Goal: Complete application form: Complete application form

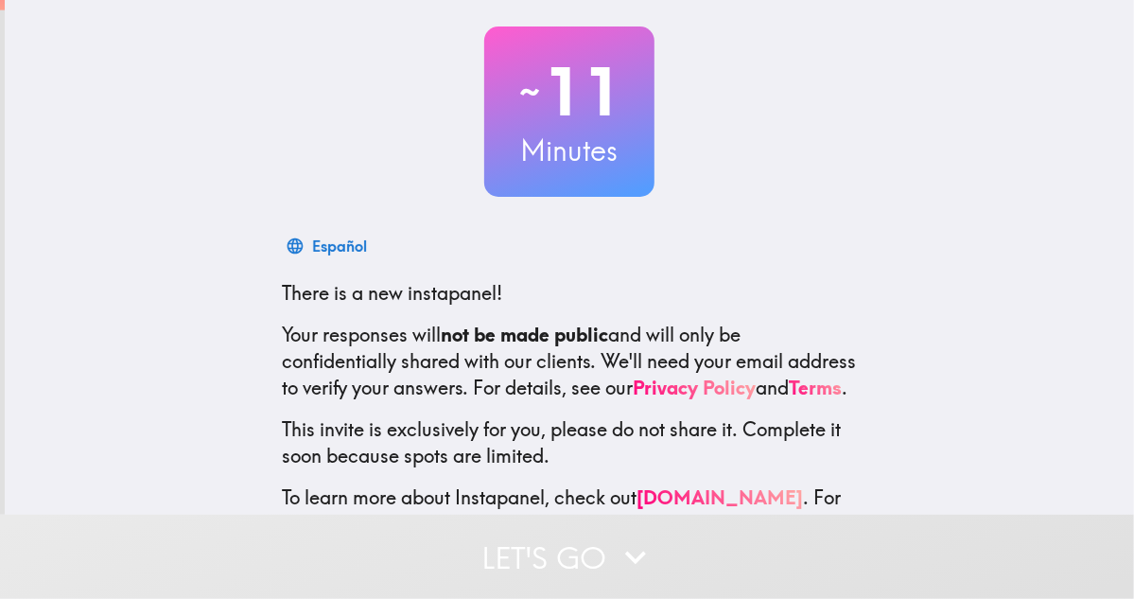
scroll to position [187, 0]
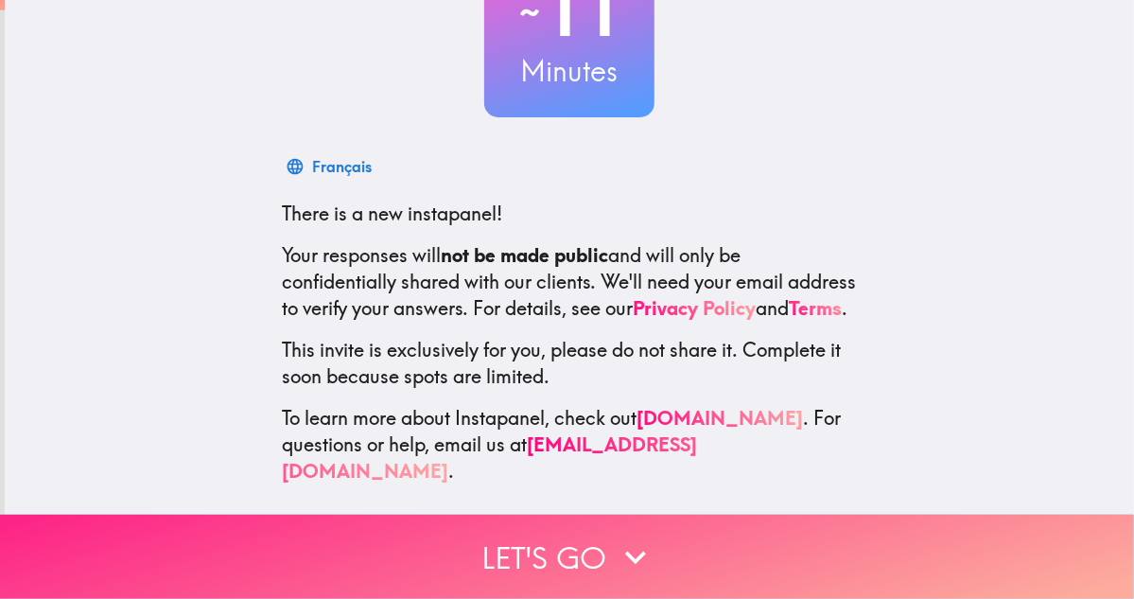
click at [560, 550] on button "Let's go" at bounding box center [567, 557] width 1134 height 84
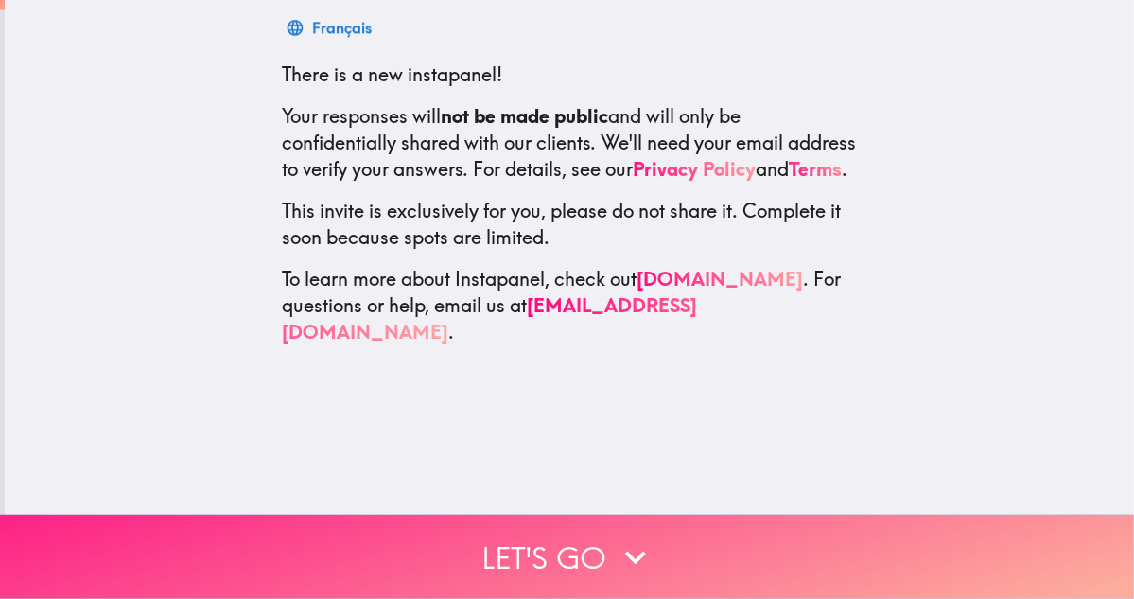
scroll to position [0, 0]
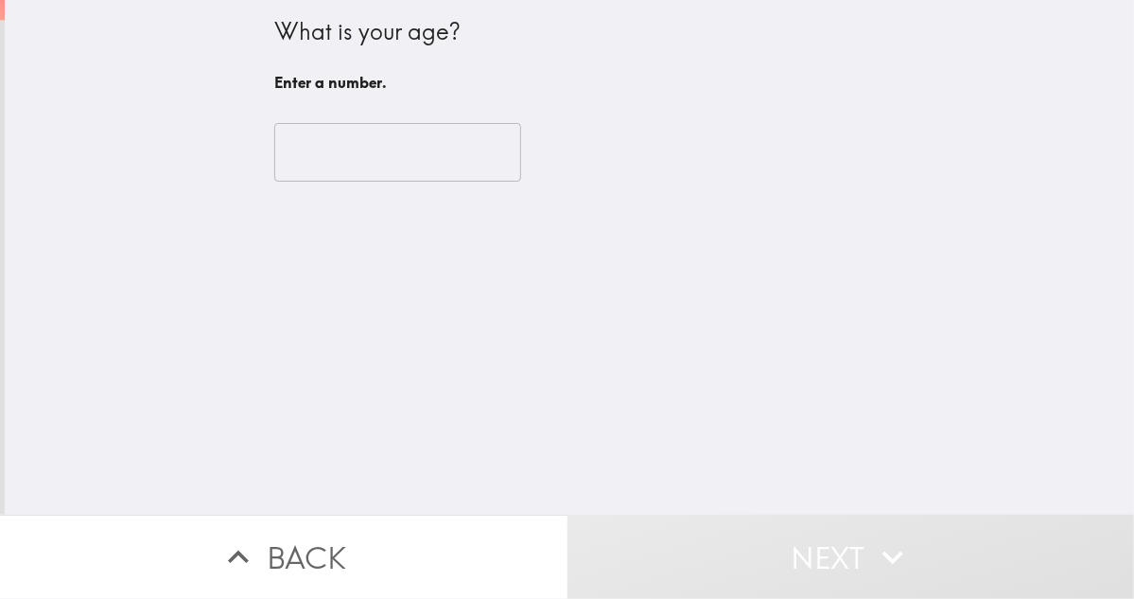
click at [361, 147] on input "number" at bounding box center [397, 152] width 247 height 59
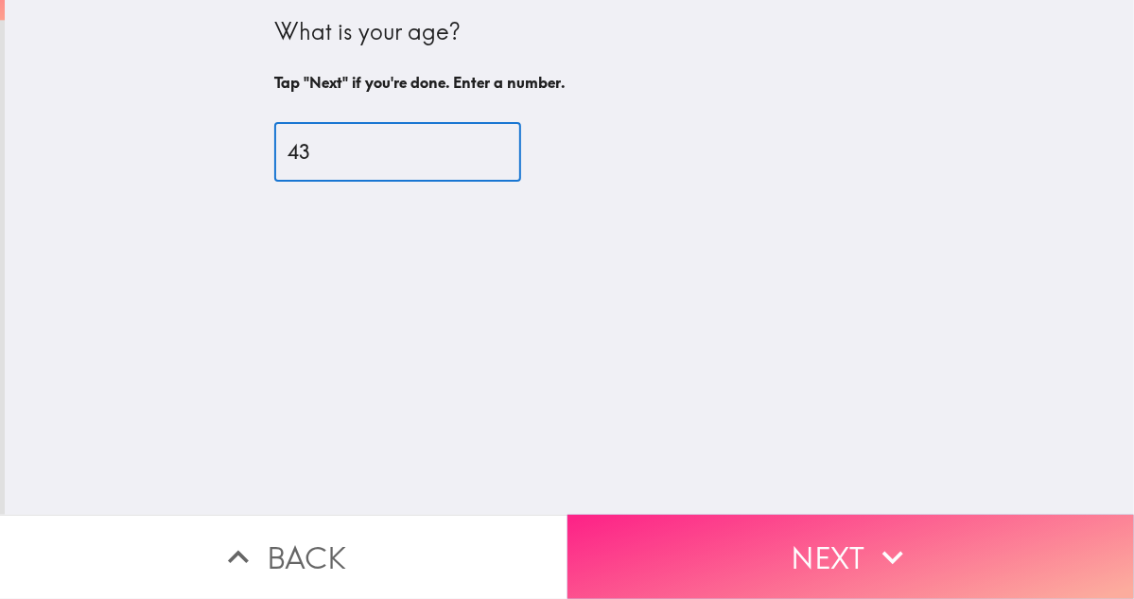
type input "43"
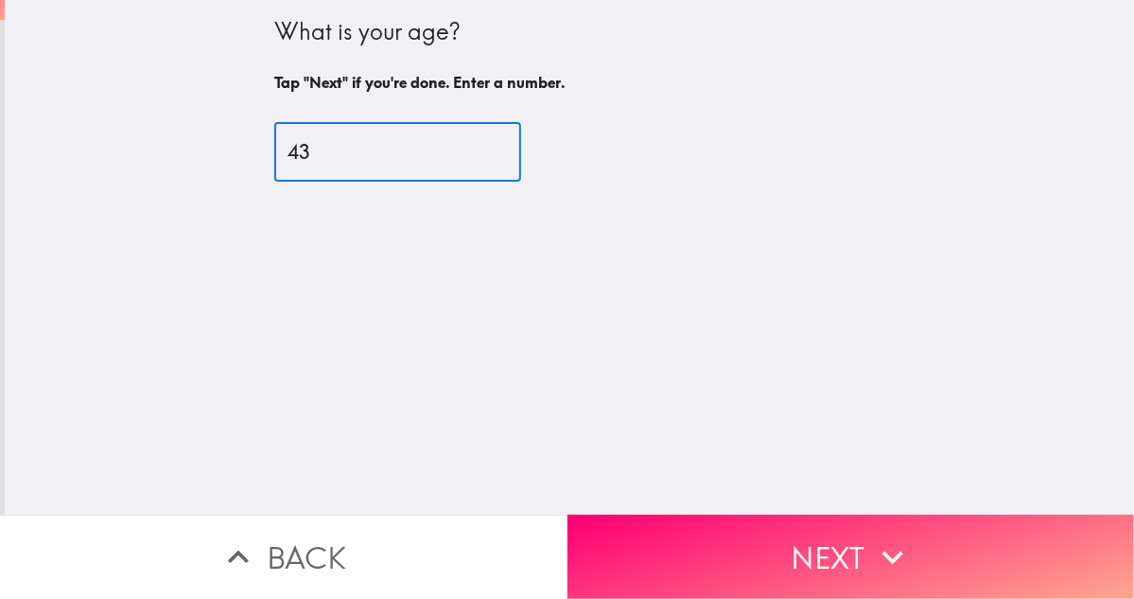
click at [846, 544] on button "Next" at bounding box center [852, 557] width 568 height 84
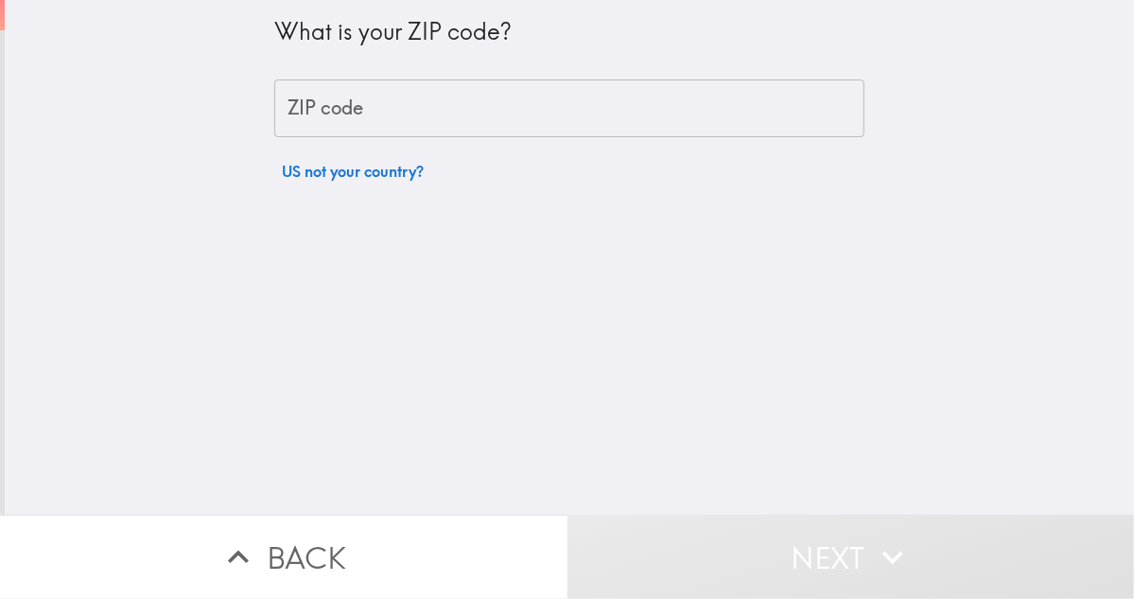
click at [345, 116] on input "ZIP code" at bounding box center [569, 108] width 590 height 59
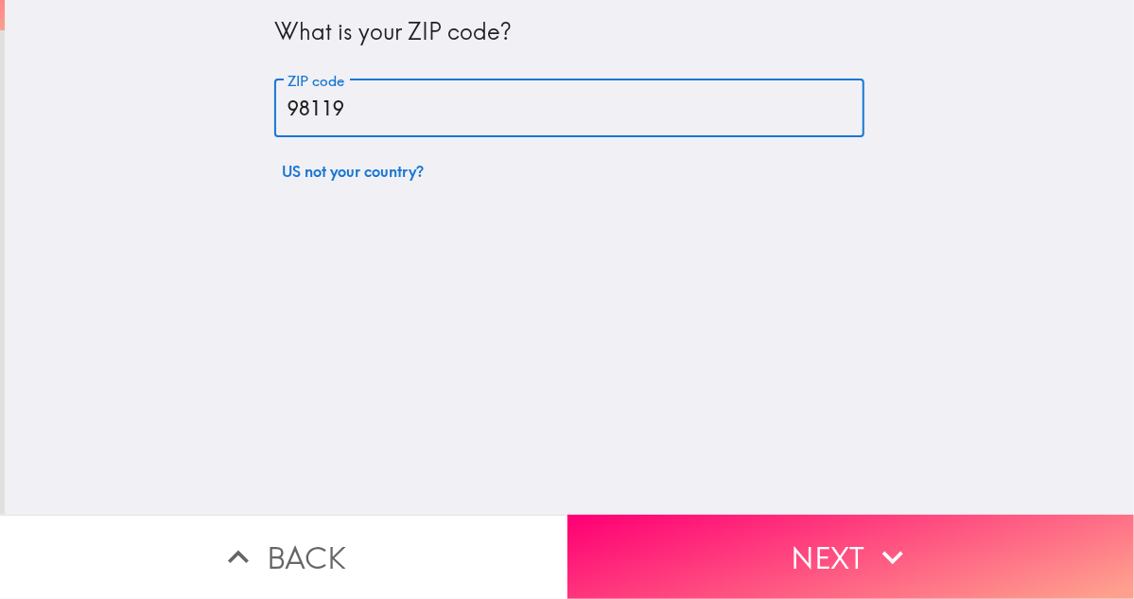
type input "98119"
click at [833, 562] on button "Next" at bounding box center [852, 557] width 568 height 84
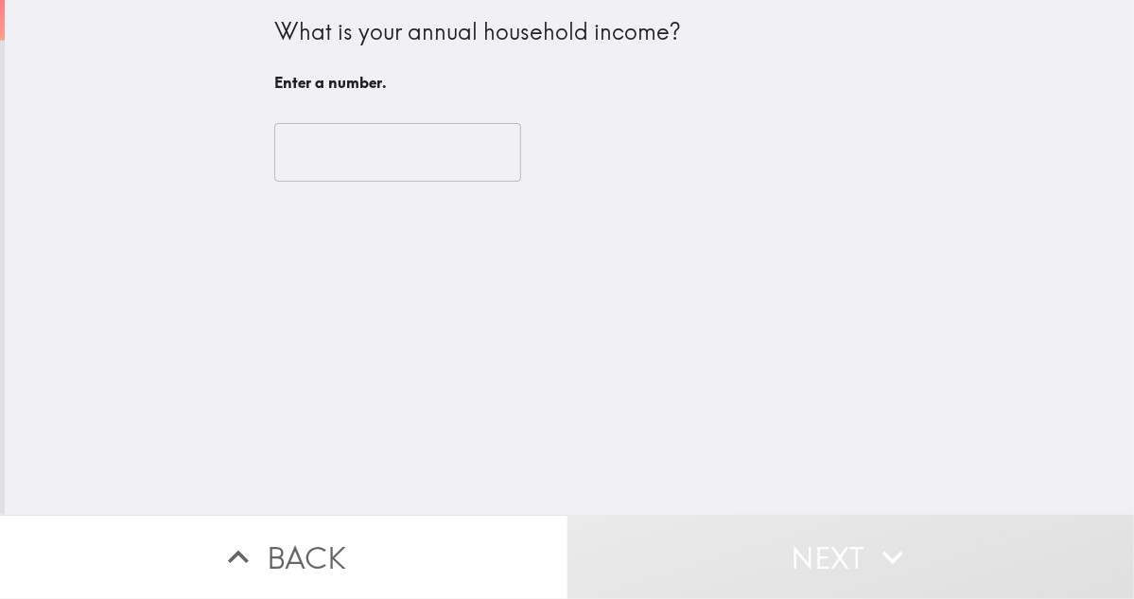
click at [360, 165] on input "number" at bounding box center [397, 152] width 247 height 59
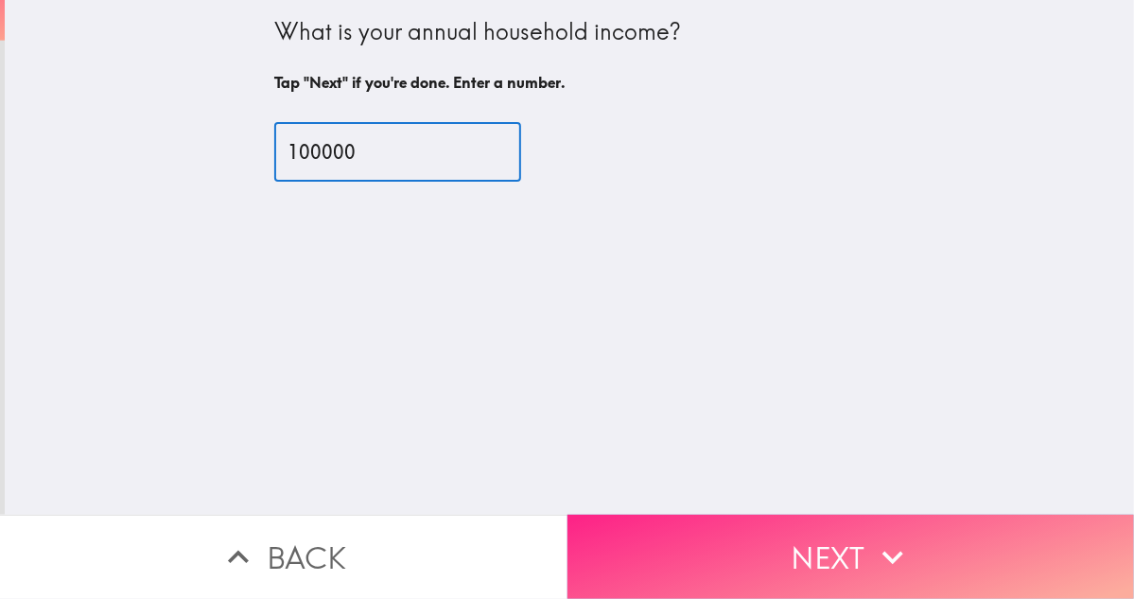
type input "100000"
click at [813, 556] on button "Next" at bounding box center [852, 557] width 568 height 84
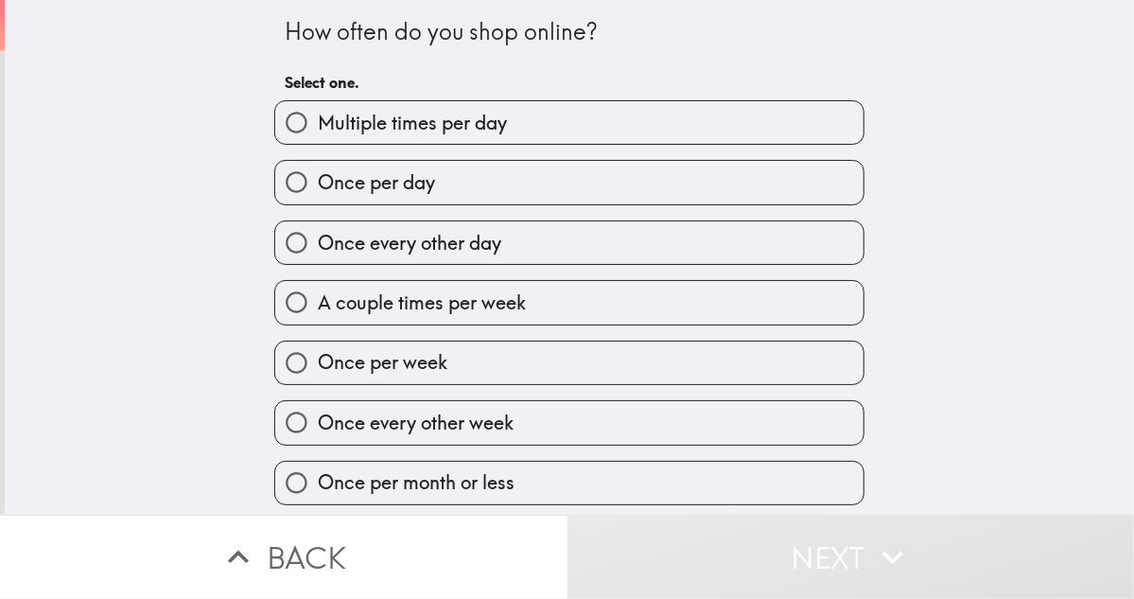
scroll to position [9, 0]
click at [318, 357] on span "Once per week" at bounding box center [383, 362] width 130 height 26
click at [305, 357] on input "Once per week" at bounding box center [296, 363] width 43 height 43
radio input "true"
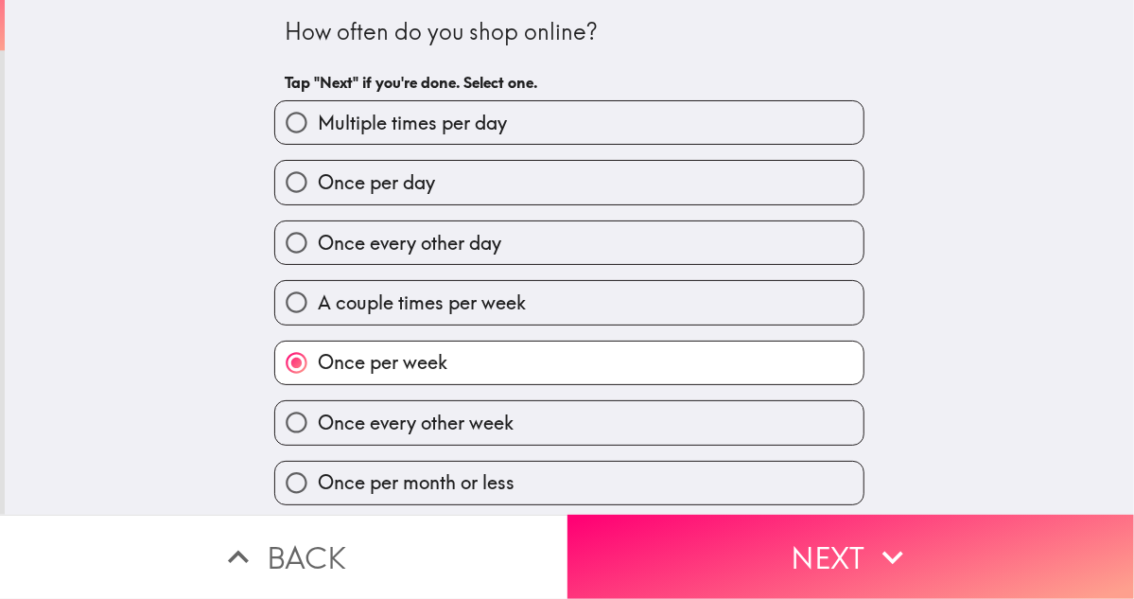
click at [772, 567] on button "Next" at bounding box center [852, 557] width 568 height 84
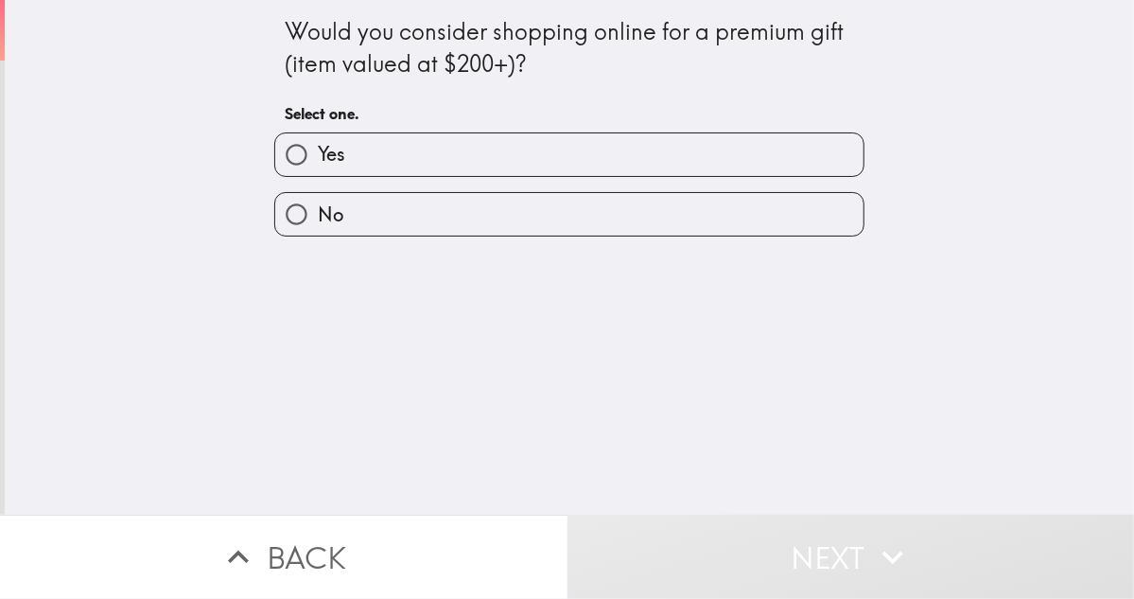
click at [318, 159] on span "Yes" at bounding box center [331, 154] width 27 height 26
click at [308, 159] on input "Yes" at bounding box center [296, 154] width 43 height 43
radio input "true"
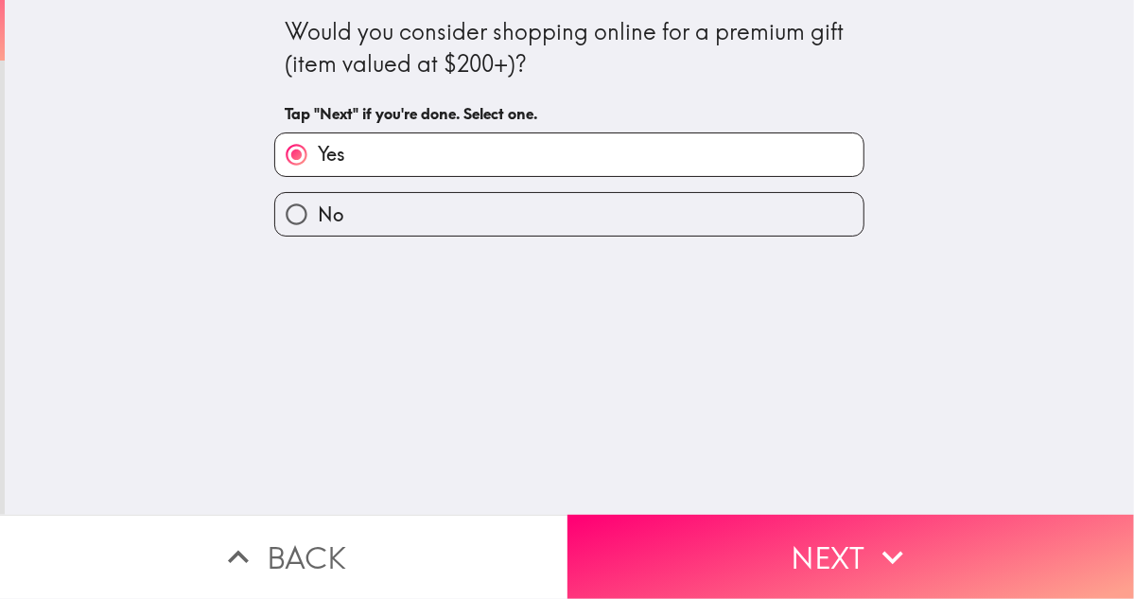
click at [810, 553] on button "Next" at bounding box center [852, 557] width 568 height 84
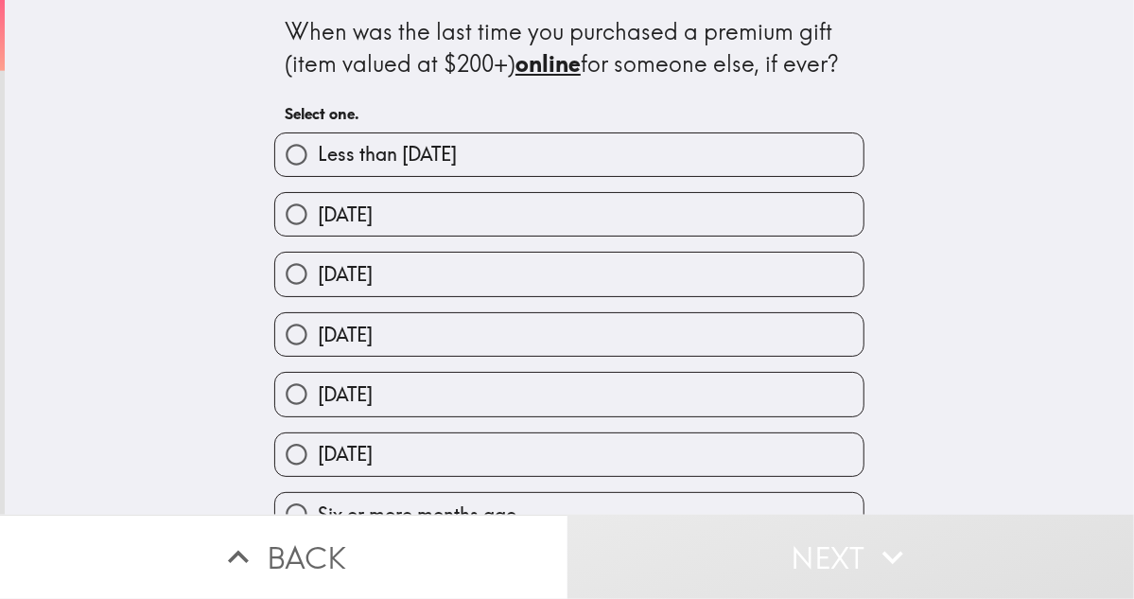
click at [292, 225] on input "[DATE]" at bounding box center [296, 214] width 43 height 43
radio input "true"
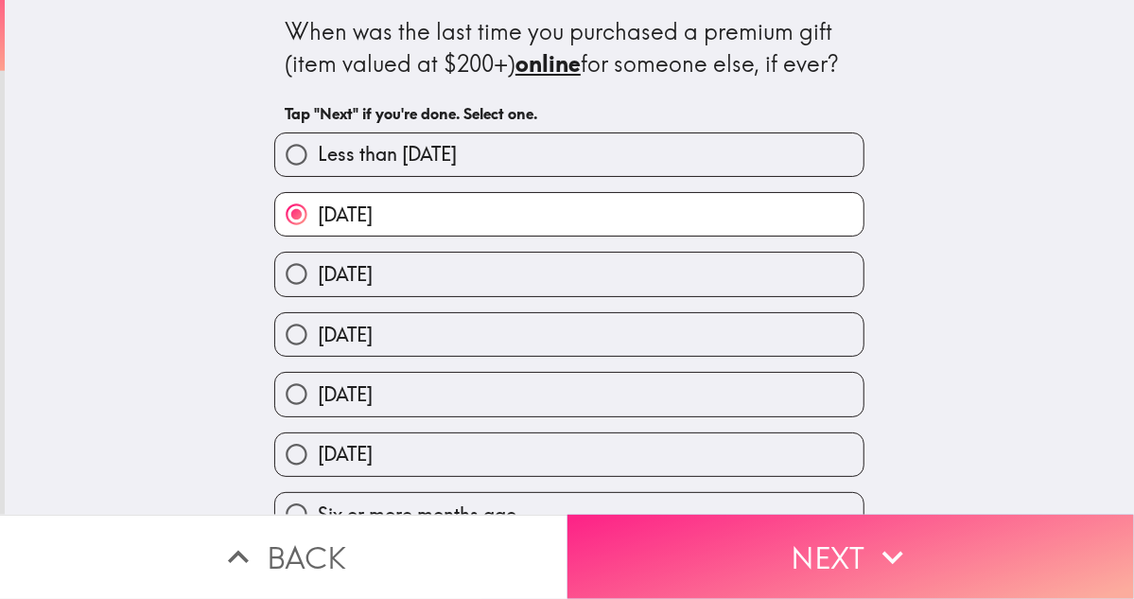
scroll to position [101, 0]
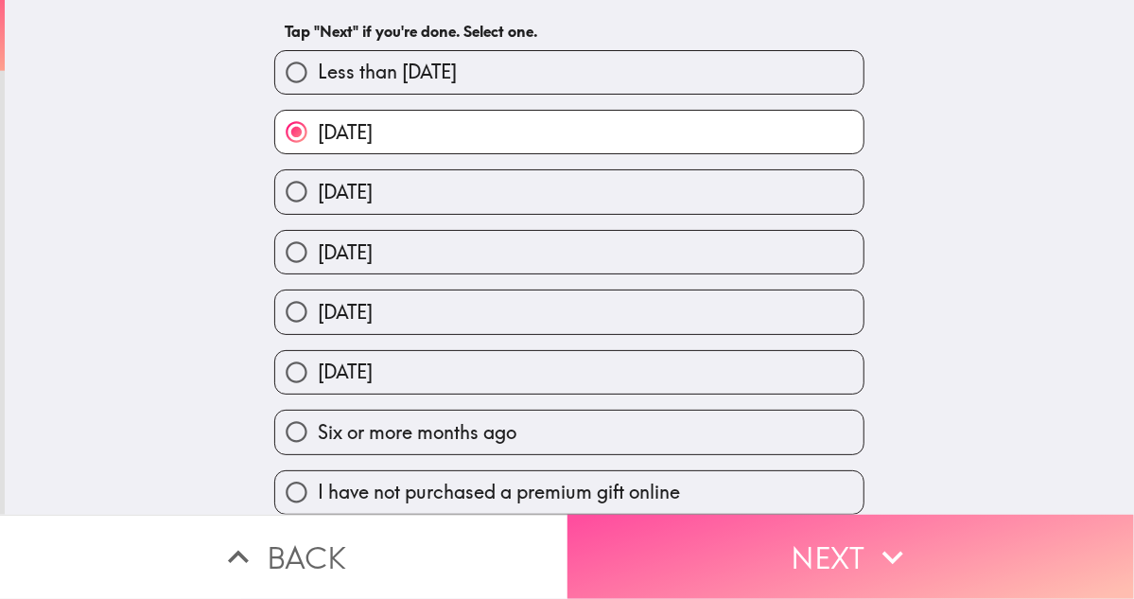
click at [750, 533] on button "Next" at bounding box center [852, 557] width 568 height 84
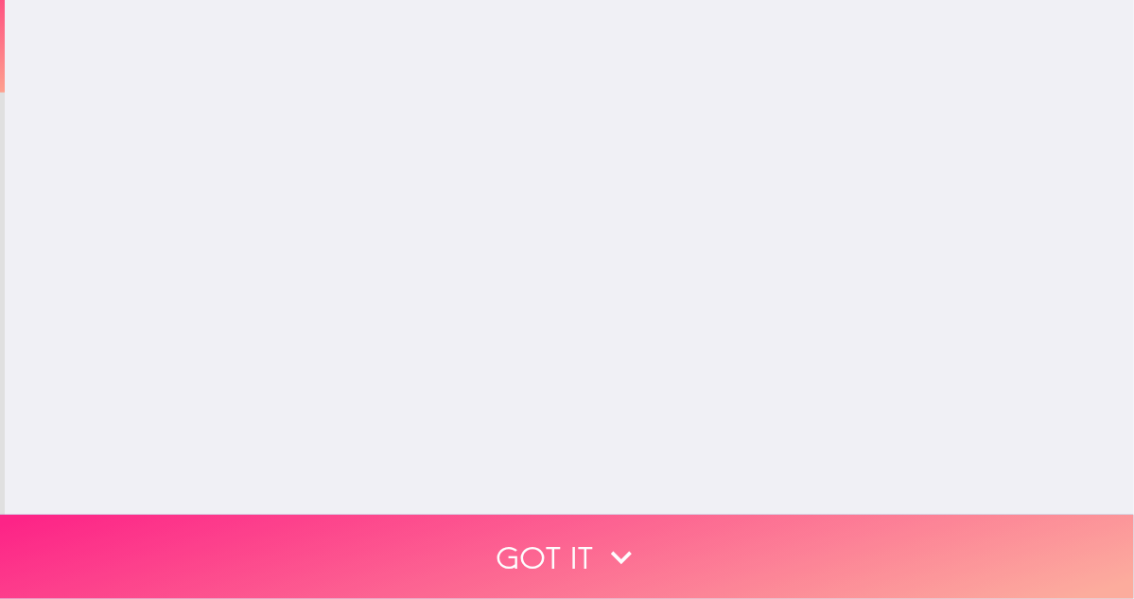
scroll to position [0, 0]
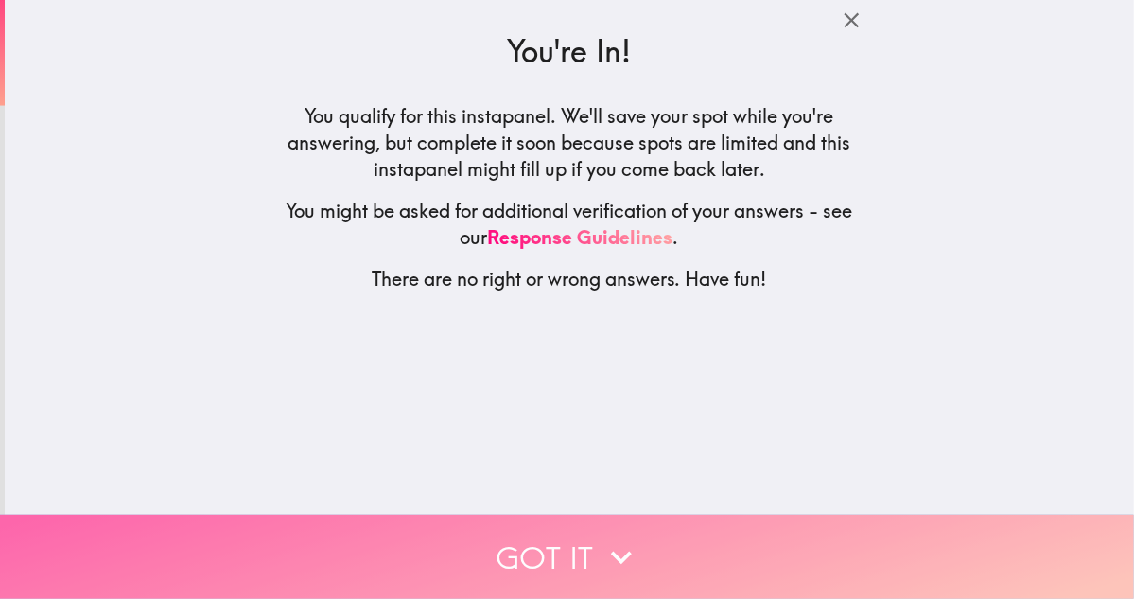
click at [549, 536] on button "Got it" at bounding box center [567, 557] width 1134 height 84
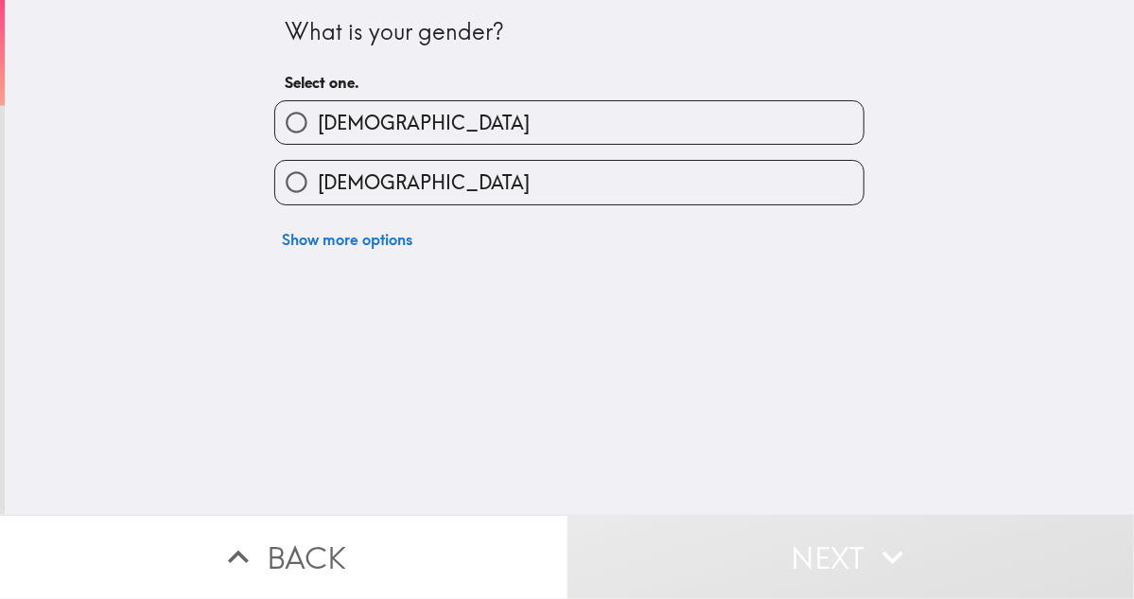
click at [318, 121] on span "[DEMOGRAPHIC_DATA]" at bounding box center [424, 123] width 212 height 26
click at [306, 121] on input "[DEMOGRAPHIC_DATA]" at bounding box center [296, 122] width 43 height 43
radio input "true"
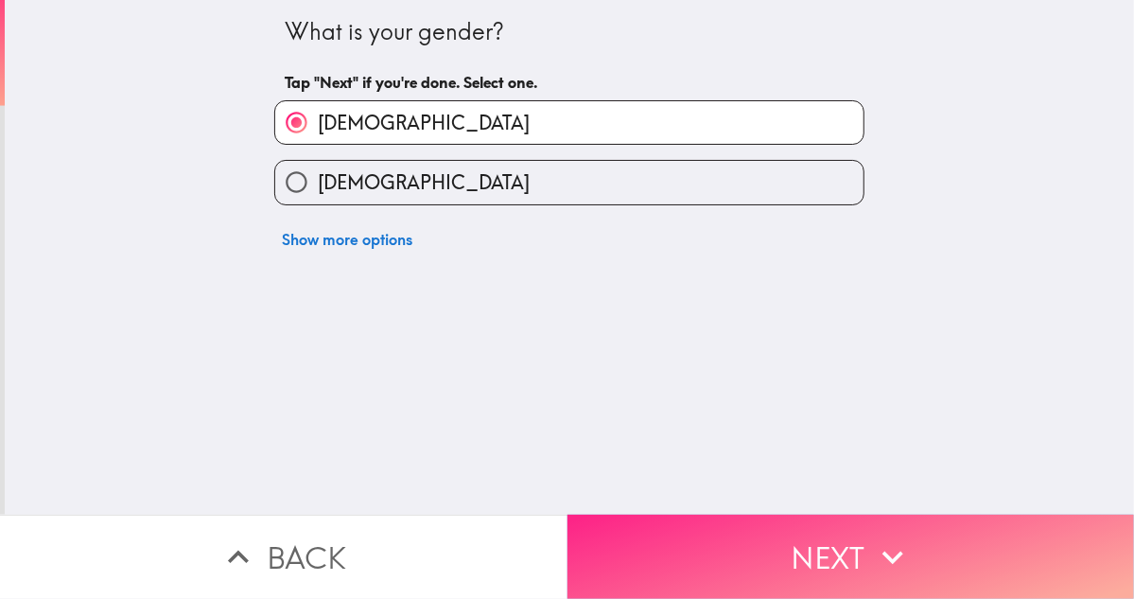
click at [783, 524] on button "Next" at bounding box center [852, 557] width 568 height 84
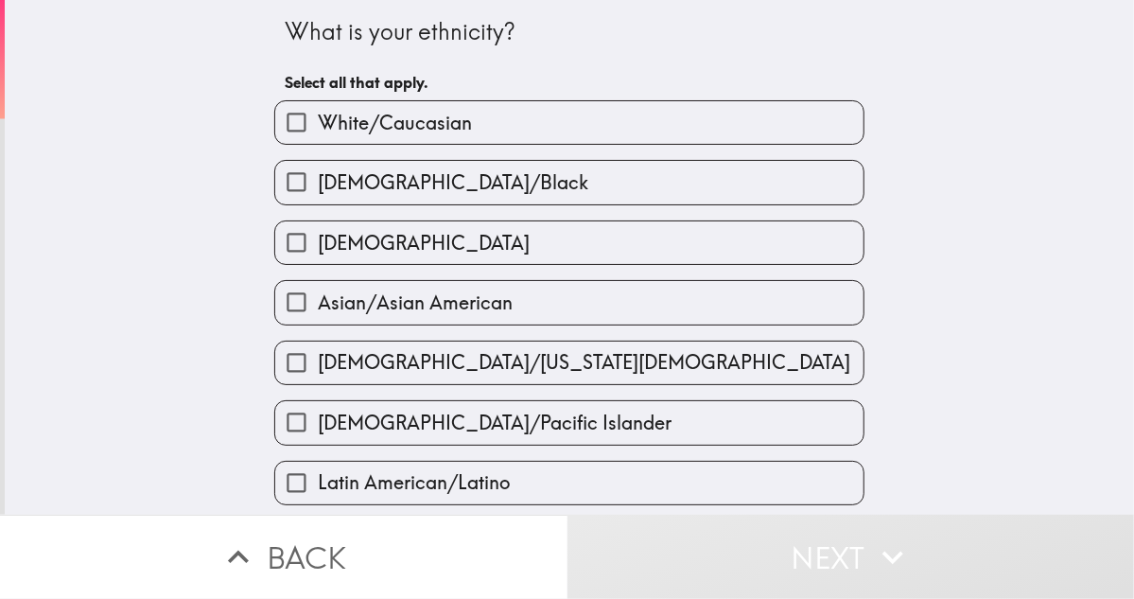
click at [288, 127] on input "White/Caucasian" at bounding box center [296, 122] width 43 height 43
checkbox input "true"
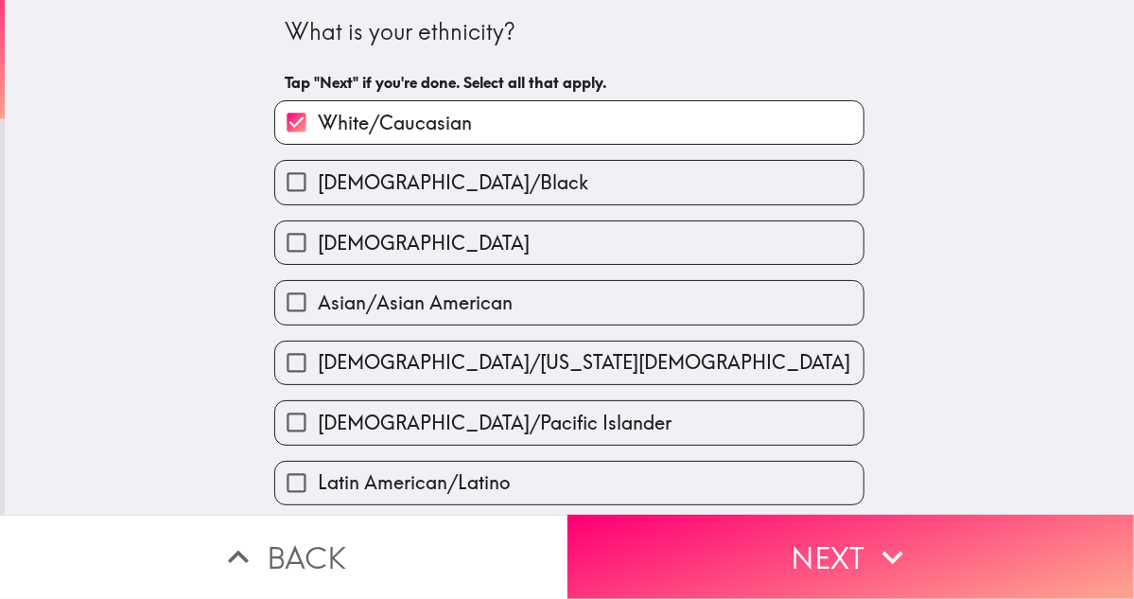
scroll to position [378, 0]
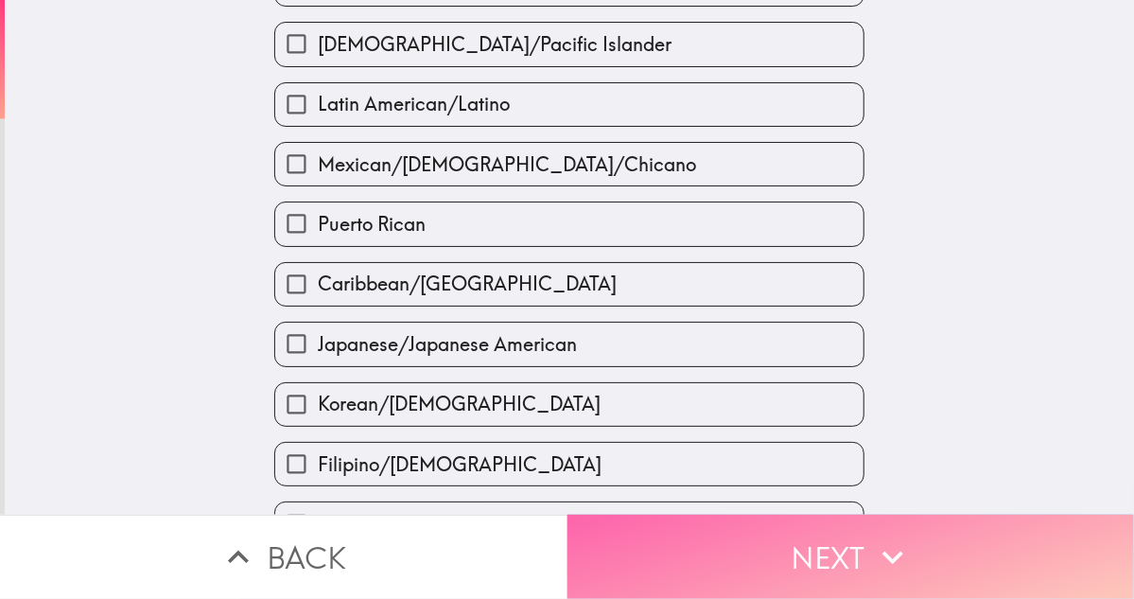
click at [734, 536] on button "Next" at bounding box center [852, 557] width 568 height 84
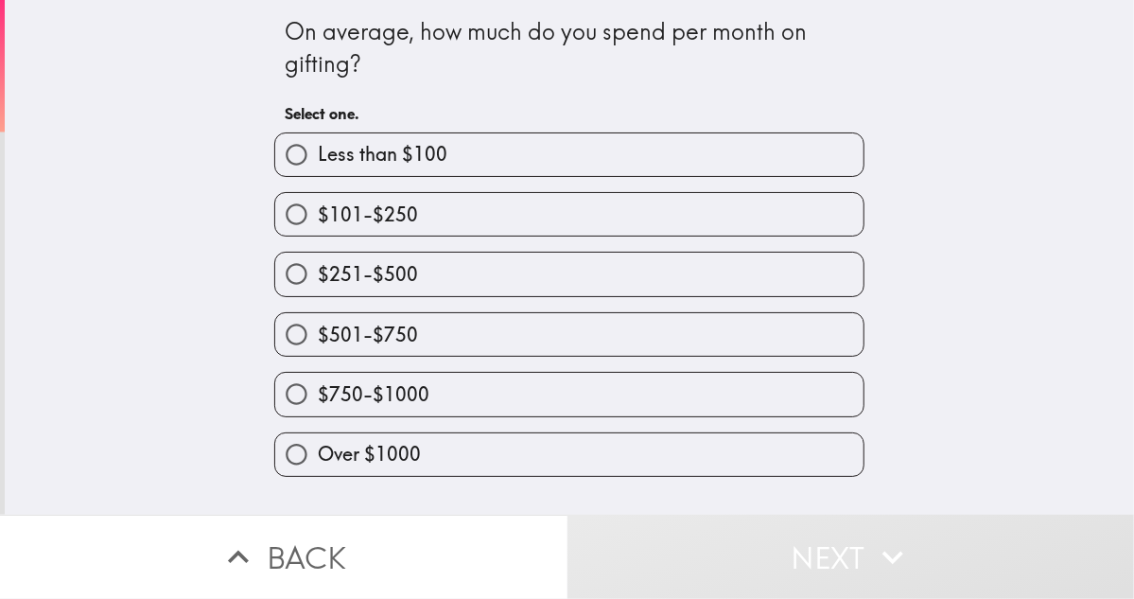
drag, startPoint x: 300, startPoint y: 228, endPoint x: 311, endPoint y: 252, distance: 26.2
click at [300, 227] on input "$101-$250" at bounding box center [296, 214] width 43 height 43
radio input "true"
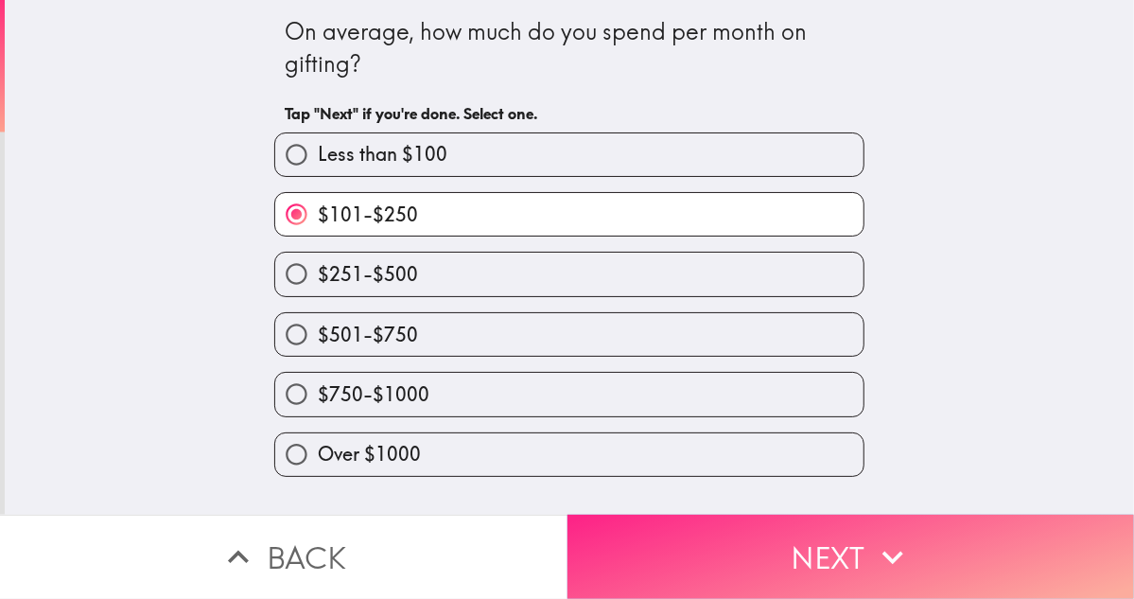
click at [729, 536] on button "Next" at bounding box center [852, 557] width 568 height 84
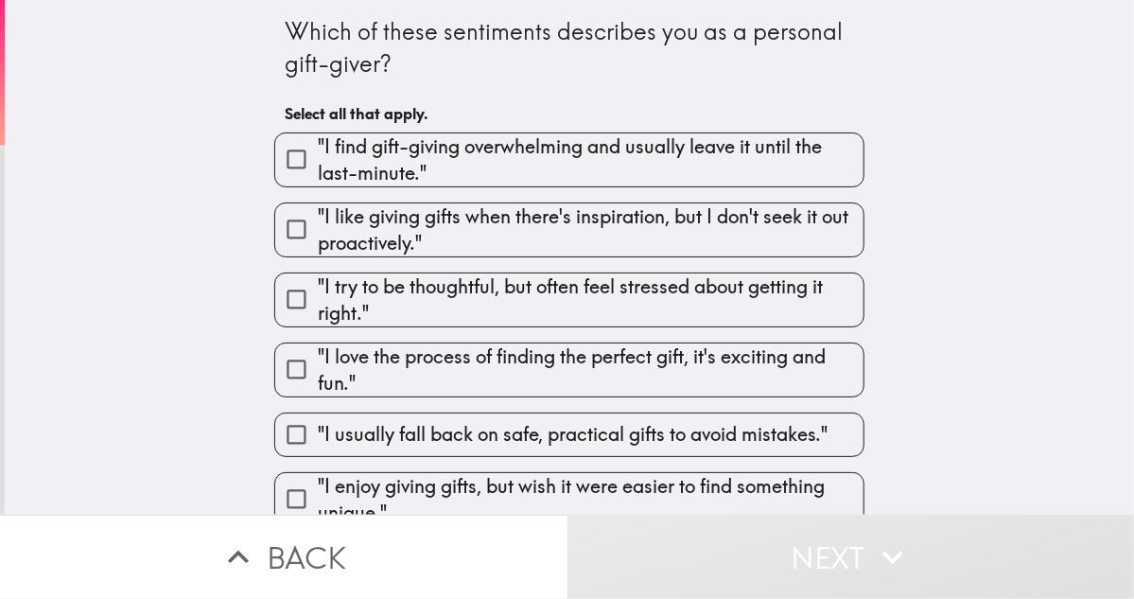
drag, startPoint x: 356, startPoint y: 133, endPoint x: 354, endPoint y: 143, distance: 9.6
click at [355, 133] on span ""I find gift-giving overwhelming and usually leave it until the last-minute."" at bounding box center [591, 159] width 546 height 53
click at [318, 138] on input ""I find gift-giving overwhelming and usually leave it until the last-minute."" at bounding box center [296, 159] width 43 height 43
checkbox input "true"
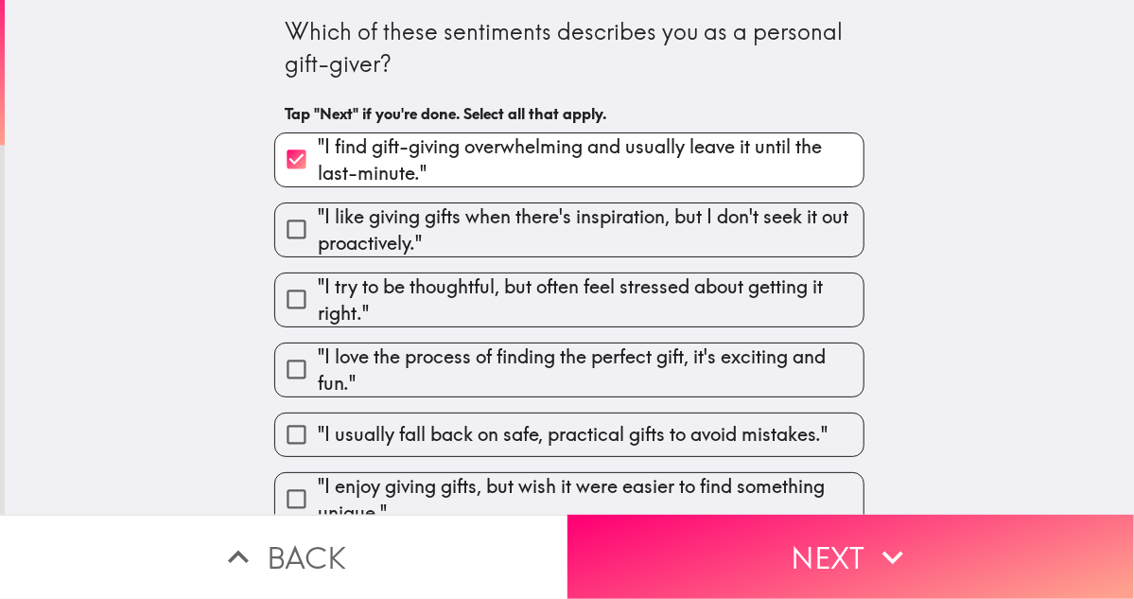
drag, startPoint x: 318, startPoint y: 326, endPoint x: 344, endPoint y: 323, distance: 26.8
click at [318, 325] on div ""I find gift-giving overwhelming and usually leave it until the last-minute." "…" at bounding box center [562, 352] width 606 height 470
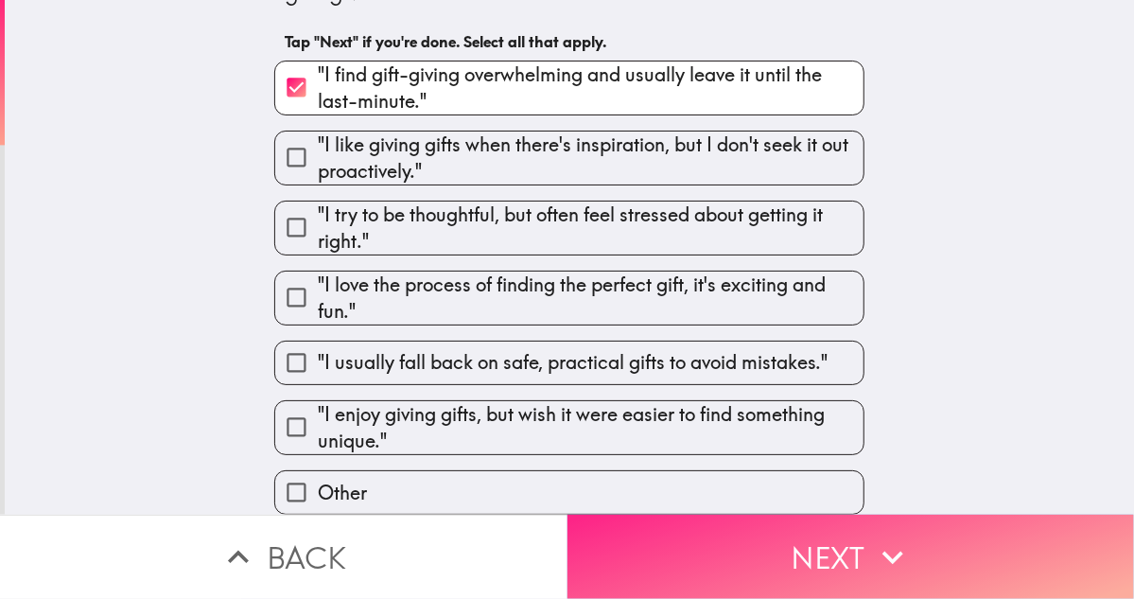
click at [802, 550] on button "Next" at bounding box center [852, 557] width 568 height 84
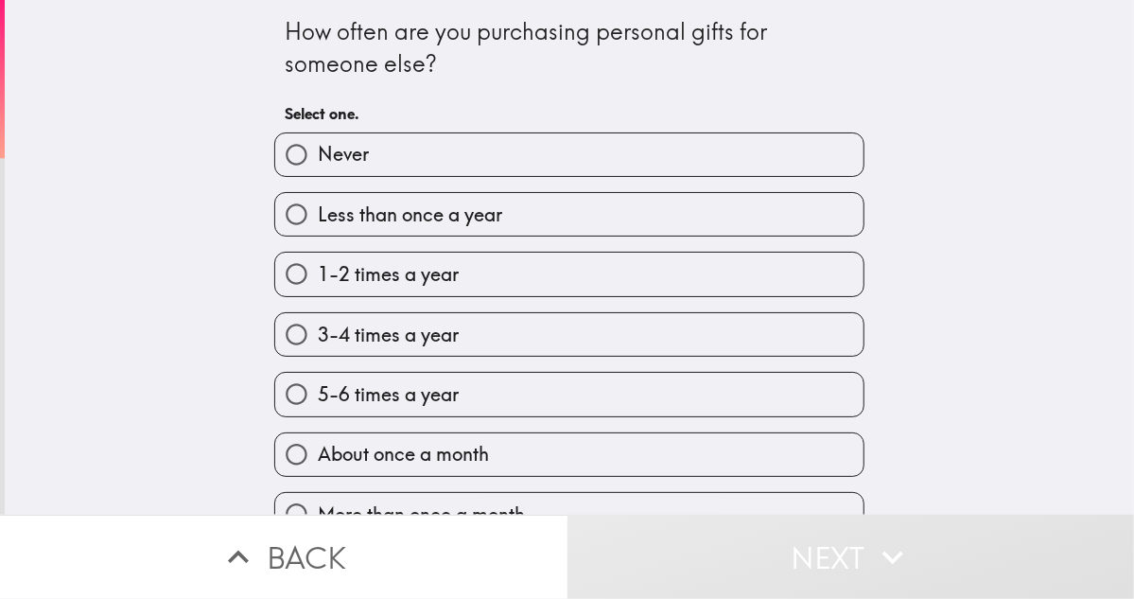
click at [318, 330] on span "3-4 times a year" at bounding box center [388, 335] width 141 height 26
click at [310, 330] on input "3-4 times a year" at bounding box center [296, 334] width 43 height 43
radio input "true"
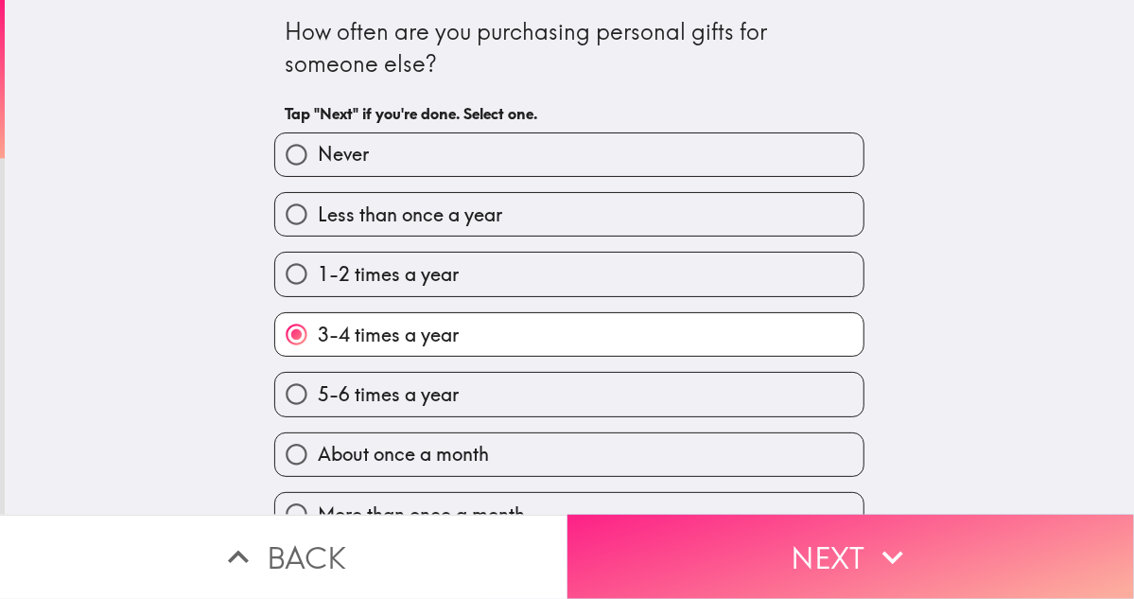
scroll to position [40, 0]
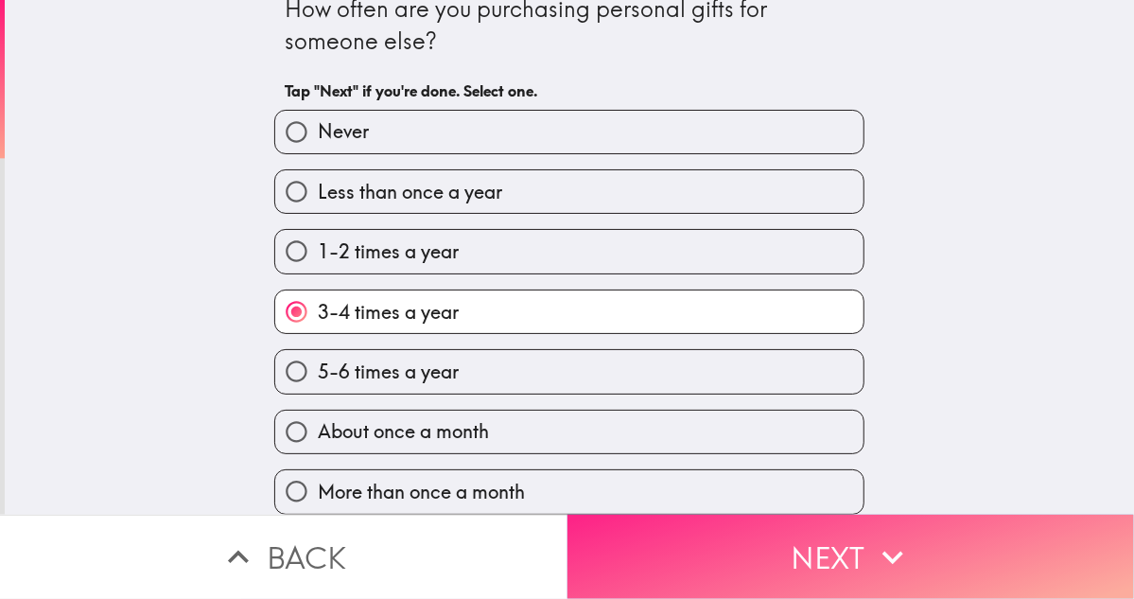
click at [785, 538] on button "Next" at bounding box center [852, 557] width 568 height 84
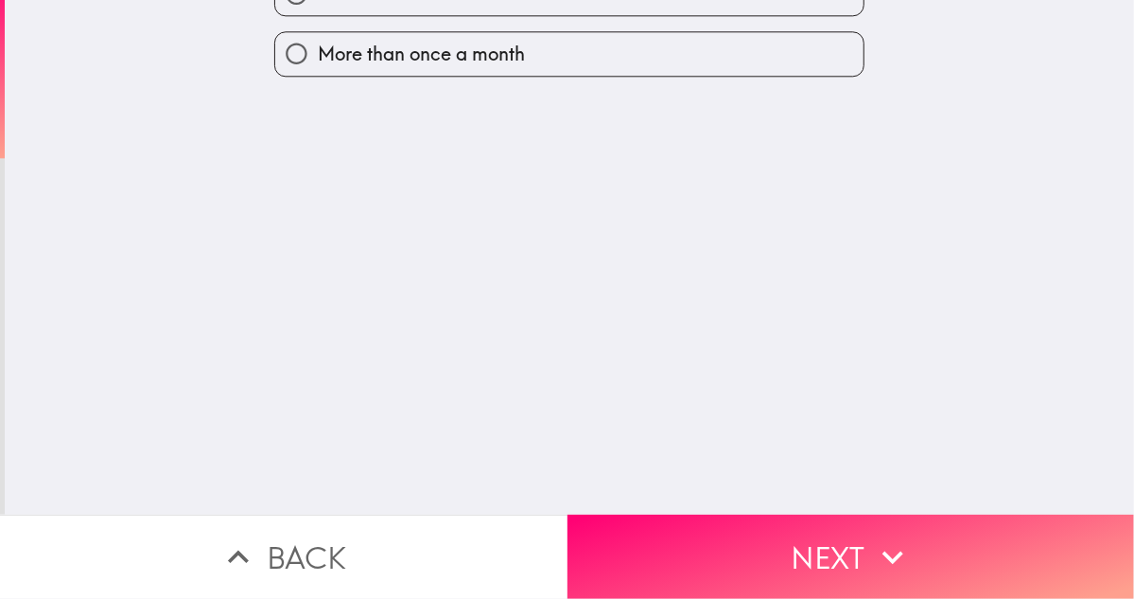
scroll to position [0, 0]
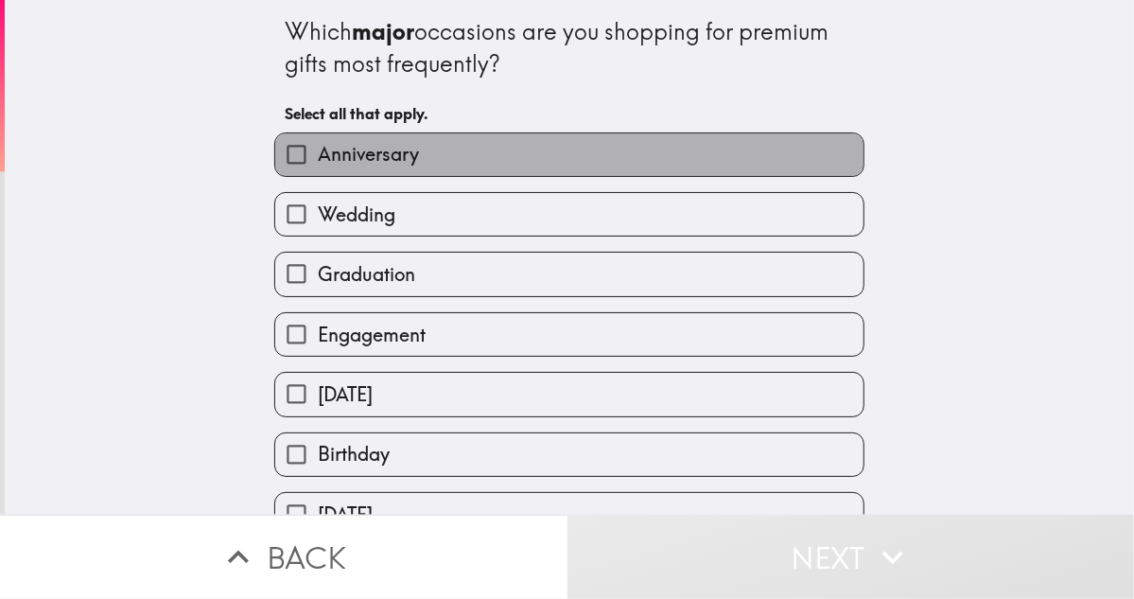
click at [318, 152] on span "Anniversary" at bounding box center [368, 154] width 101 height 26
click at [318, 152] on input "Anniversary" at bounding box center [296, 154] width 43 height 43
checkbox input "true"
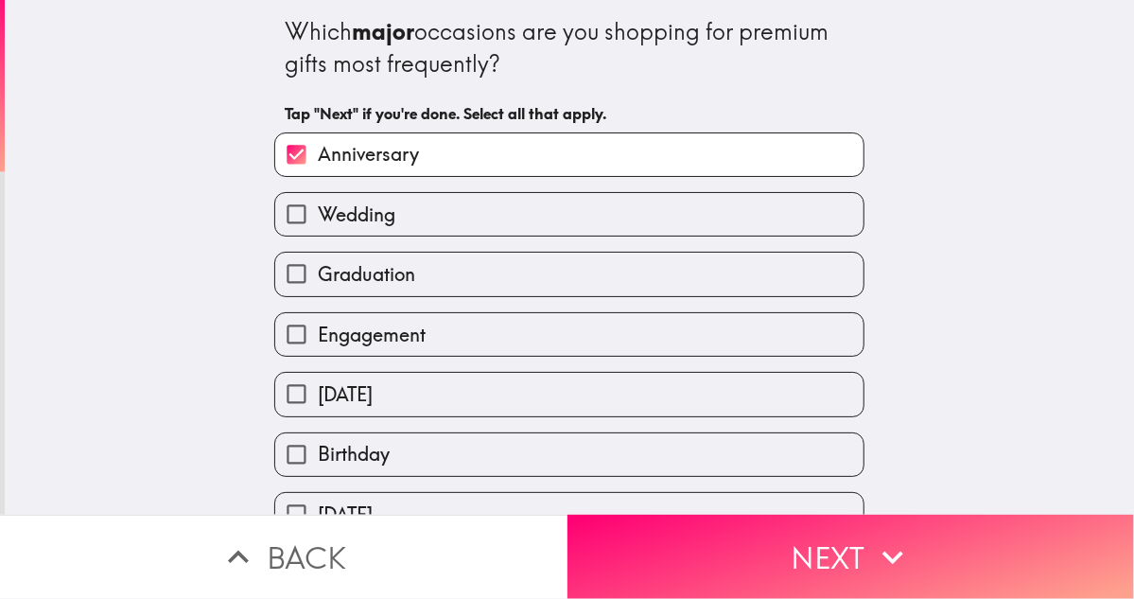
click at [325, 267] on span "Graduation" at bounding box center [366, 274] width 97 height 26
click at [318, 267] on input "Graduation" at bounding box center [296, 274] width 43 height 43
checkbox input "true"
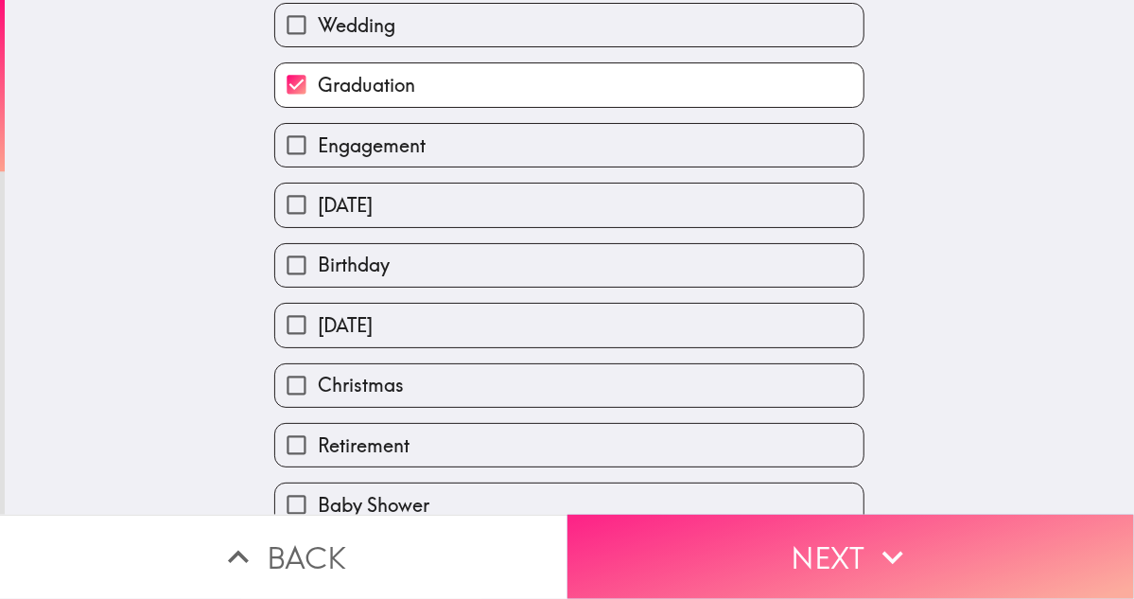
click at [789, 544] on button "Next" at bounding box center [852, 557] width 568 height 84
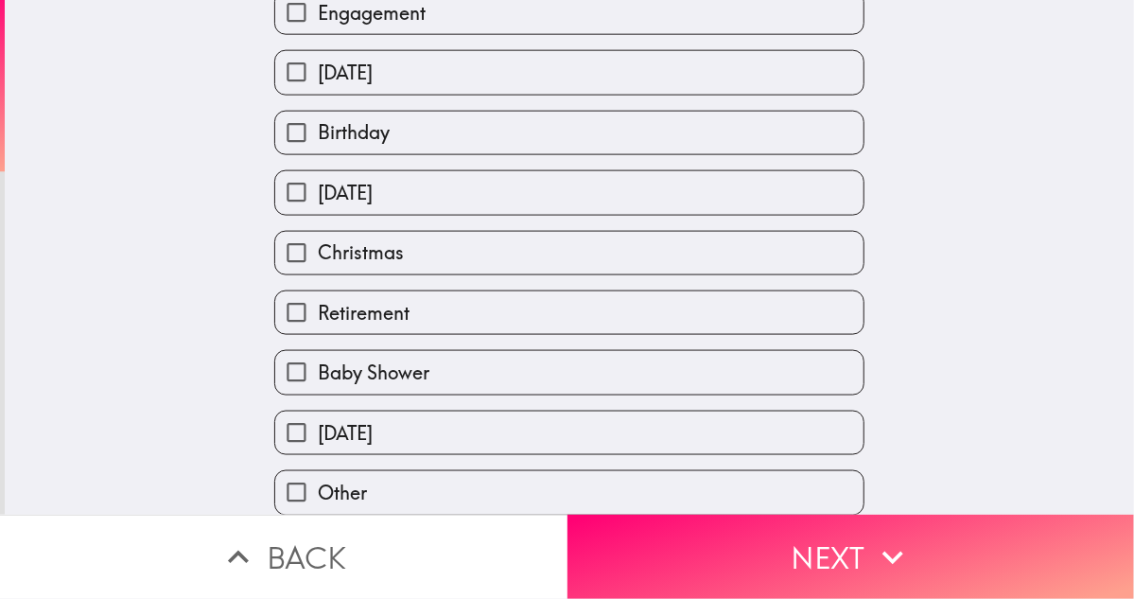
scroll to position [47, 0]
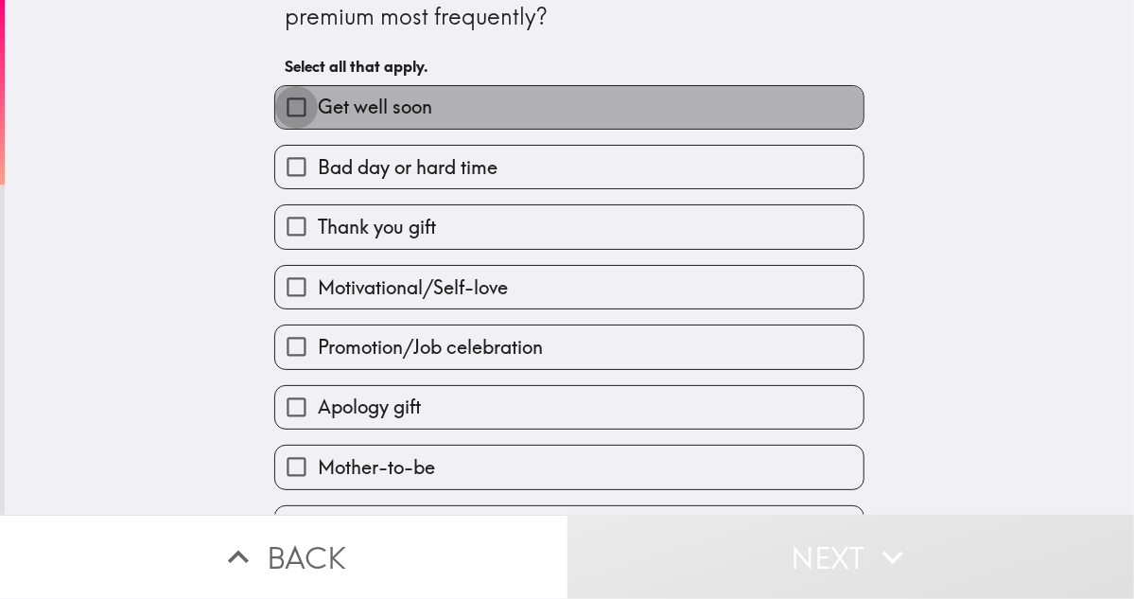
click at [288, 125] on input "Get well soon" at bounding box center [296, 107] width 43 height 43
checkbox input "true"
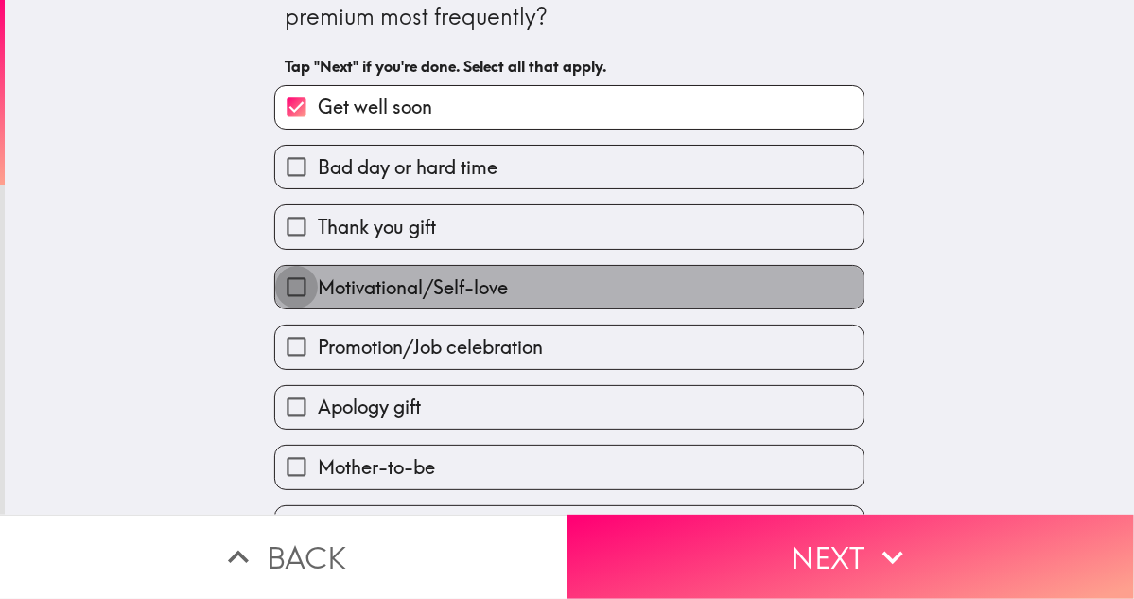
click at [293, 272] on input "Motivational/Self-love" at bounding box center [296, 287] width 43 height 43
checkbox input "true"
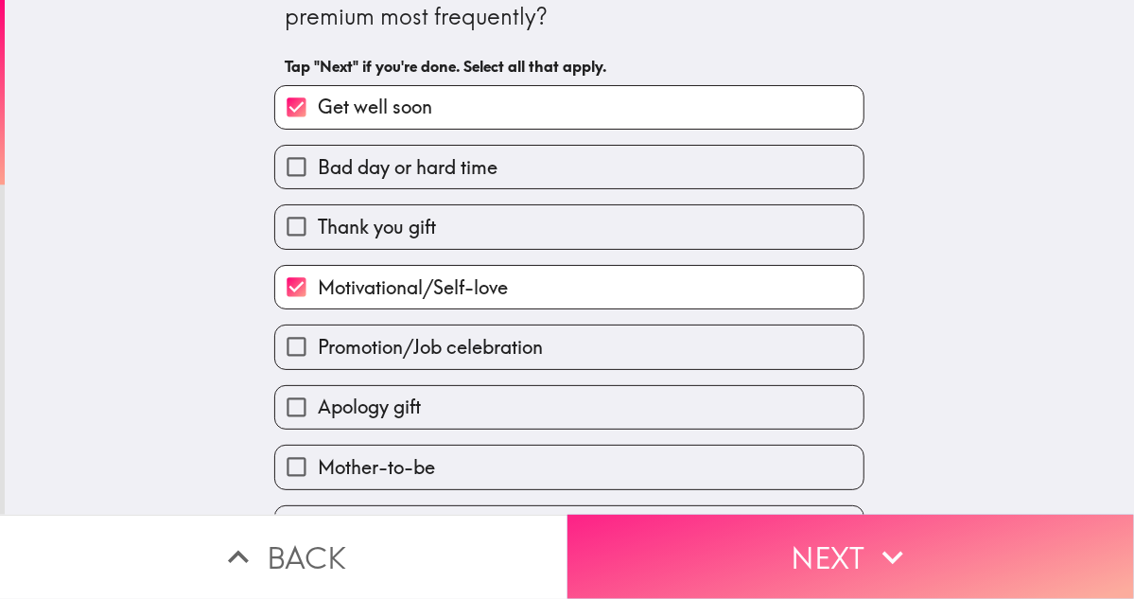
click at [791, 540] on button "Next" at bounding box center [852, 557] width 568 height 84
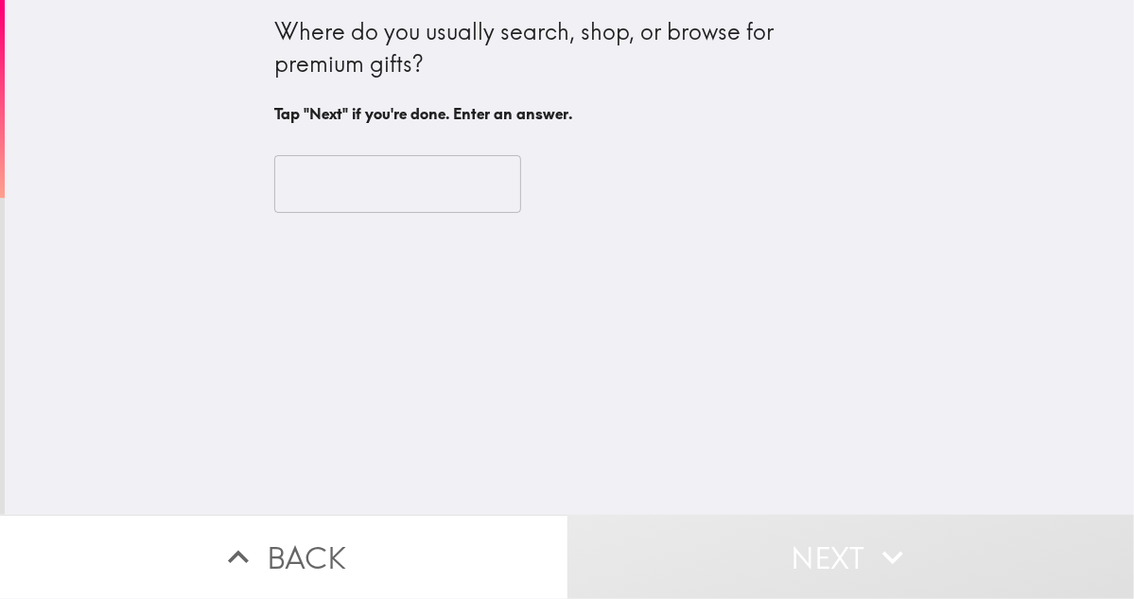
click at [369, 218] on div "​" at bounding box center [569, 184] width 590 height 104
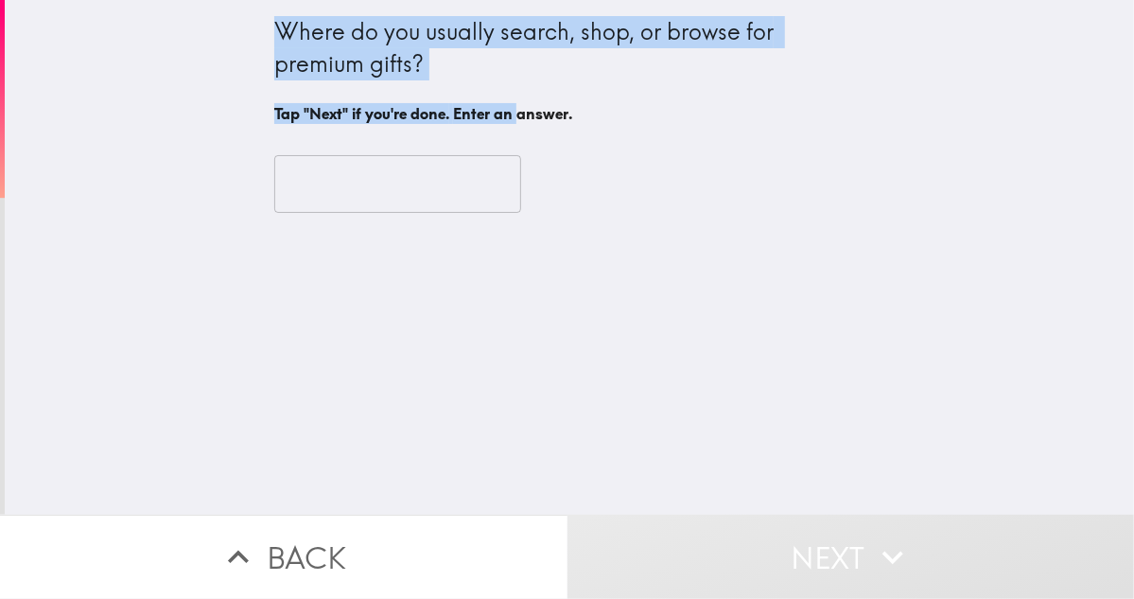
drag, startPoint x: 250, startPoint y: 31, endPoint x: 508, endPoint y: 115, distance: 271.7
click at [508, 115] on div "Where do you usually search, shop, or browse for premium gifts? Tap "Next" if y…" at bounding box center [570, 257] width 1130 height 515
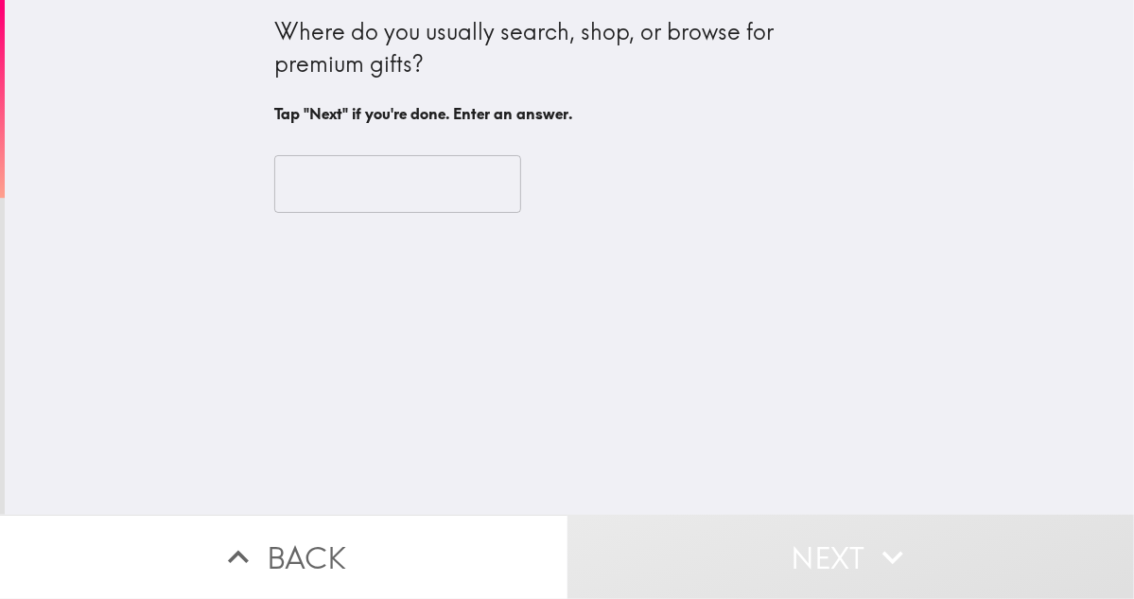
click at [395, 209] on input "text" at bounding box center [397, 184] width 247 height 59
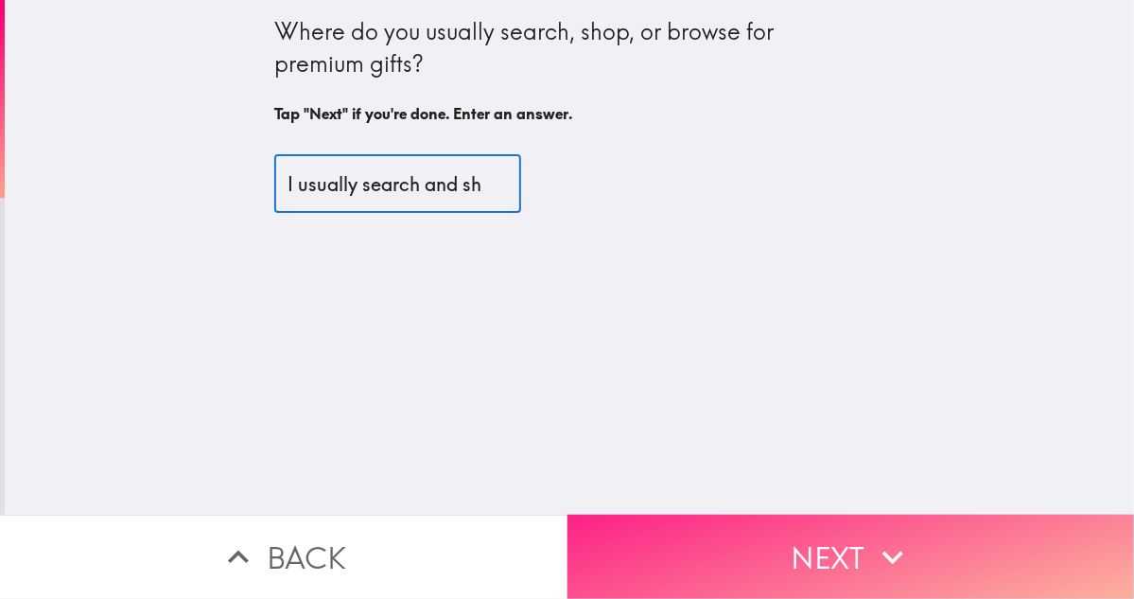
type input "I usually search and sh"
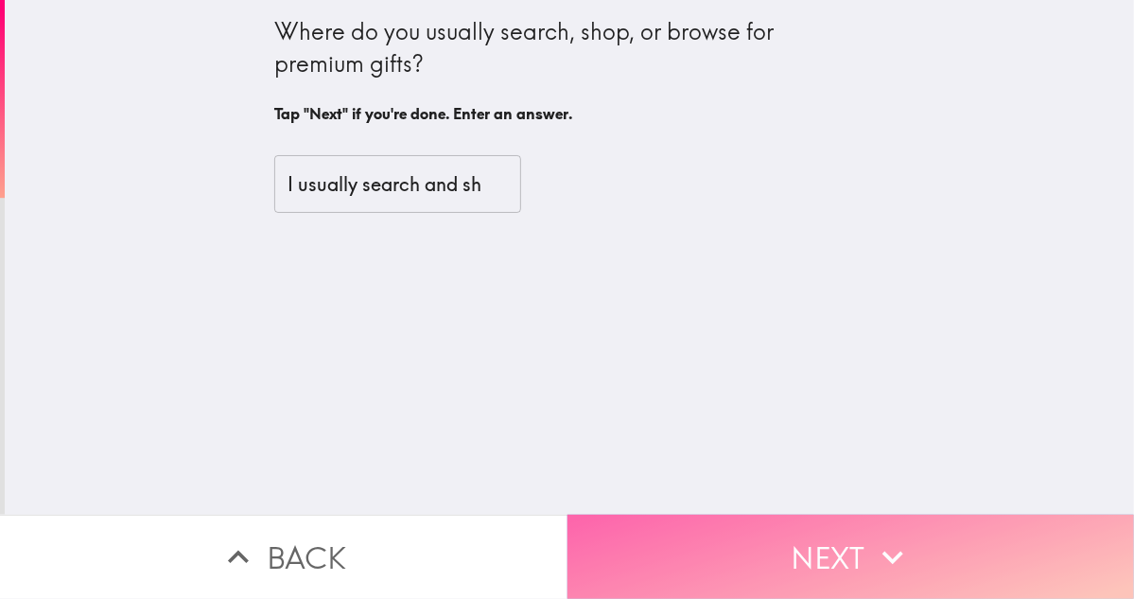
click at [829, 546] on button "Next" at bounding box center [852, 557] width 568 height 84
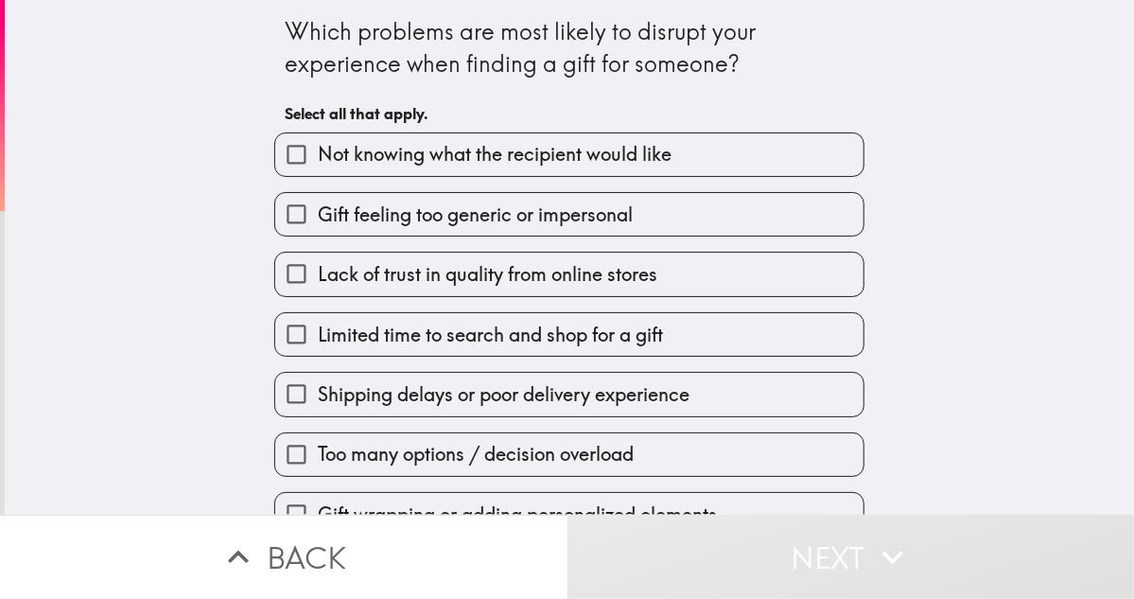
click at [568, 515] on button "Next" at bounding box center [852, 557] width 568 height 84
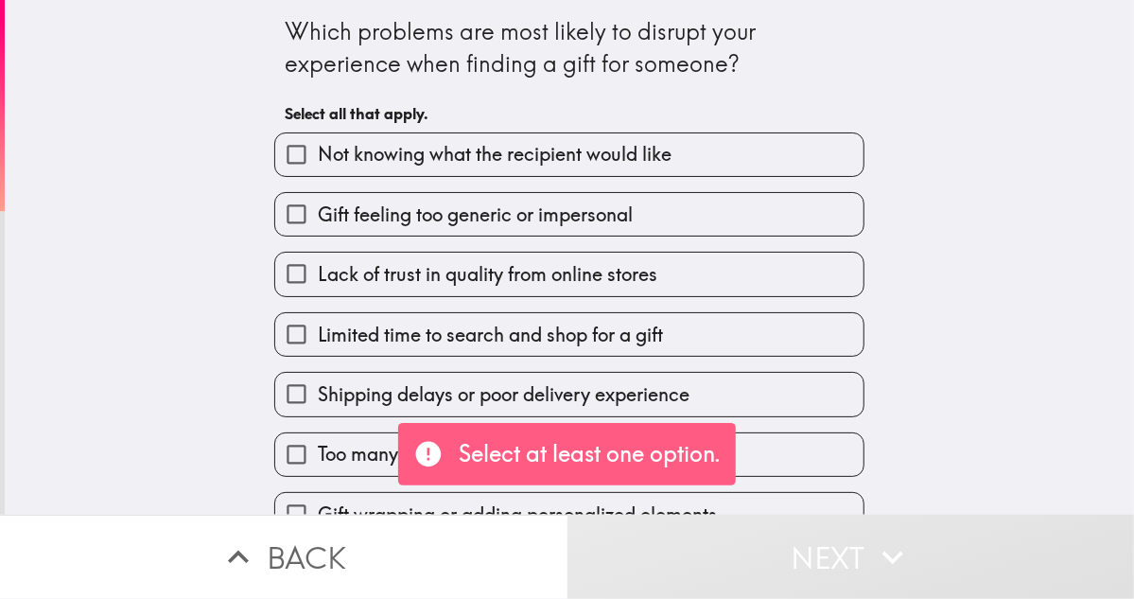
click at [568, 515] on button "Next" at bounding box center [852, 557] width 568 height 84
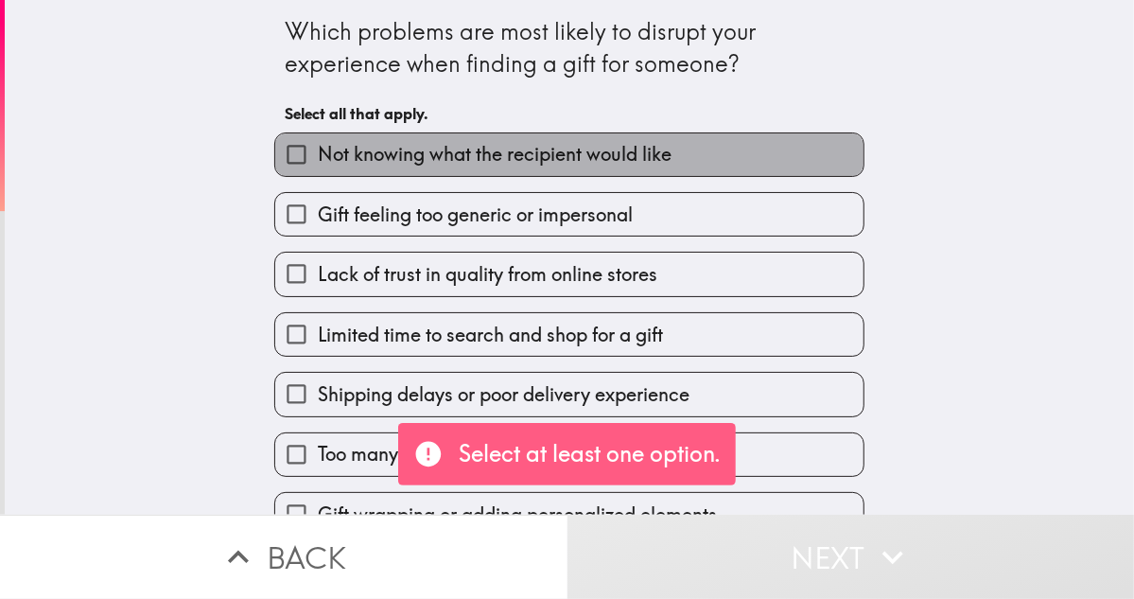
click at [341, 149] on span "Not knowing what the recipient would like" at bounding box center [495, 154] width 354 height 26
click at [318, 149] on input "Not knowing what the recipient would like" at bounding box center [296, 154] width 43 height 43
click at [275, 133] on input "Not knowing what the recipient would like" at bounding box center [296, 154] width 43 height 43
checkbox input "false"
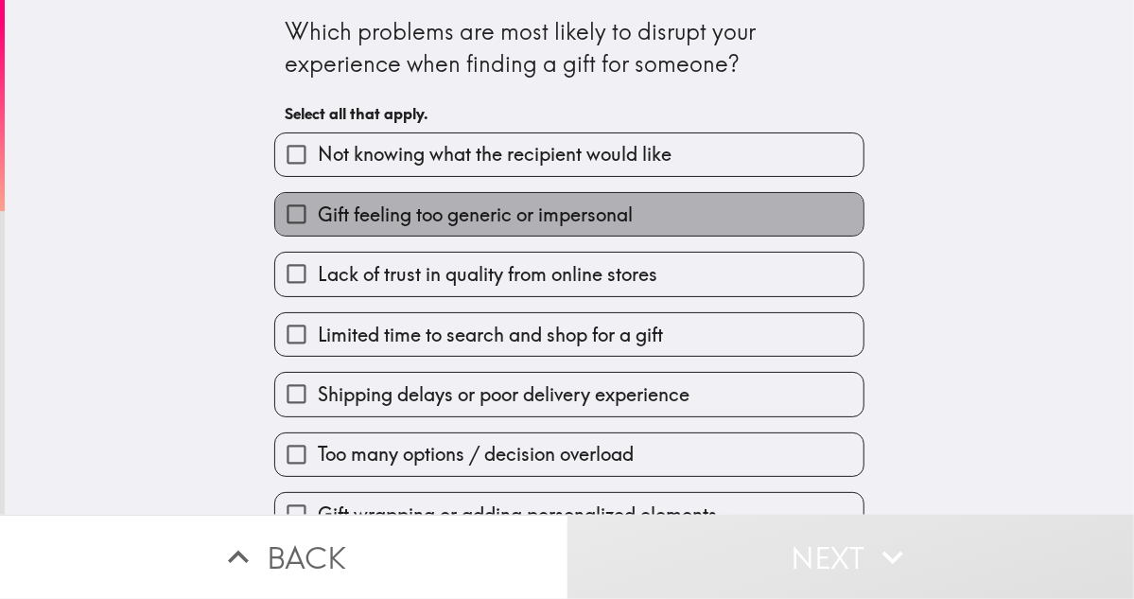
click at [318, 206] on span "Gift feeling too generic or impersonal" at bounding box center [475, 215] width 315 height 26
click at [312, 206] on input "Gift feeling too generic or impersonal" at bounding box center [296, 214] width 43 height 43
checkbox input "true"
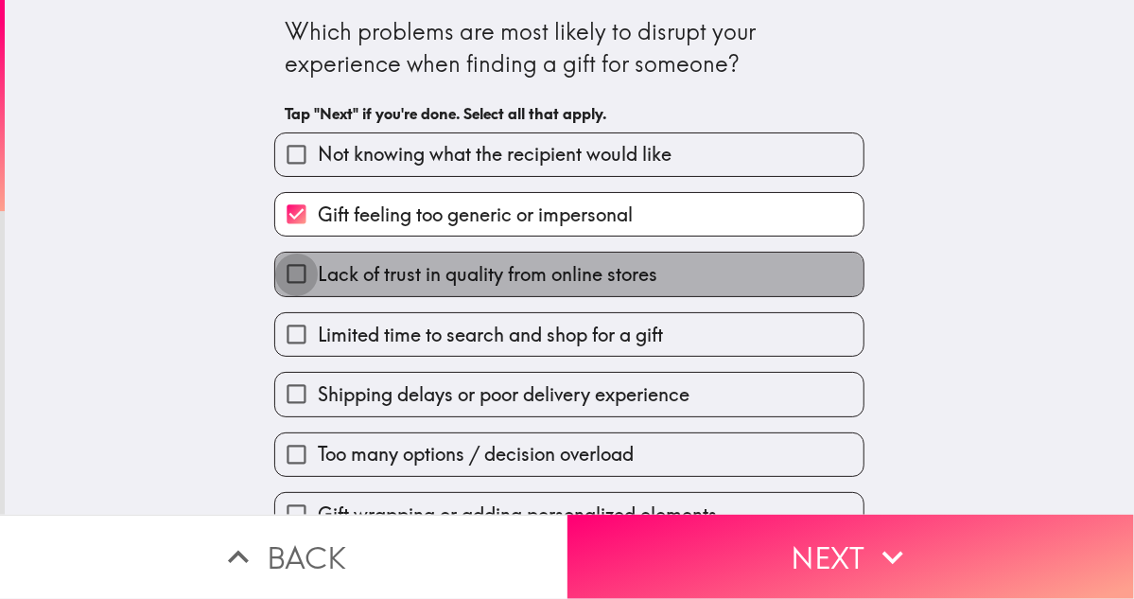
click at [293, 270] on input "Lack of trust in quality from online stores" at bounding box center [296, 274] width 43 height 43
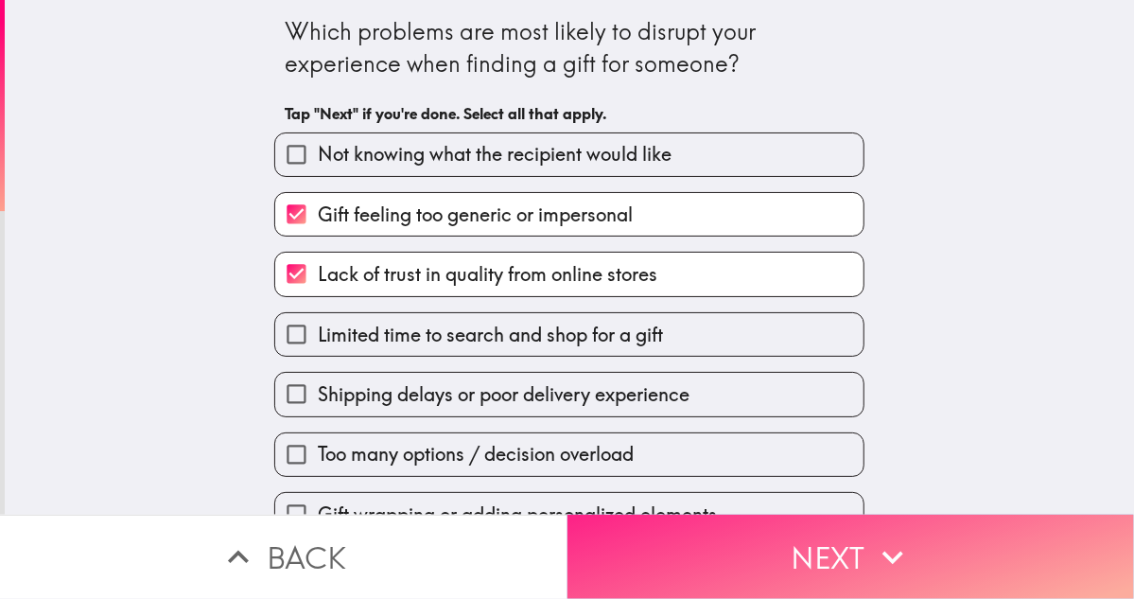
click at [275, 253] on input "Lack of trust in quality from online stores" at bounding box center [296, 274] width 43 height 43
checkbox input "false"
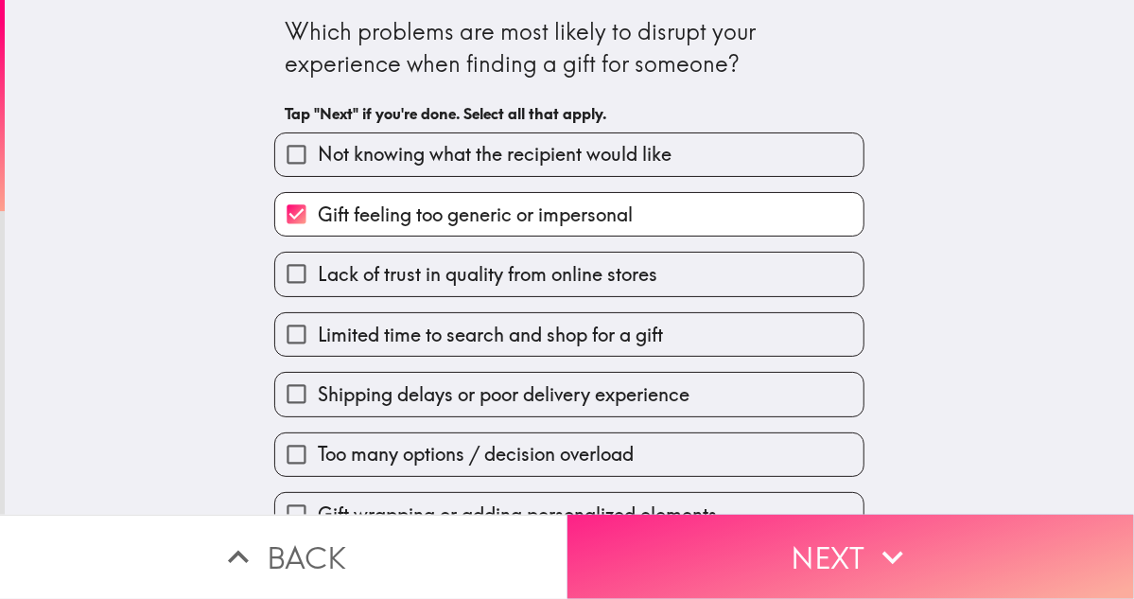
click at [853, 541] on button "Next" at bounding box center [852, 557] width 568 height 84
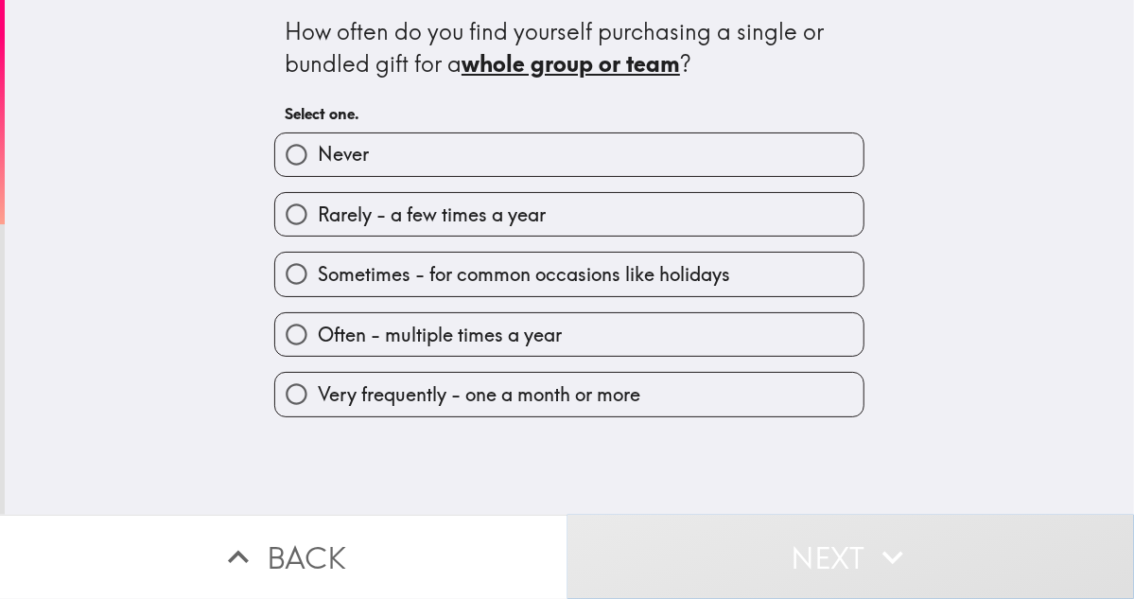
click at [568, 515] on button "Next" at bounding box center [852, 557] width 568 height 84
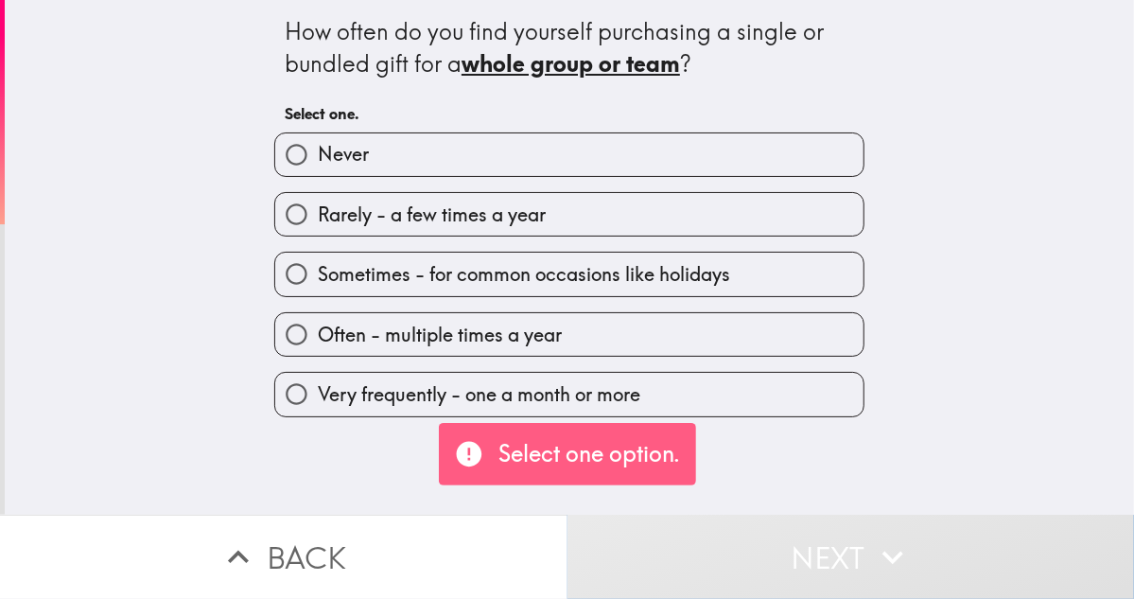
click at [568, 515] on button "Next" at bounding box center [852, 557] width 568 height 84
click at [295, 281] on input "Sometimes - for common occasions like holidays" at bounding box center [296, 274] width 43 height 43
radio input "true"
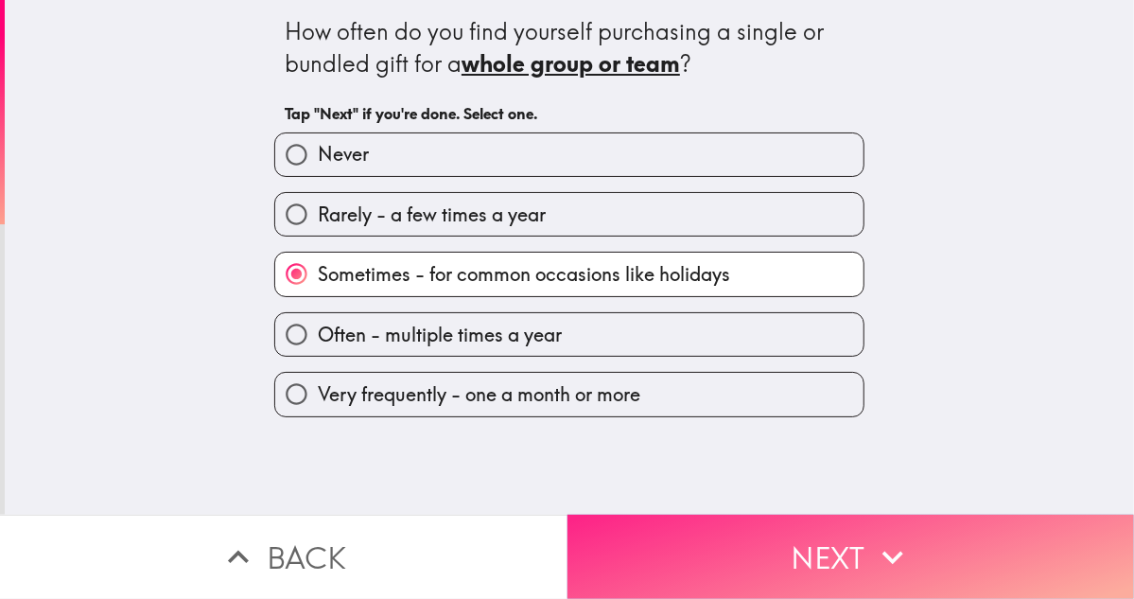
click at [827, 518] on button "Next" at bounding box center [852, 557] width 568 height 84
click at [568, 515] on button "Next" at bounding box center [852, 557] width 568 height 84
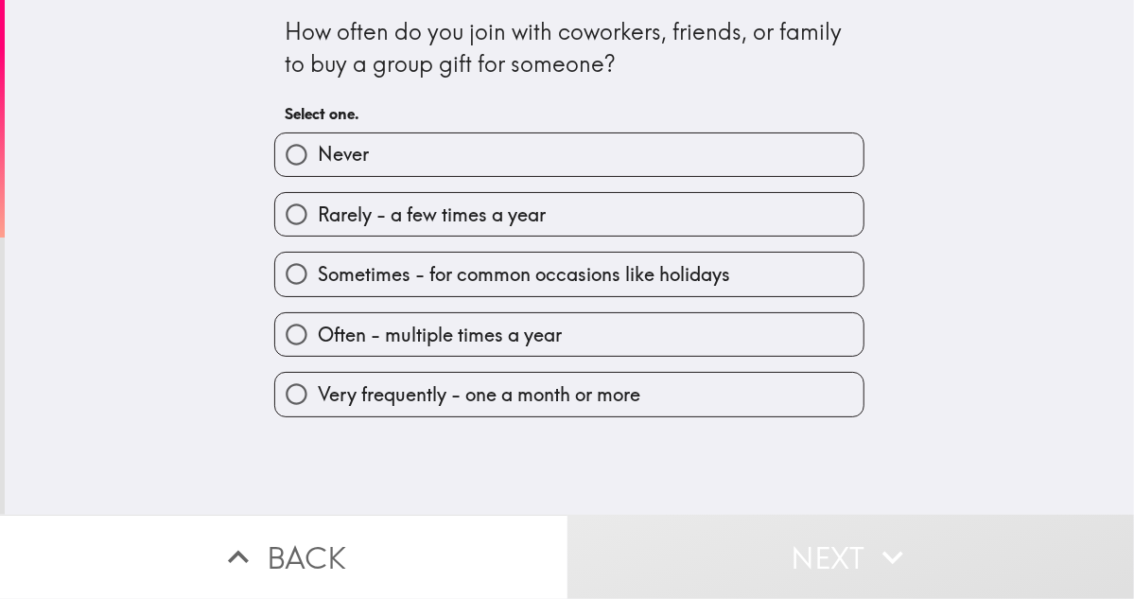
click at [568, 515] on button "Next" at bounding box center [852, 557] width 568 height 84
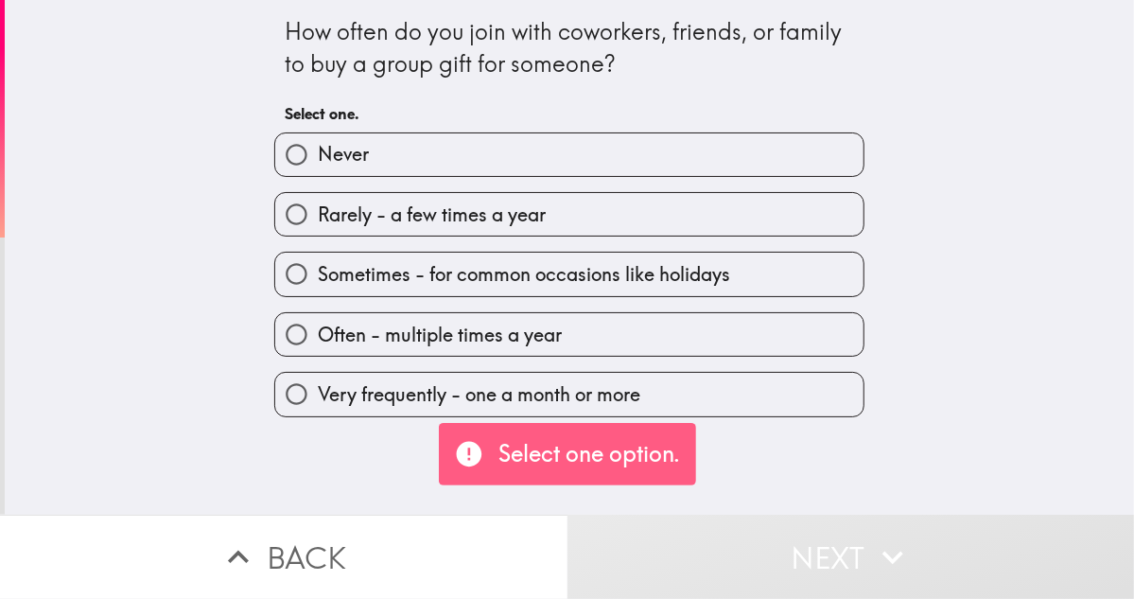
click at [289, 277] on input "Sometimes - for common occasions like holidays" at bounding box center [296, 274] width 43 height 43
radio input "true"
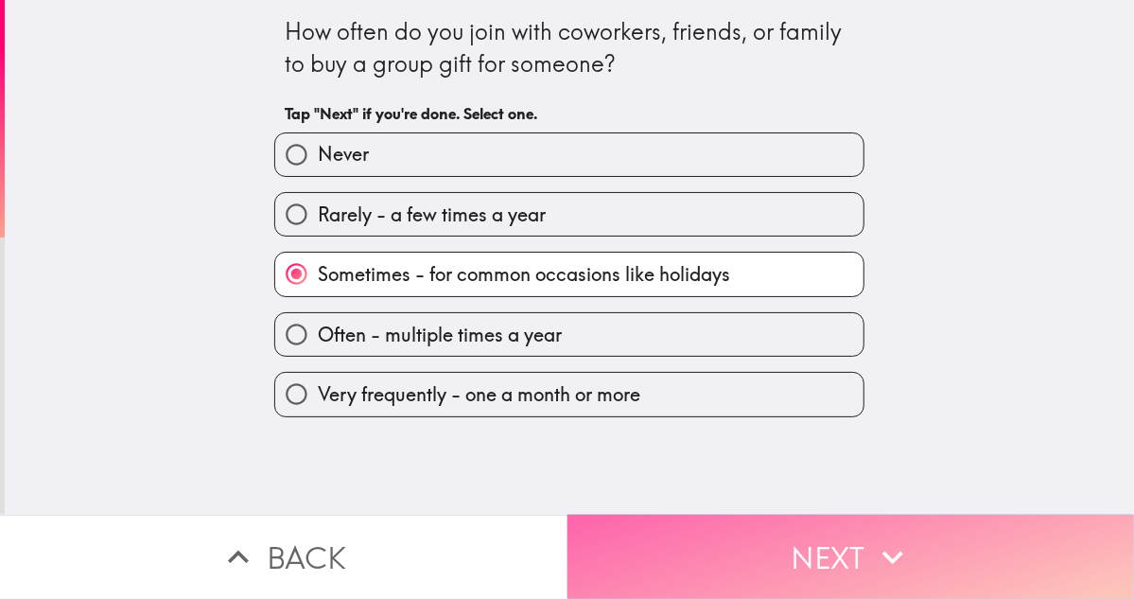
drag, startPoint x: 860, startPoint y: 542, endPoint x: 846, endPoint y: 533, distance: 17.1
click at [859, 540] on button "Next" at bounding box center [852, 557] width 568 height 84
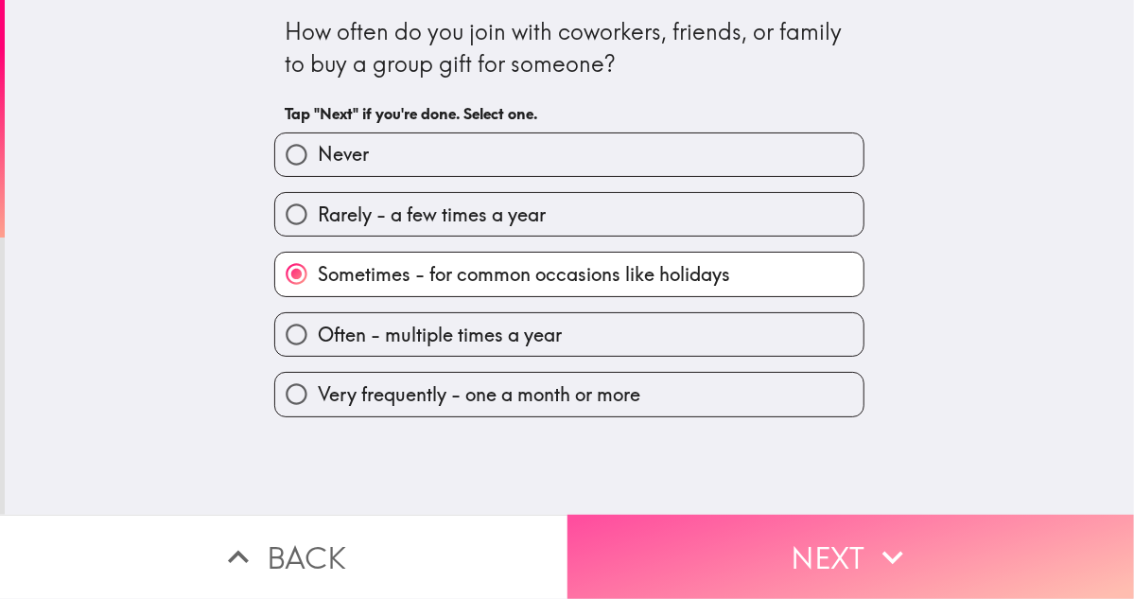
click at [568, 515] on button "Next" at bounding box center [852, 557] width 568 height 84
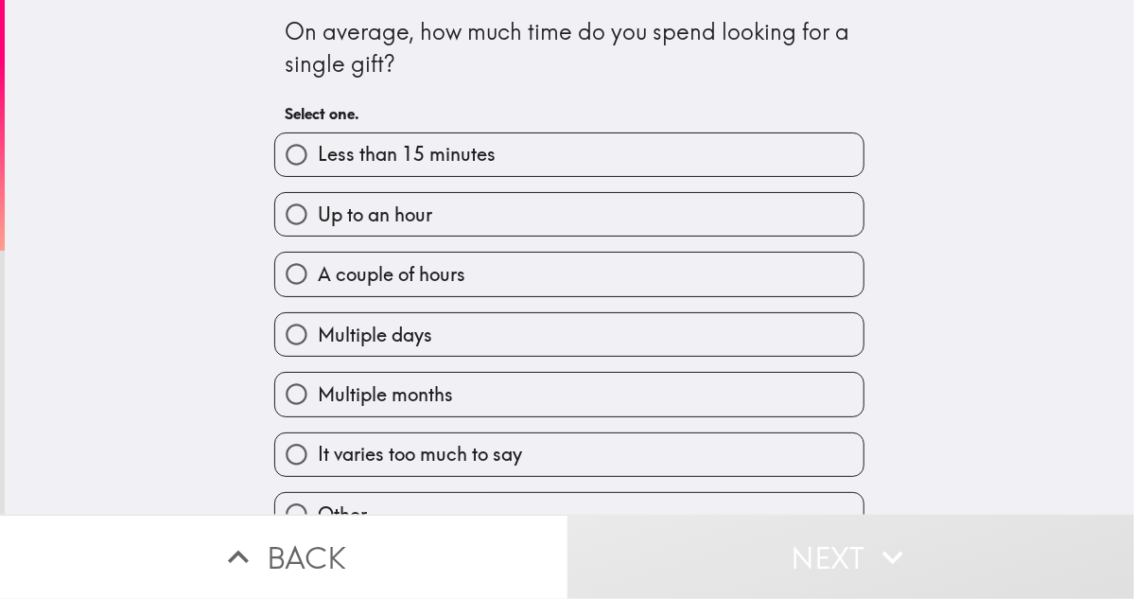
click at [568, 515] on button "Next" at bounding box center [852, 557] width 568 height 84
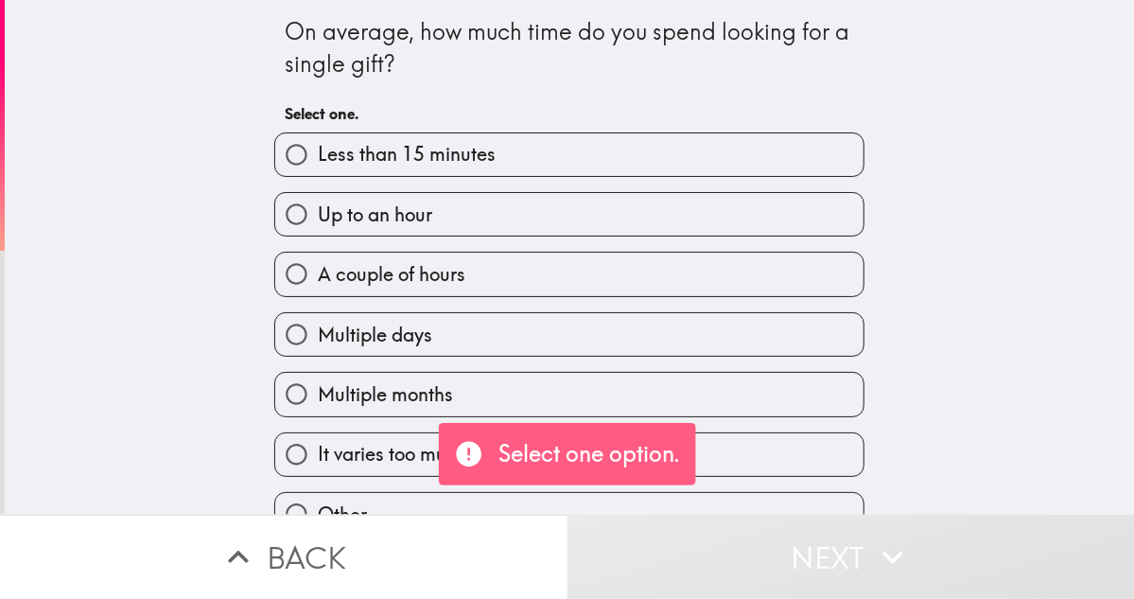
click at [568, 515] on button "Next" at bounding box center [852, 557] width 568 height 84
click at [280, 283] on input "A couple of hours" at bounding box center [296, 274] width 43 height 43
radio input "true"
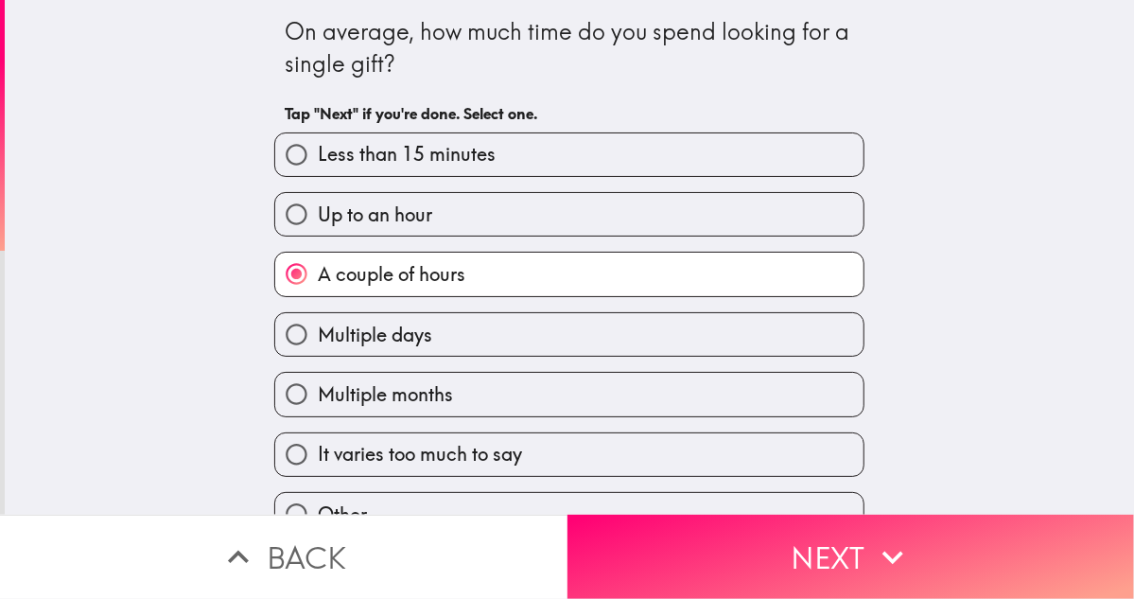
scroll to position [40, 0]
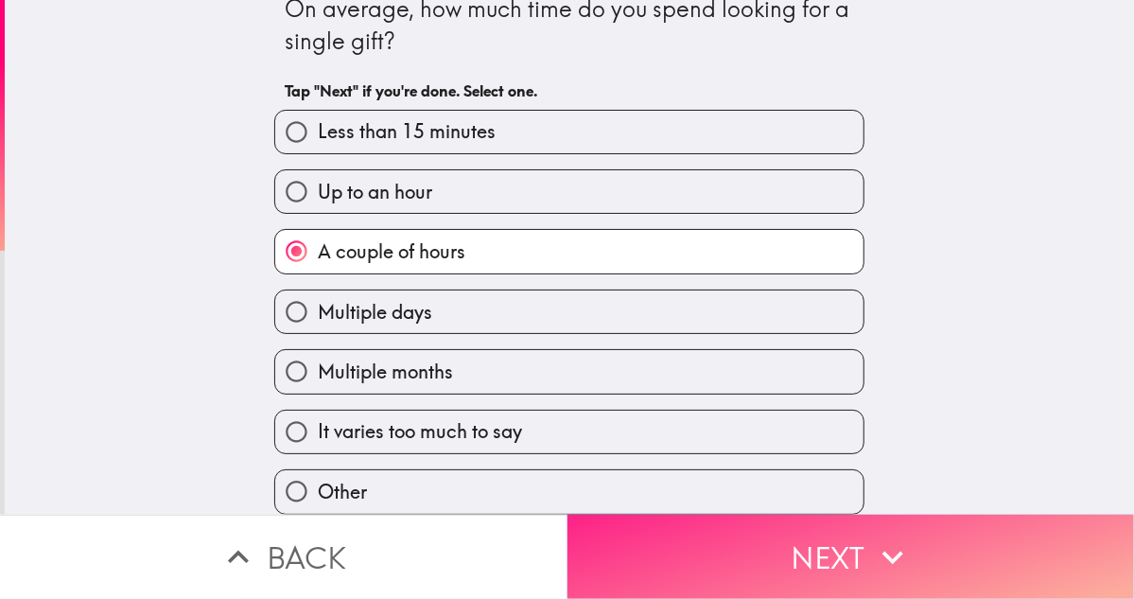
click at [275, 230] on button "A couple of hours" at bounding box center [569, 251] width 588 height 43
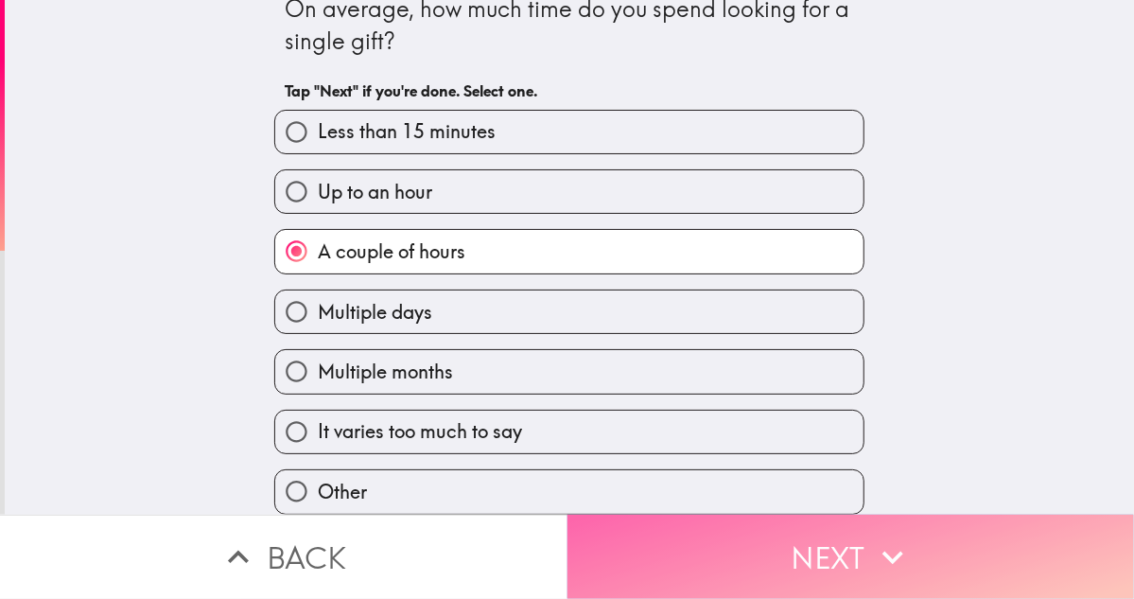
click at [769, 544] on button "Next" at bounding box center [852, 557] width 568 height 84
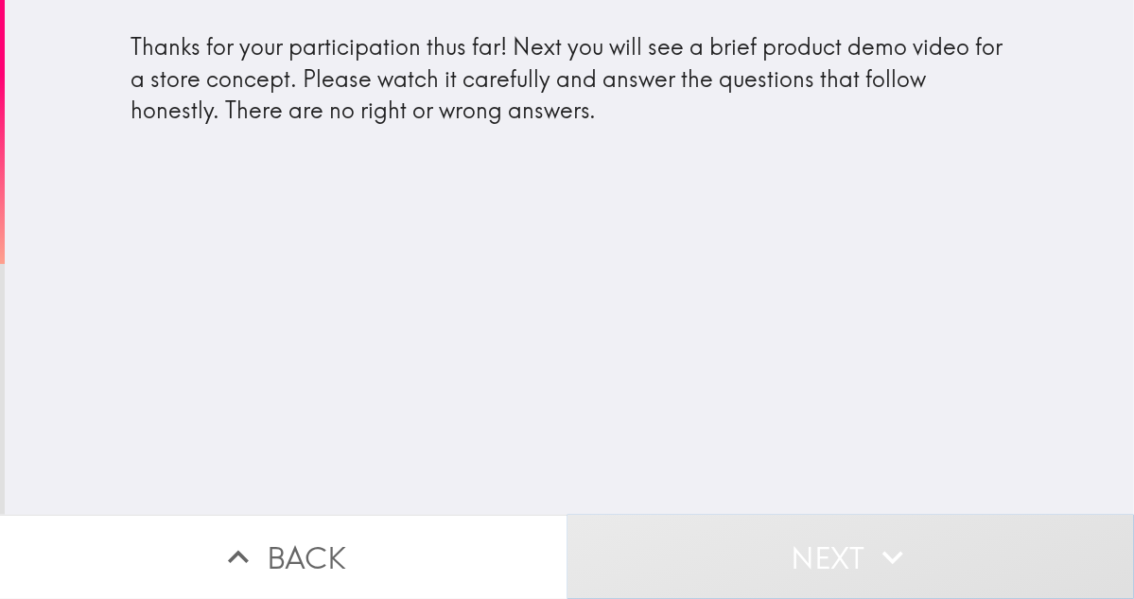
click at [568, 515] on button "Next" at bounding box center [852, 557] width 568 height 84
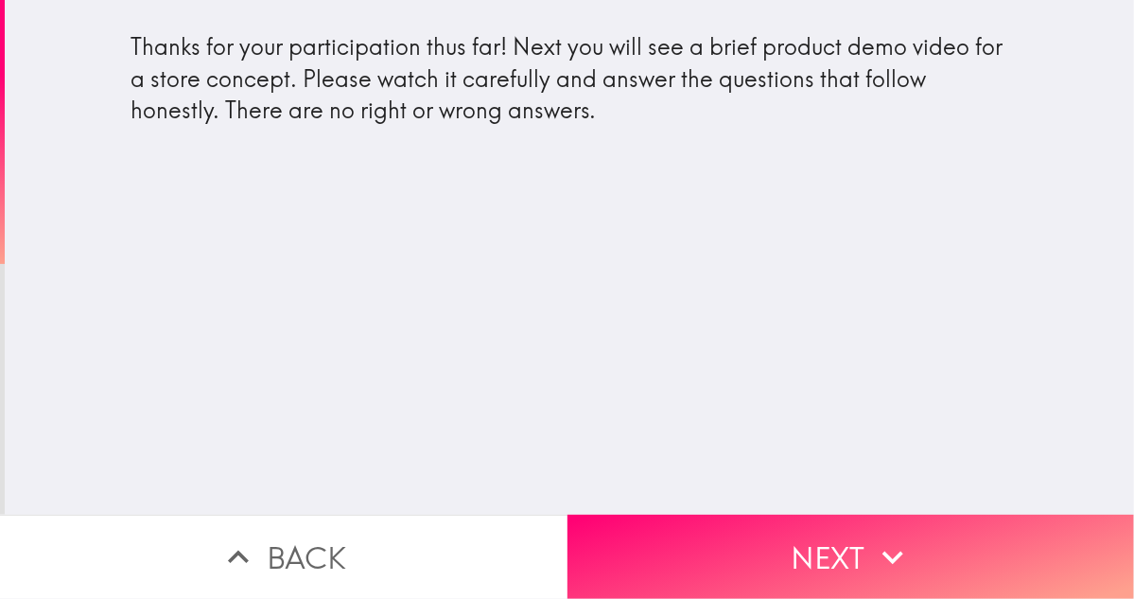
click at [330, 126] on div "Thanks for your participation thus far! Next you will see a brief product demo …" at bounding box center [570, 79] width 878 height 96
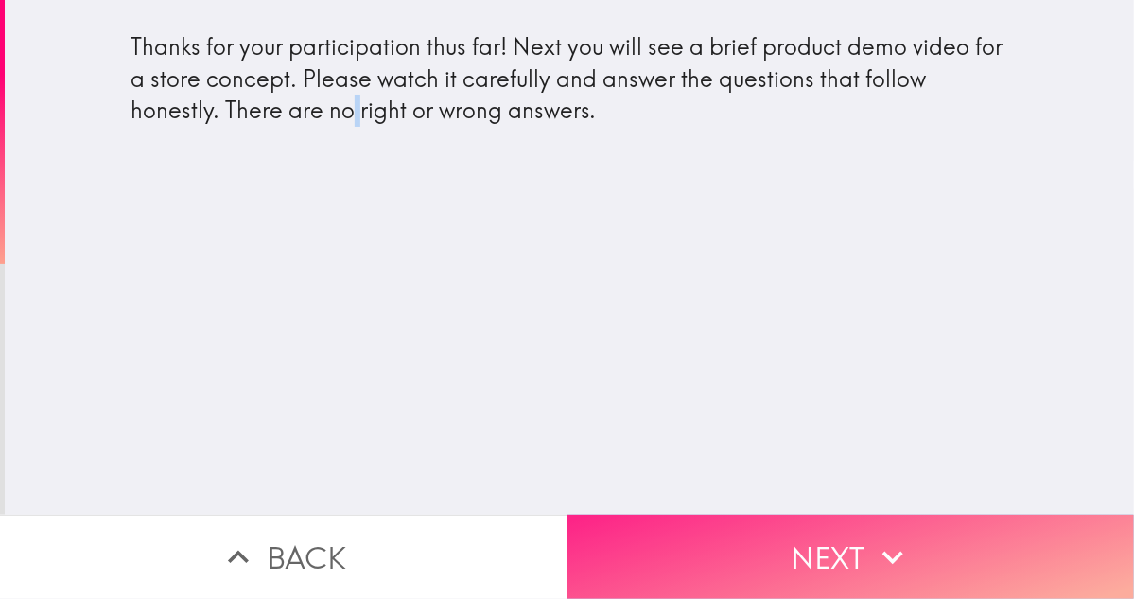
click at [821, 540] on button "Next" at bounding box center [852, 557] width 568 height 84
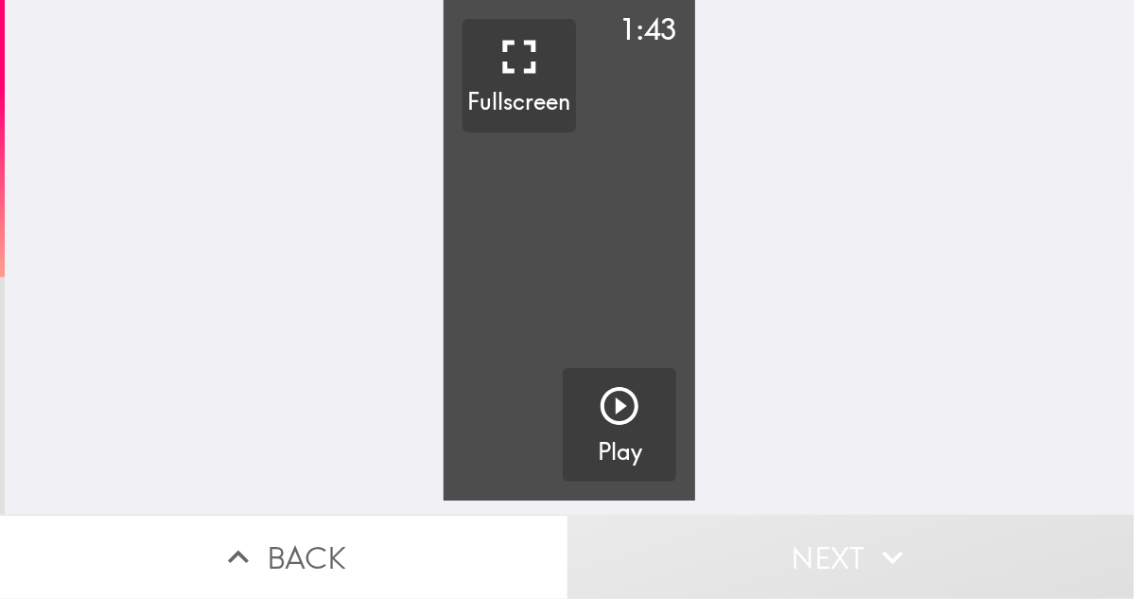
click at [545, 162] on video "button" at bounding box center [570, 250] width 253 height 500
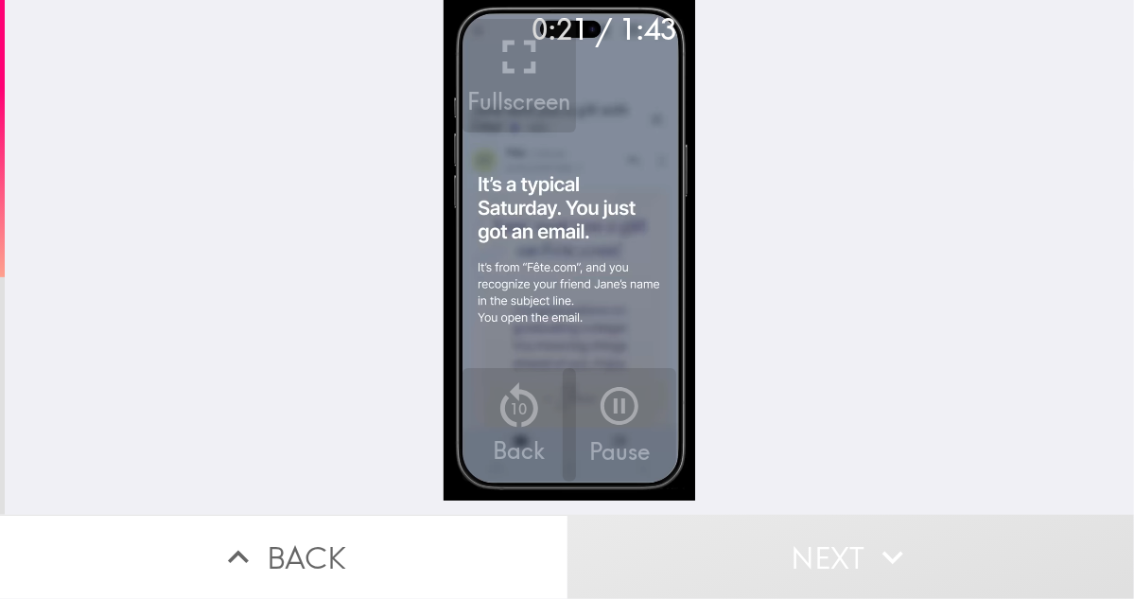
click at [550, 251] on video "button" at bounding box center [570, 250] width 253 height 500
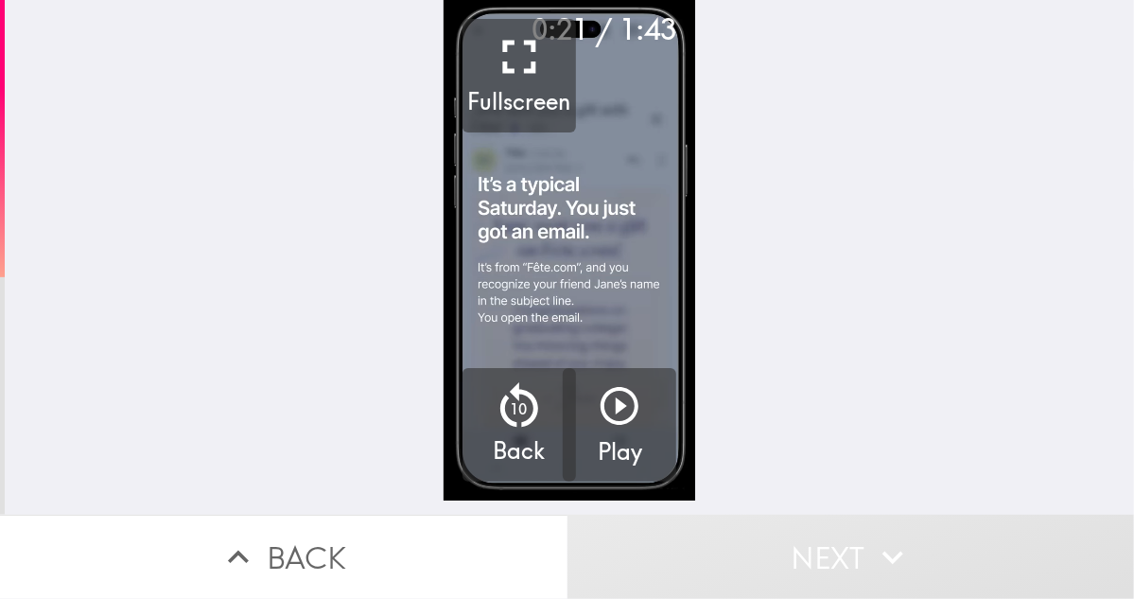
click at [549, 256] on video "button" at bounding box center [570, 250] width 253 height 500
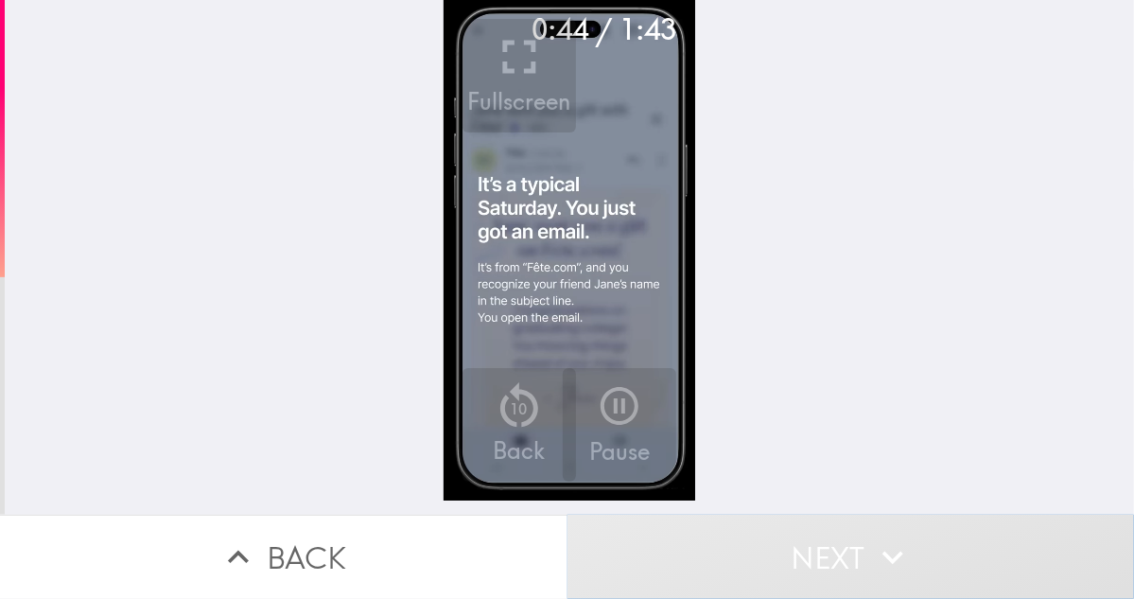
click at [817, 550] on button "Next" at bounding box center [852, 557] width 568 height 84
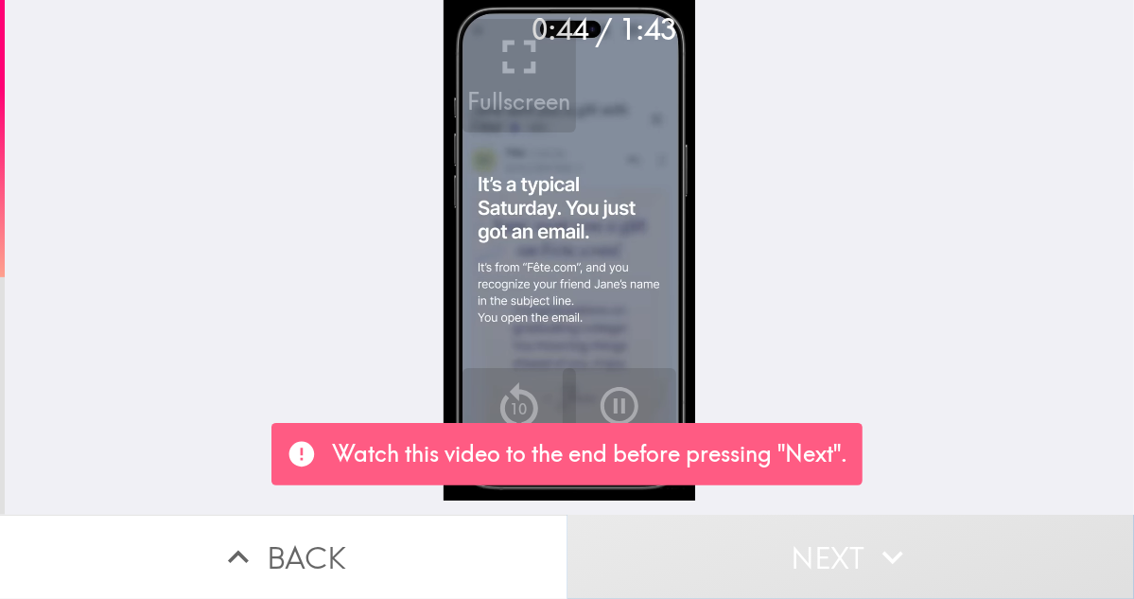
click at [811, 531] on button "Next" at bounding box center [852, 557] width 568 height 84
click at [613, 277] on video "button" at bounding box center [570, 250] width 253 height 500
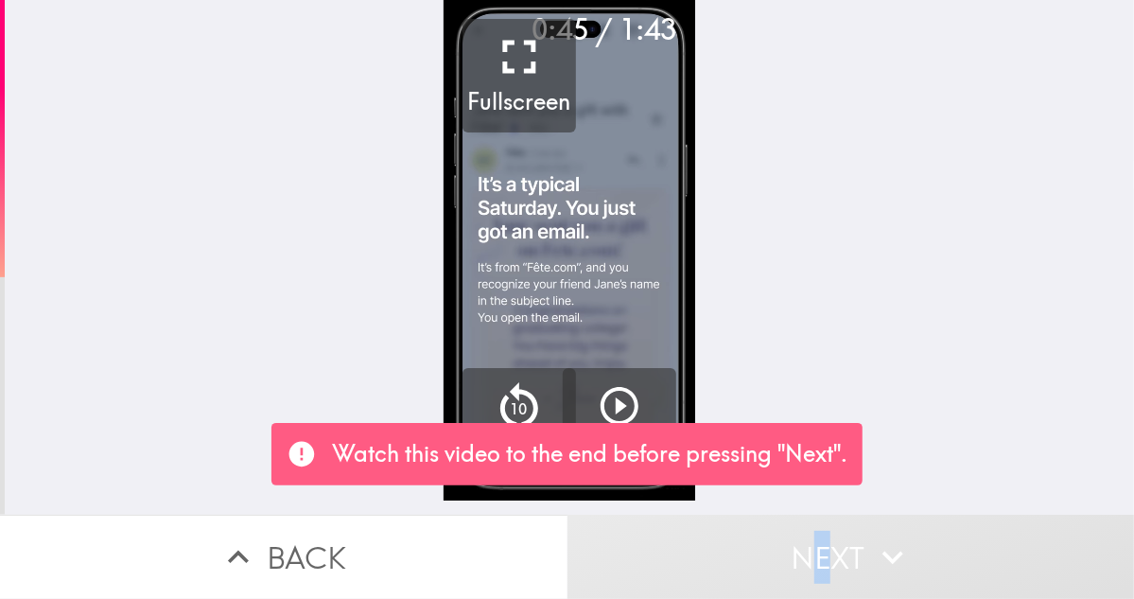
click at [566, 272] on video "button" at bounding box center [570, 250] width 253 height 500
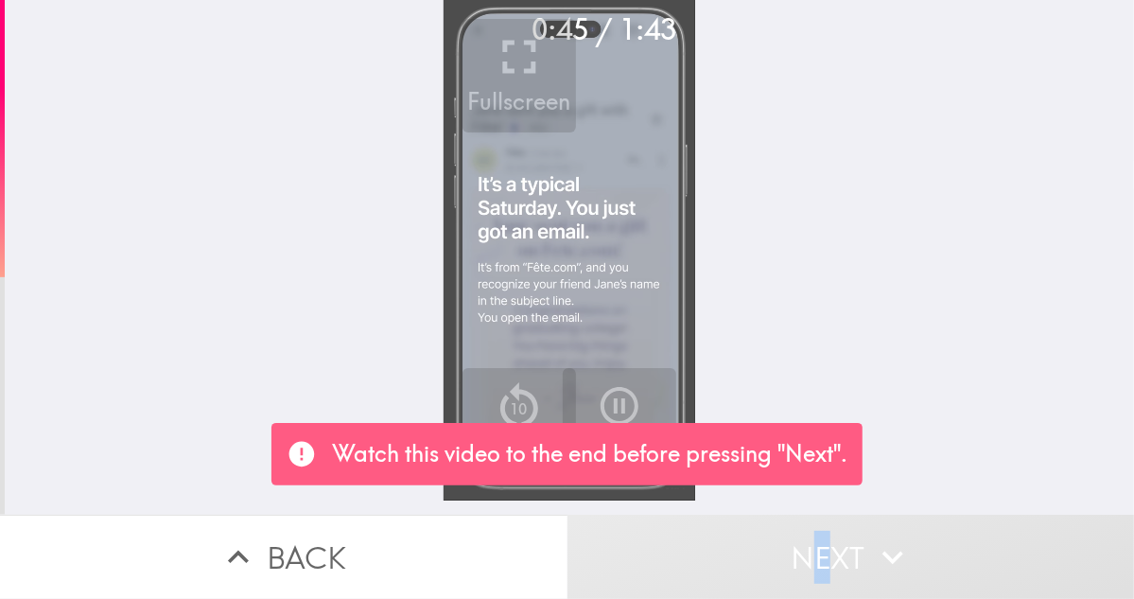
click at [564, 273] on video "button" at bounding box center [570, 250] width 253 height 500
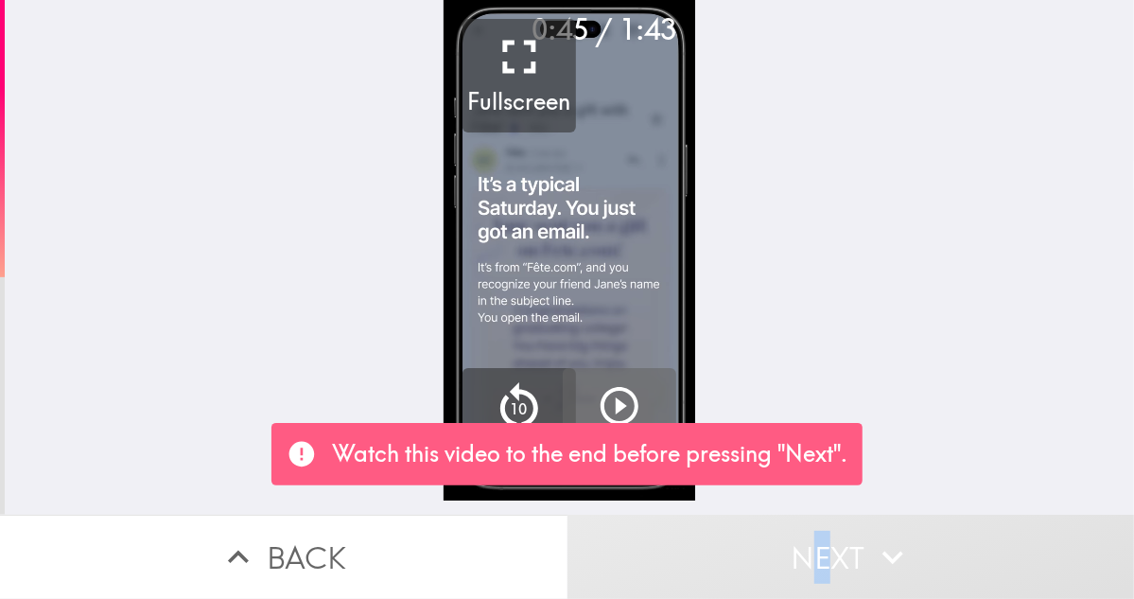
click at [601, 389] on icon "button" at bounding box center [620, 406] width 38 height 38
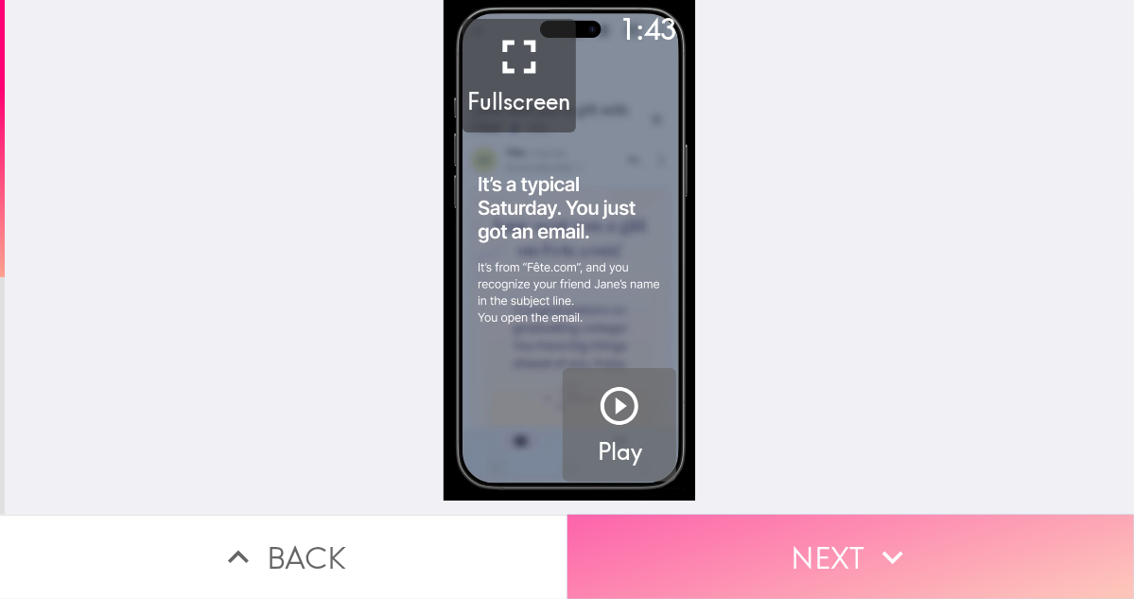
click at [800, 549] on button "Next" at bounding box center [852, 557] width 568 height 84
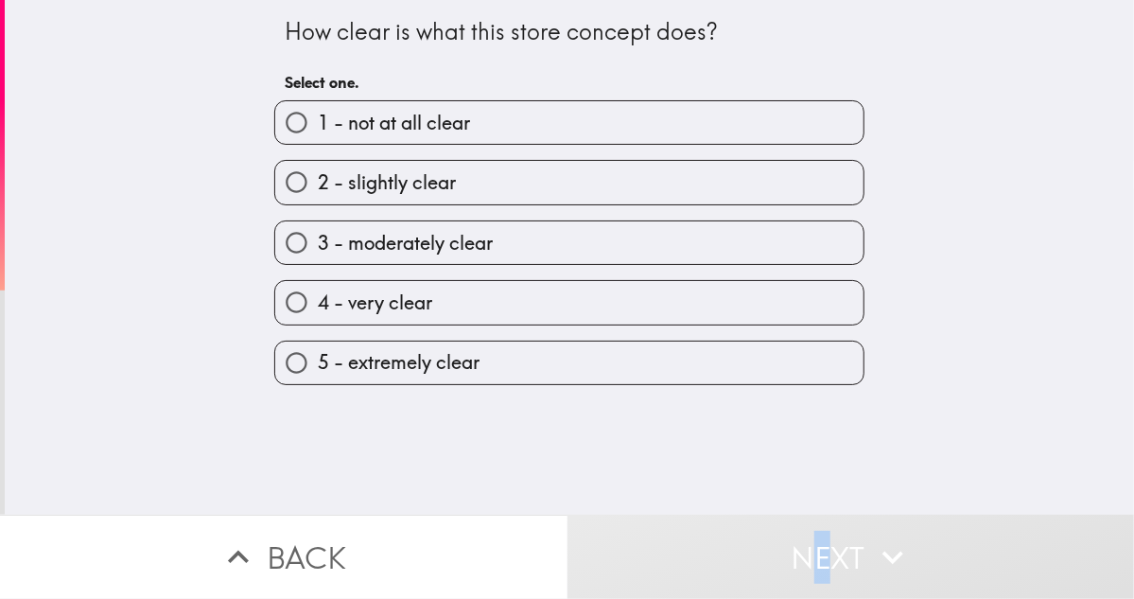
click at [301, 301] on input "4 - very clear" at bounding box center [296, 302] width 43 height 43
radio input "true"
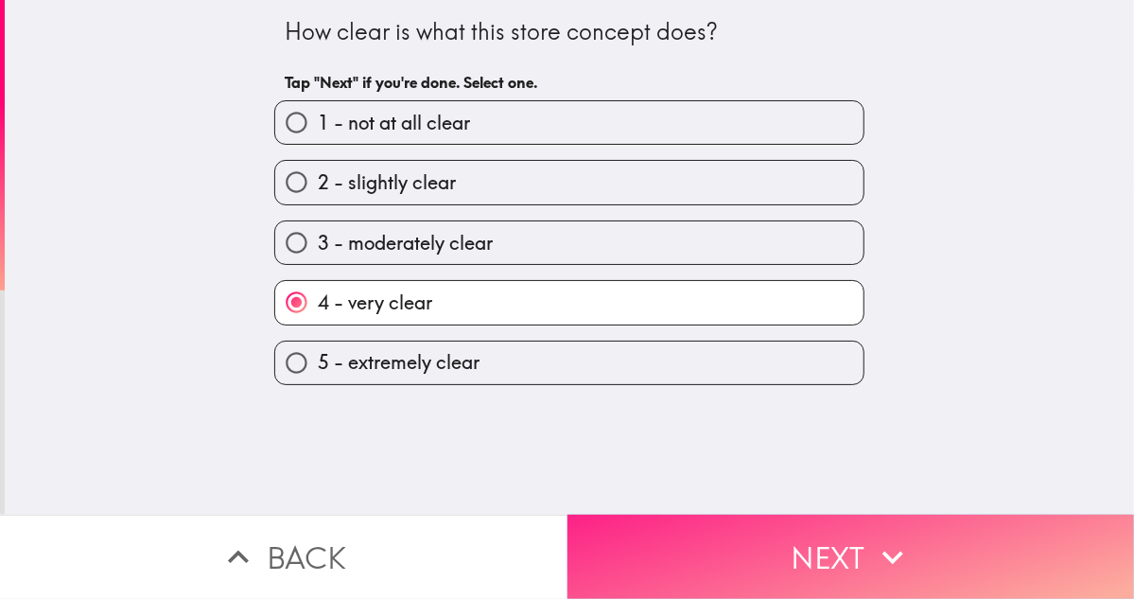
click at [872, 539] on icon "button" at bounding box center [893, 557] width 42 height 42
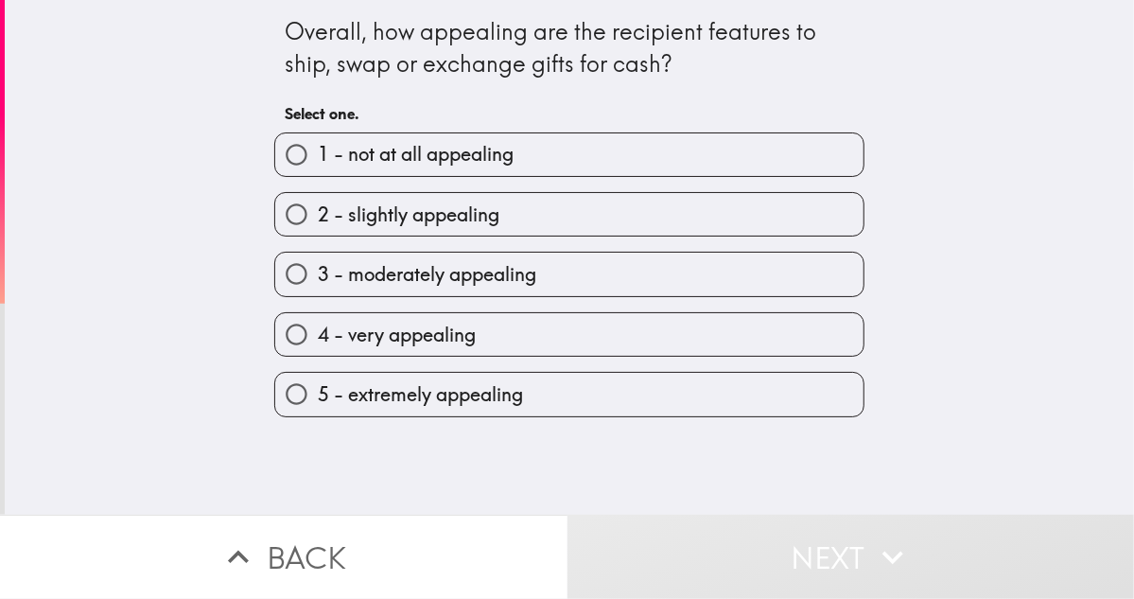
click at [285, 217] on input "2 - slightly appealing" at bounding box center [296, 214] width 43 height 43
radio input "true"
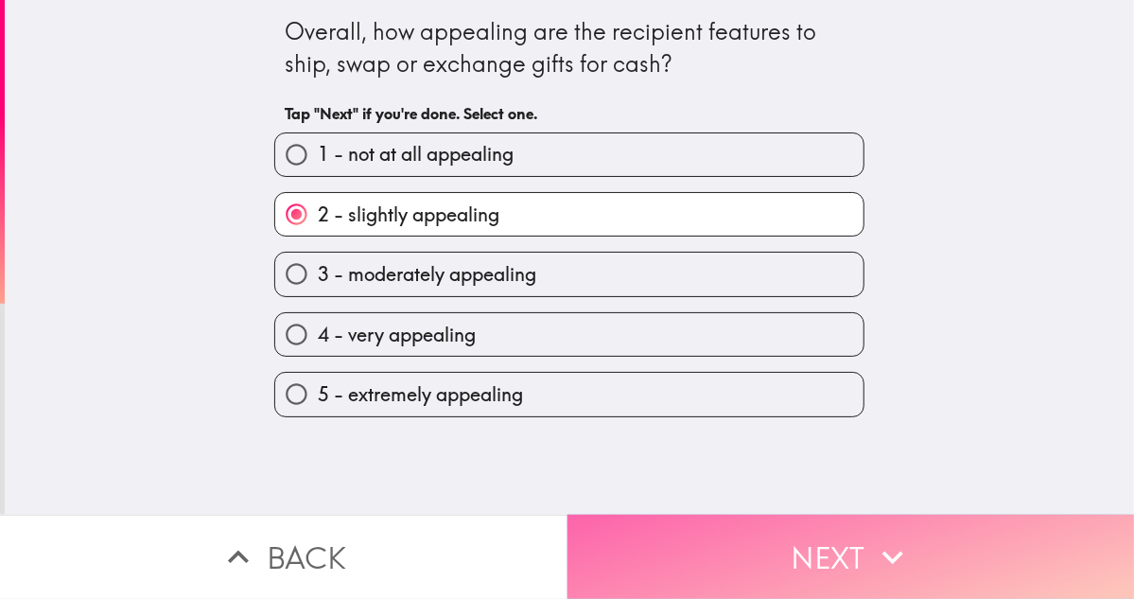
drag, startPoint x: 842, startPoint y: 550, endPoint x: 820, endPoint y: 535, distance: 26.5
click at [840, 550] on button "Next" at bounding box center [852, 557] width 568 height 84
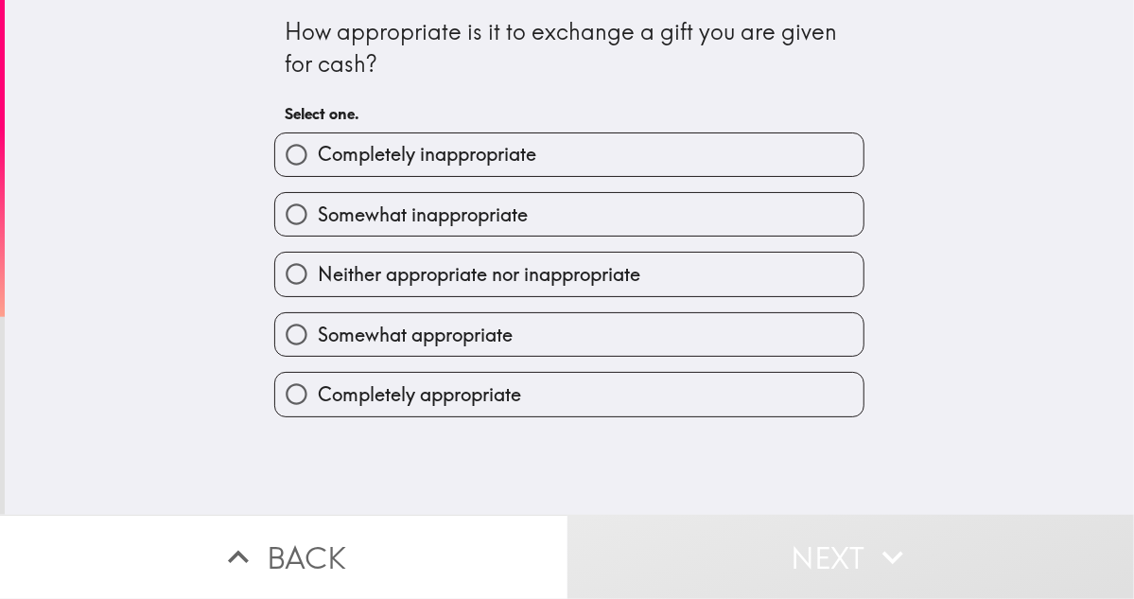
click at [318, 214] on span "Somewhat inappropriate" at bounding box center [423, 215] width 210 height 26
click at [318, 214] on input "Somewhat inappropriate" at bounding box center [296, 214] width 43 height 43
radio input "true"
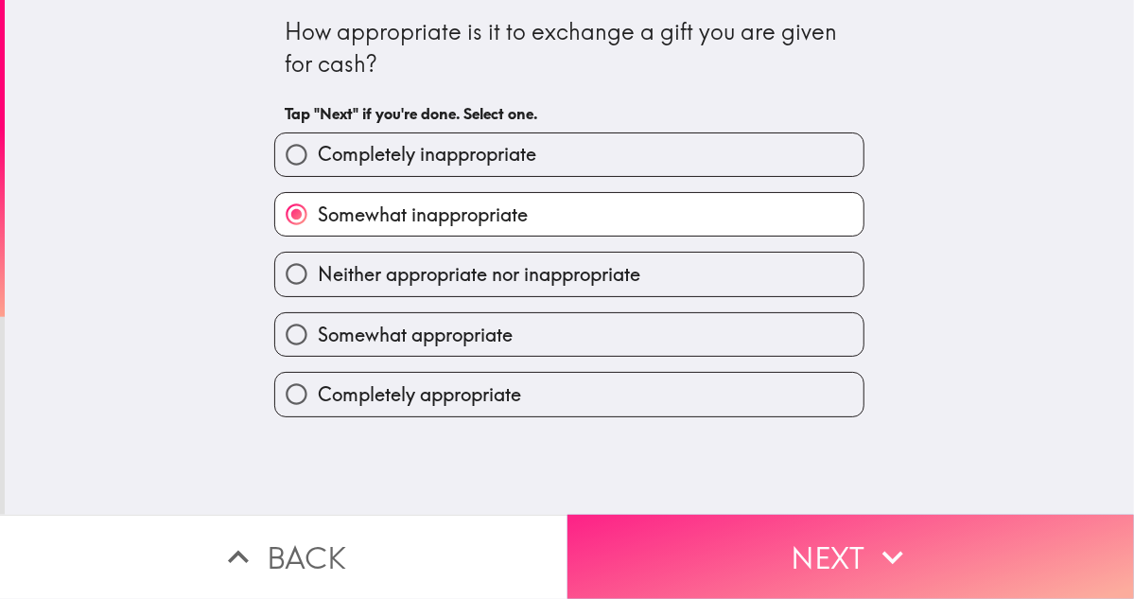
click at [672, 542] on button "Next" at bounding box center [852, 557] width 568 height 84
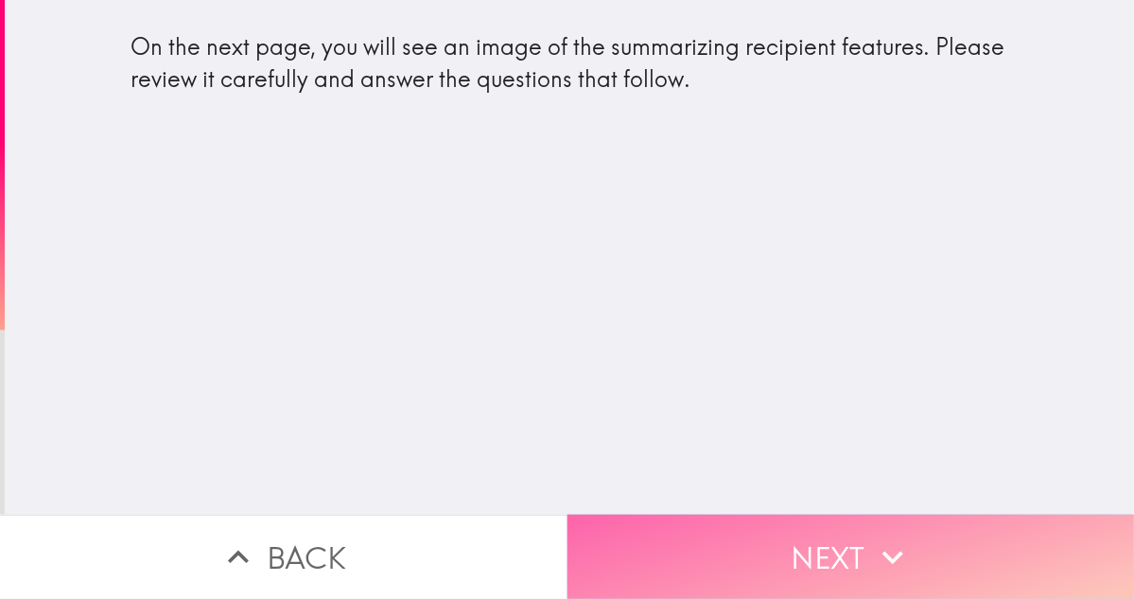
click at [780, 540] on button "Next" at bounding box center [852, 557] width 568 height 84
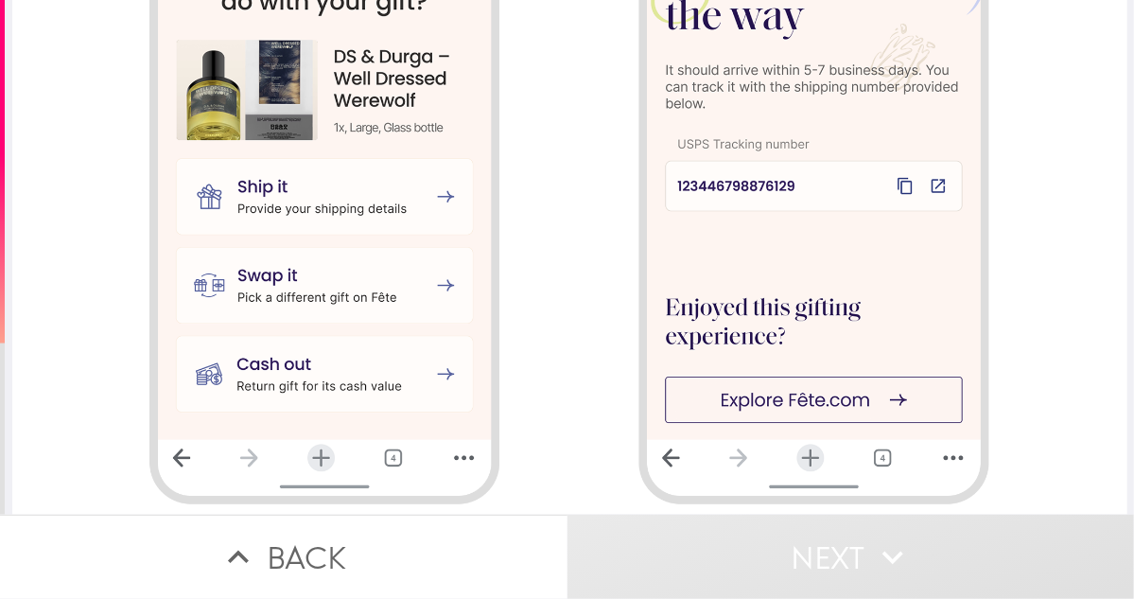
scroll to position [1729, 0]
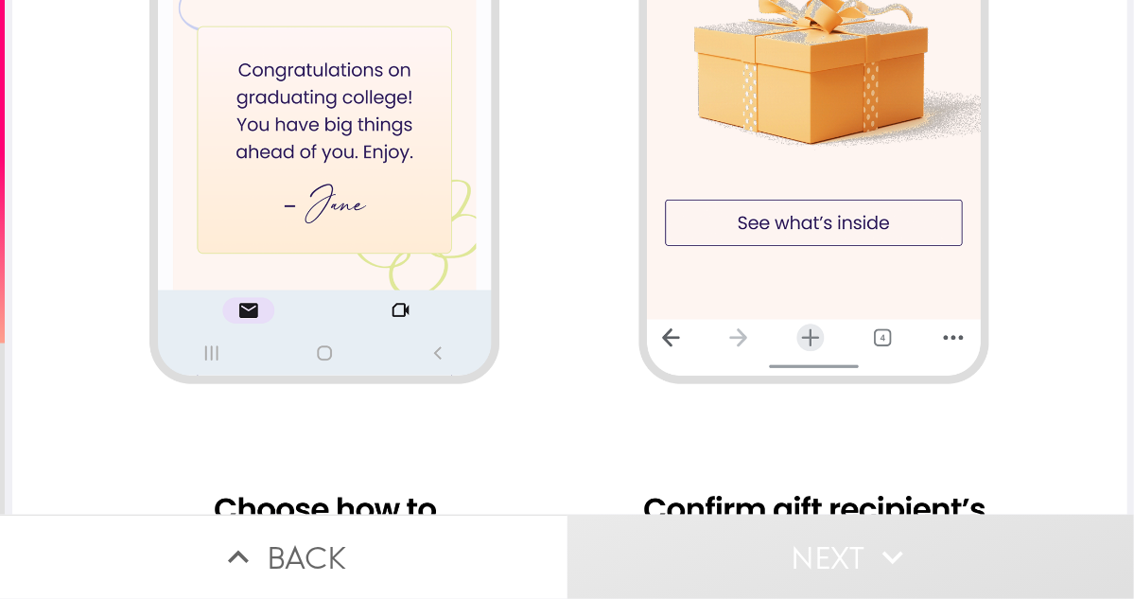
scroll to position [593, 0]
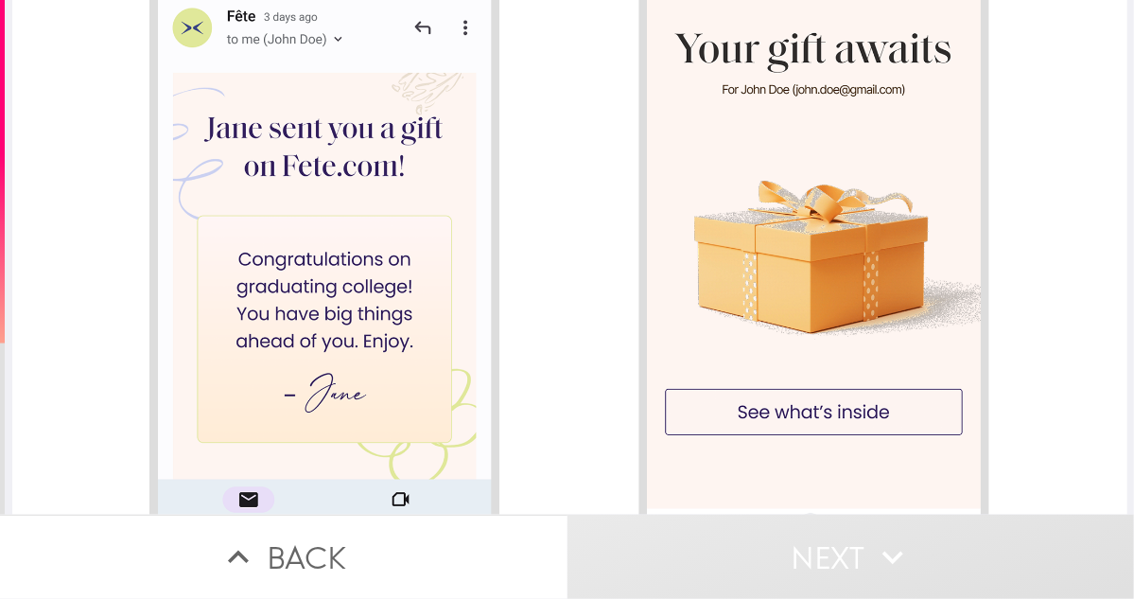
click at [794, 375] on div at bounding box center [569, 515] width 1115 height 2216
click at [787, 399] on div at bounding box center [569, 515] width 1115 height 2216
click at [789, 425] on div at bounding box center [569, 515] width 1115 height 2216
click at [789, 423] on div at bounding box center [569, 515] width 1115 height 2216
click at [482, 377] on div at bounding box center [569, 515] width 1115 height 2216
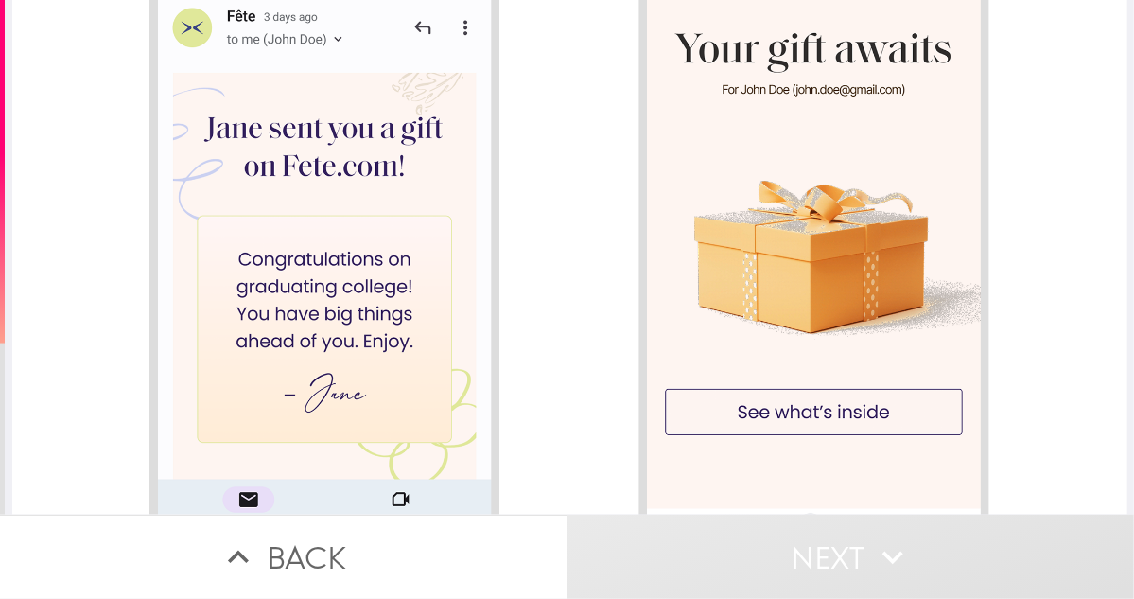
click at [482, 377] on div at bounding box center [569, 515] width 1115 height 2216
click at [416, 372] on div at bounding box center [569, 515] width 1115 height 2216
click at [419, 370] on div at bounding box center [569, 515] width 1115 height 2216
click at [421, 370] on div at bounding box center [569, 515] width 1115 height 2216
click at [423, 368] on div at bounding box center [569, 515] width 1115 height 2216
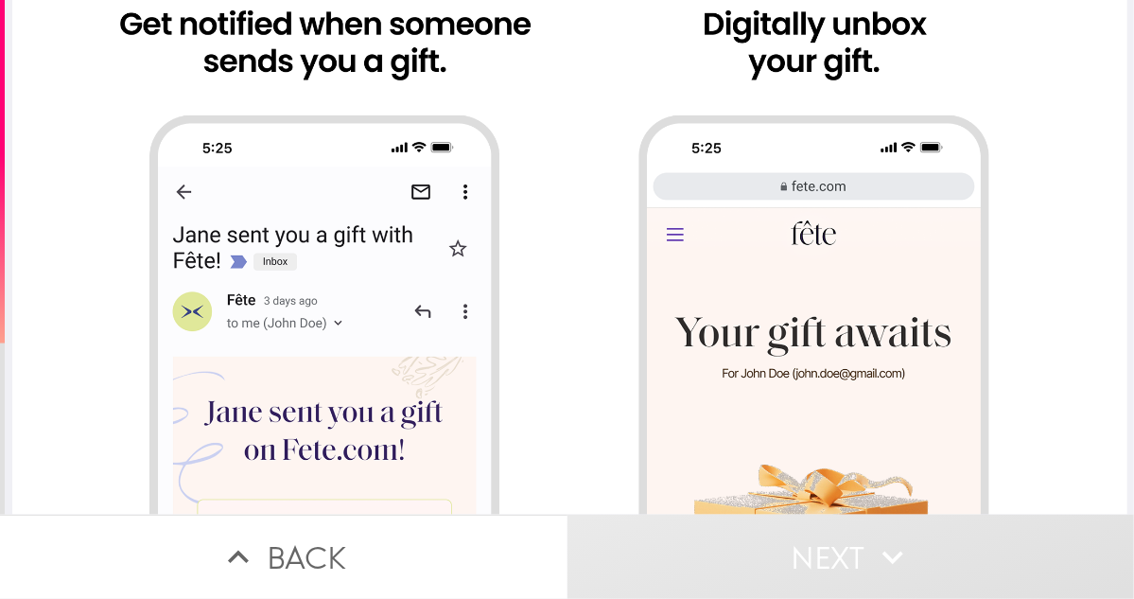
scroll to position [215, 0]
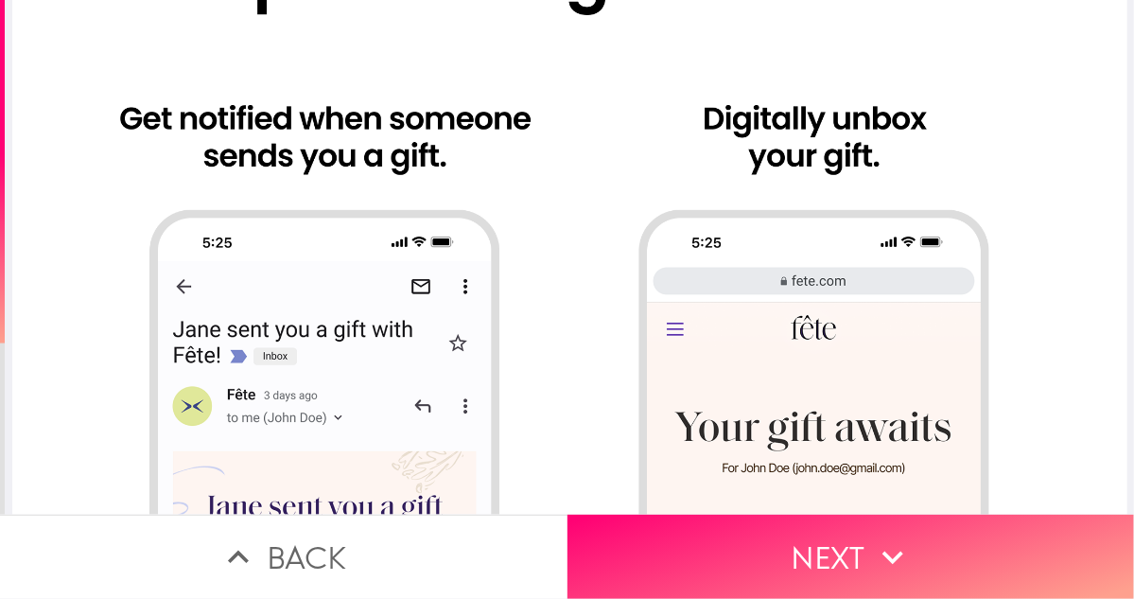
drag, startPoint x: 382, startPoint y: 347, endPoint x: 736, endPoint y: 374, distance: 354.8
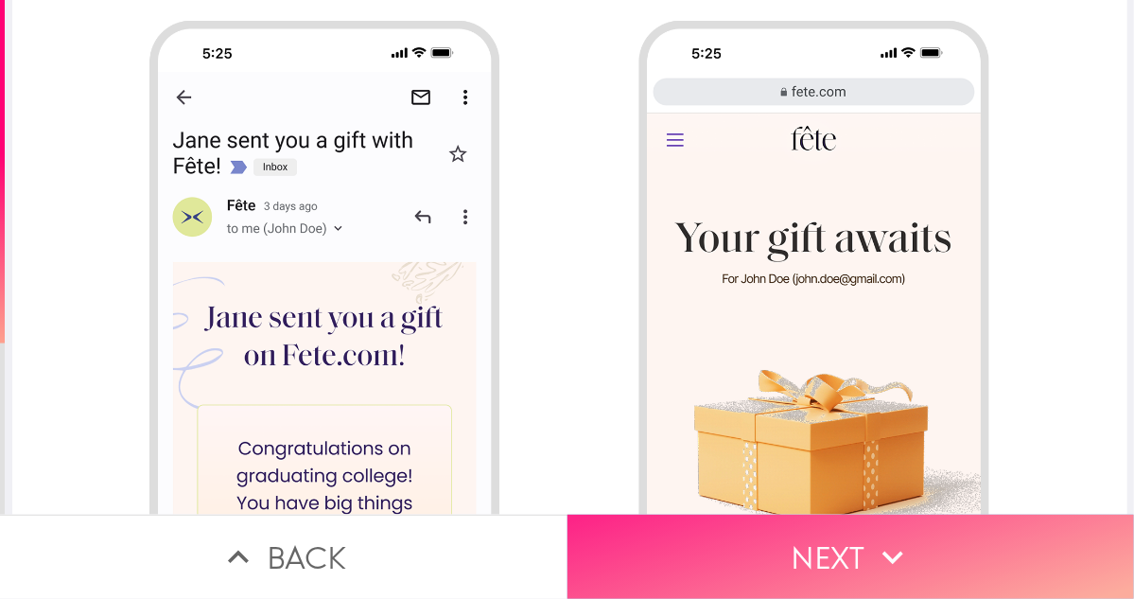
click at [873, 544] on icon "button" at bounding box center [893, 557] width 42 height 42
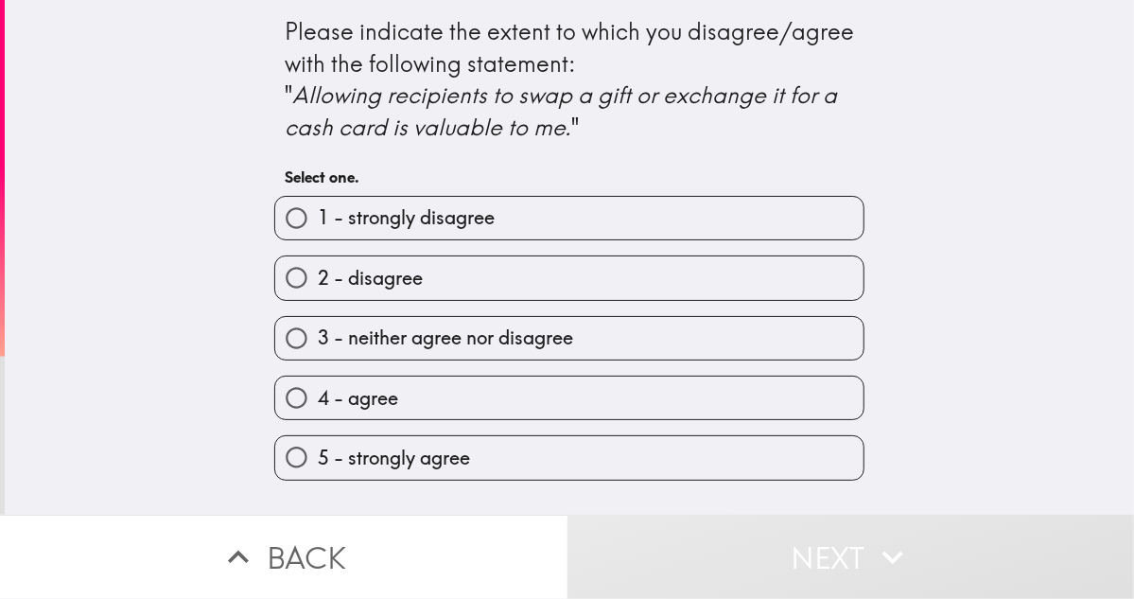
click at [324, 403] on span "4 - agree" at bounding box center [358, 398] width 80 height 26
click at [318, 403] on input "4 - agree" at bounding box center [296, 398] width 43 height 43
radio input "true"
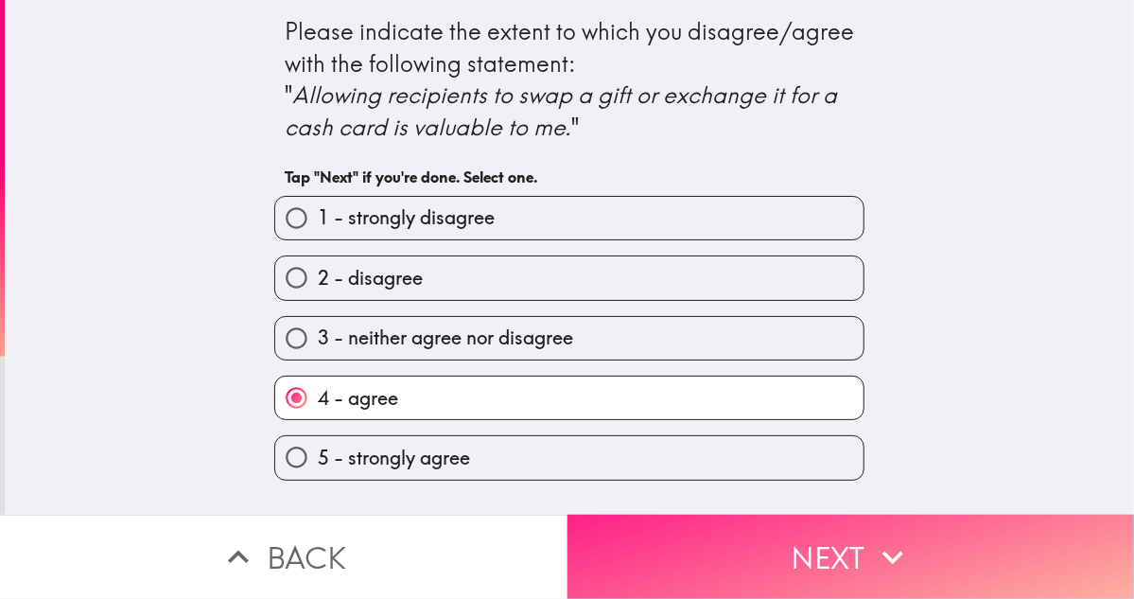
click at [810, 548] on button "Next" at bounding box center [852, 557] width 568 height 84
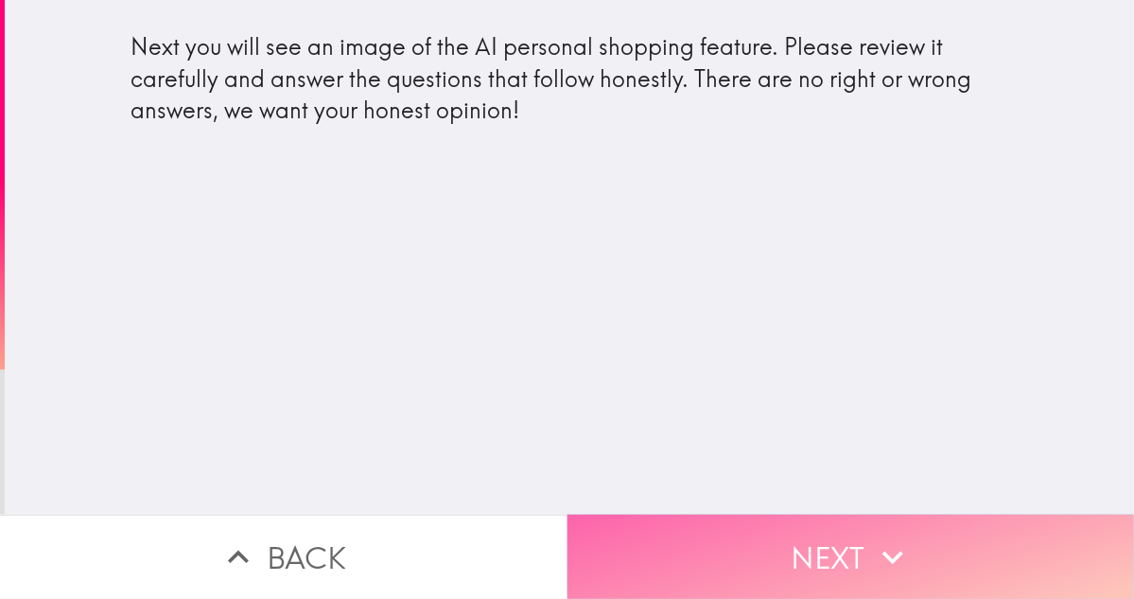
click at [734, 533] on button "Next" at bounding box center [852, 557] width 568 height 84
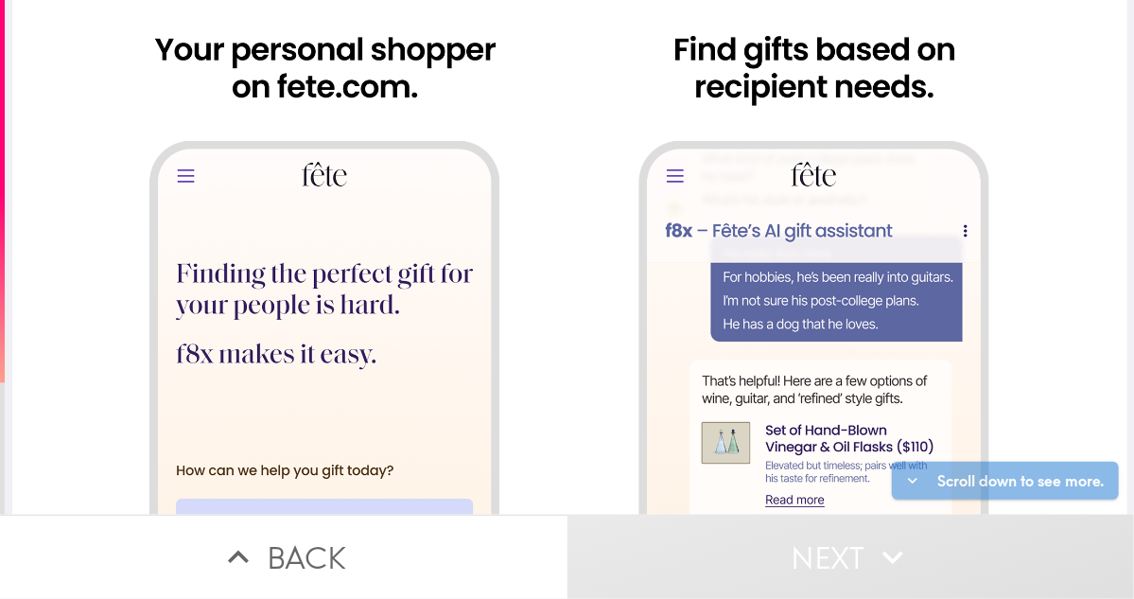
scroll to position [378, 0]
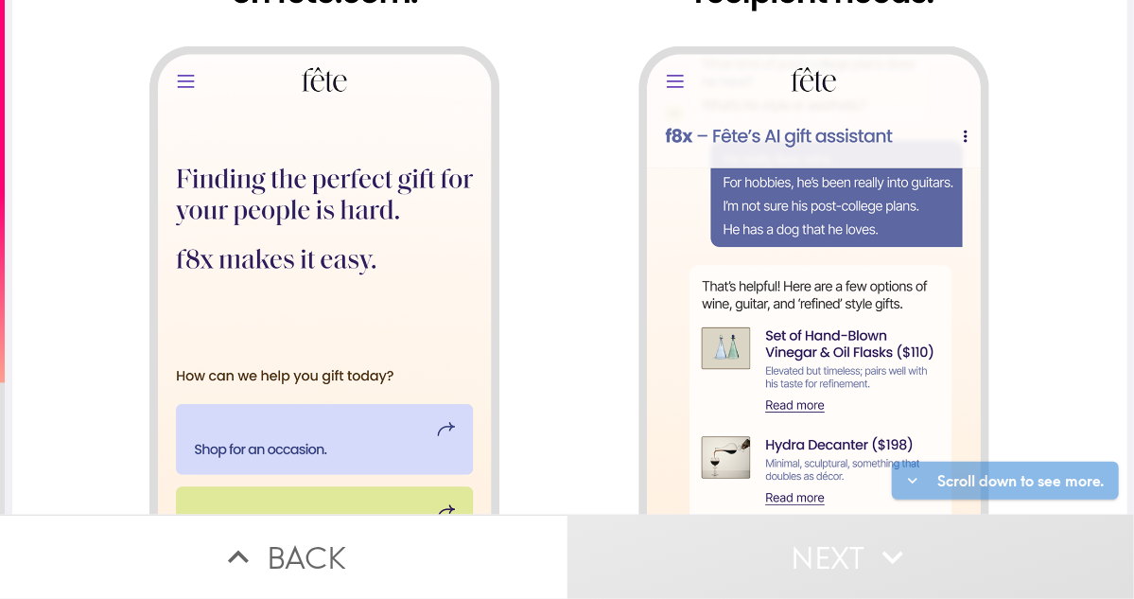
drag, startPoint x: 782, startPoint y: 385, endPoint x: 704, endPoint y: 406, distance: 81.2
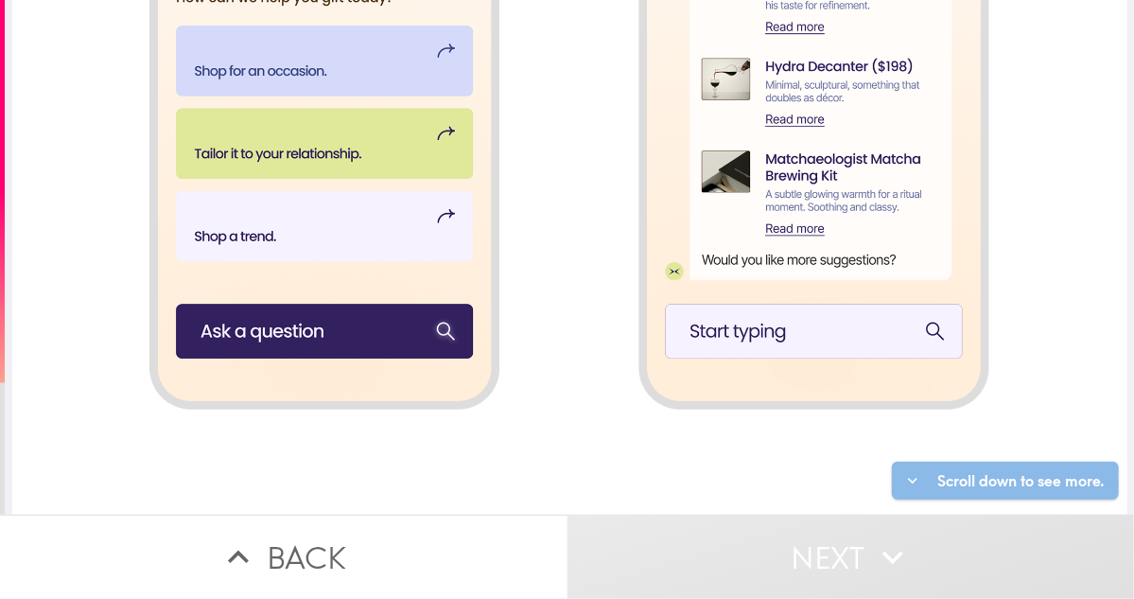
scroll to position [1041, 0]
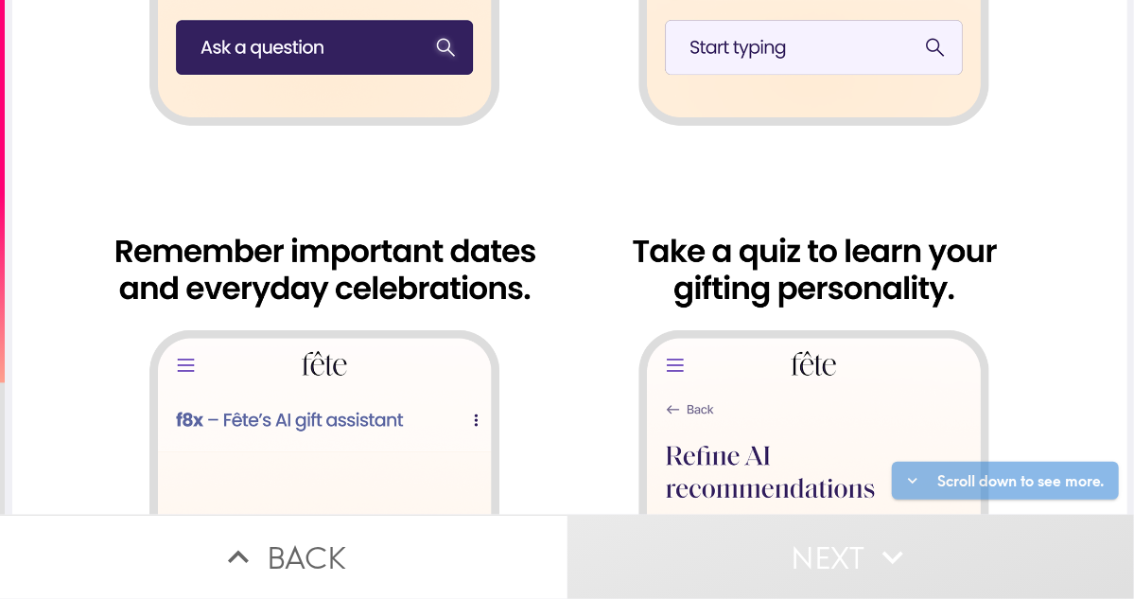
click at [352, 366] on div at bounding box center [569, 67] width 1115 height 2216
click at [865, 395] on div at bounding box center [569, 67] width 1115 height 2216
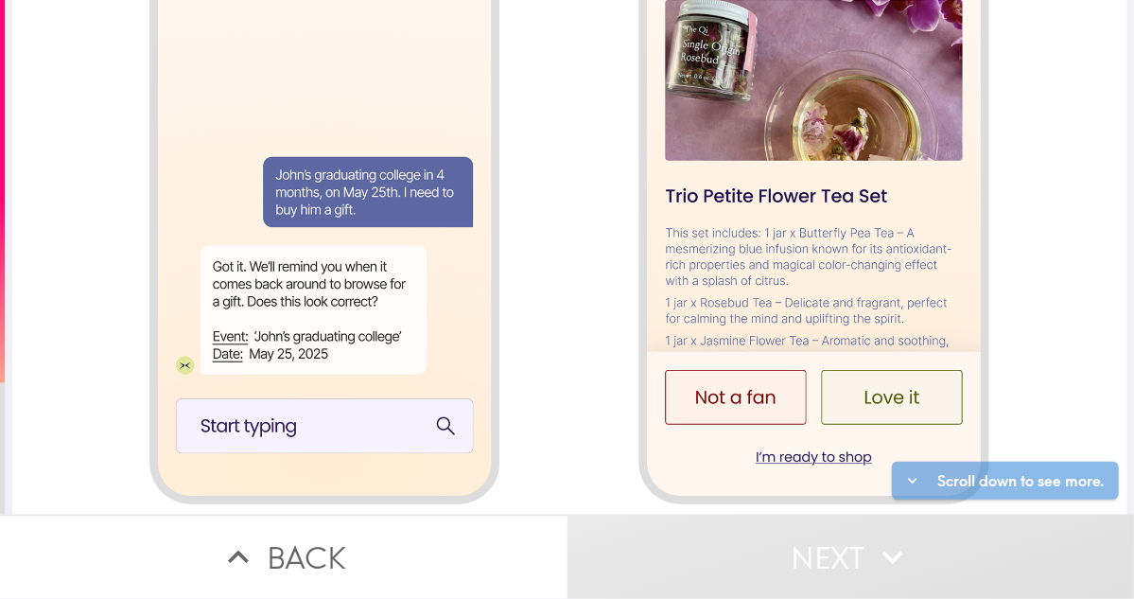
scroll to position [1729, 0]
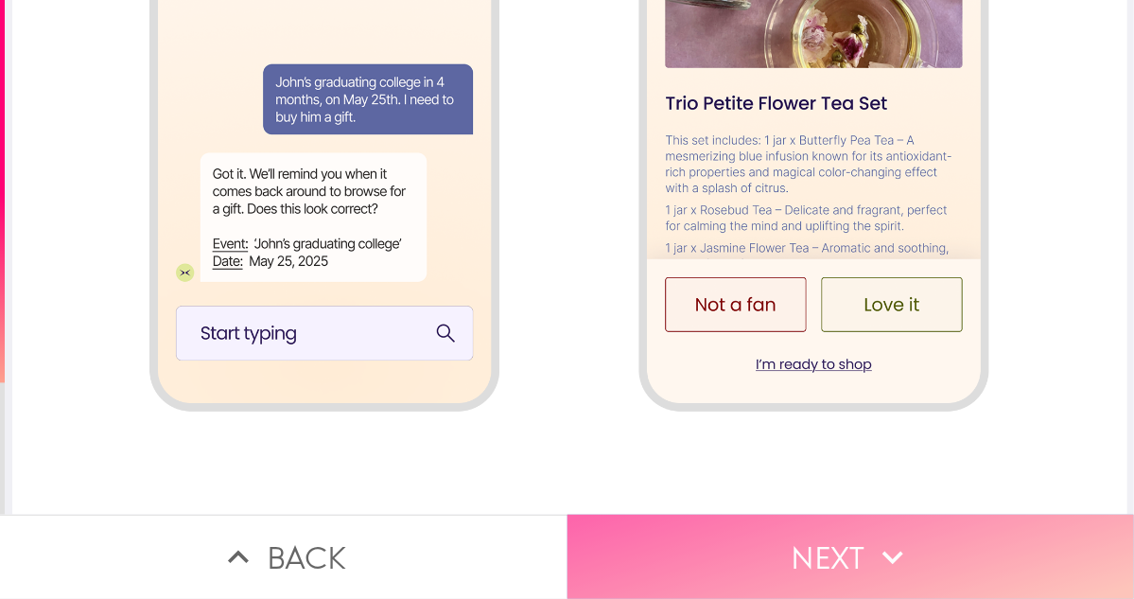
drag, startPoint x: 842, startPoint y: 560, endPoint x: 839, endPoint y: 547, distance: 13.5
click at [841, 557] on button "Next" at bounding box center [852, 557] width 568 height 84
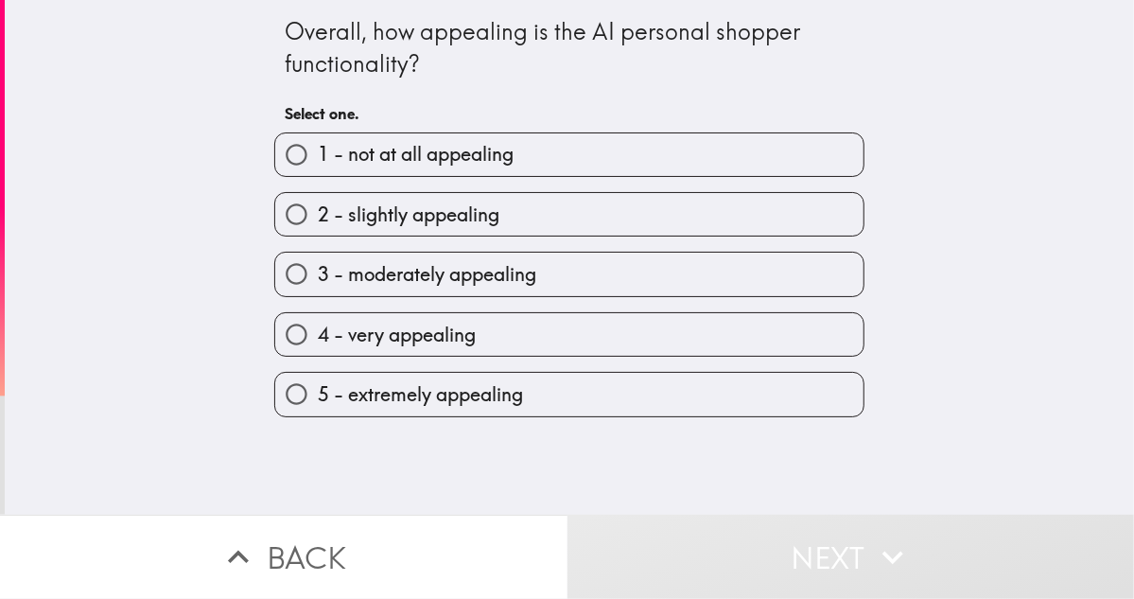
drag, startPoint x: 339, startPoint y: 351, endPoint x: 452, endPoint y: 413, distance: 129.6
click at [337, 352] on label "4 - very appealing" at bounding box center [569, 334] width 588 height 43
click at [318, 352] on input "4 - very appealing" at bounding box center [296, 334] width 43 height 43
radio input "true"
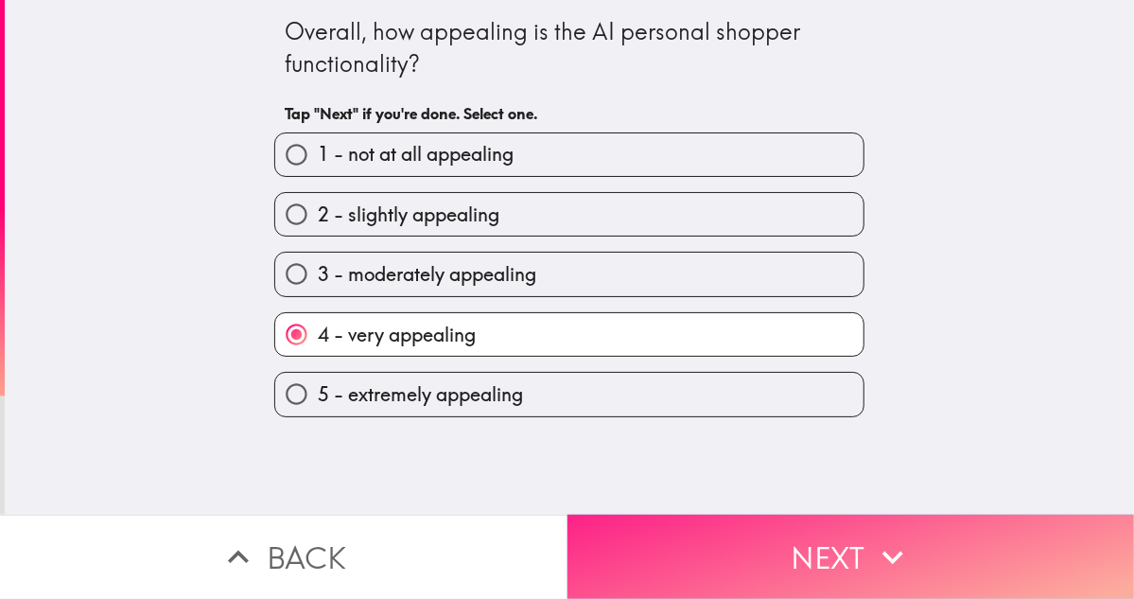
click at [764, 522] on button "Next" at bounding box center [852, 557] width 568 height 84
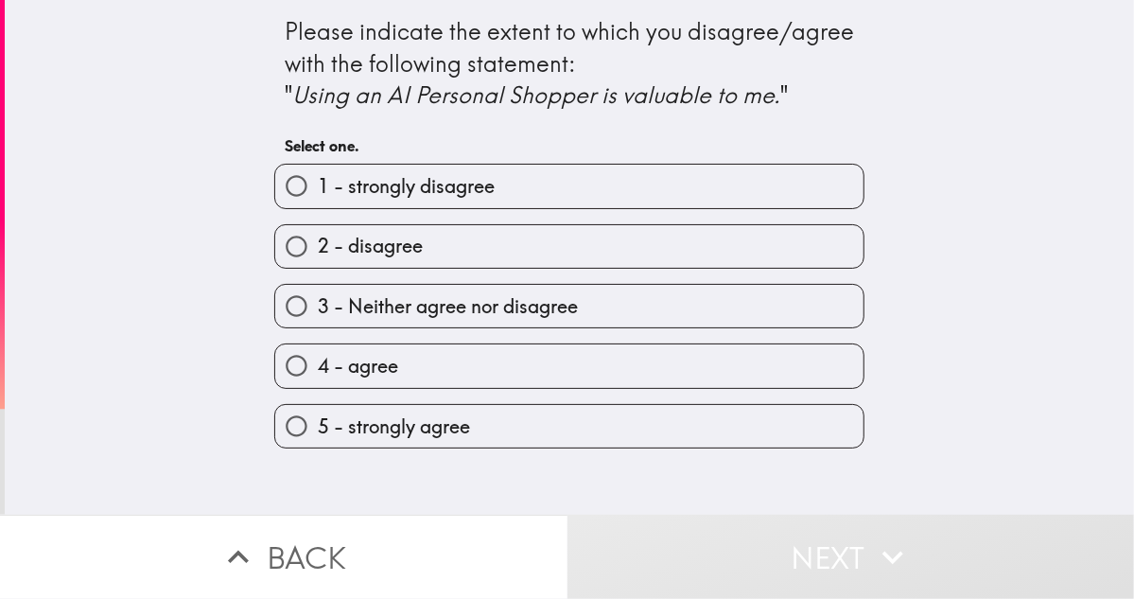
click at [299, 363] on input "4 - agree" at bounding box center [296, 365] width 43 height 43
radio input "true"
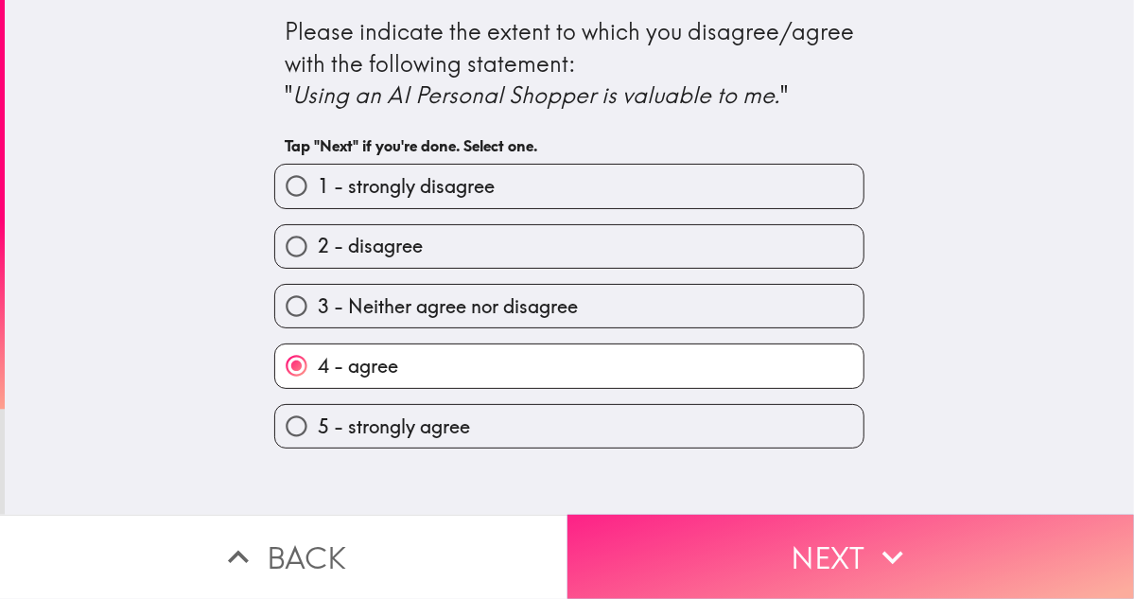
drag, startPoint x: 831, startPoint y: 531, endPoint x: 823, endPoint y: 508, distance: 23.9
click at [830, 529] on button "Next" at bounding box center [852, 557] width 568 height 84
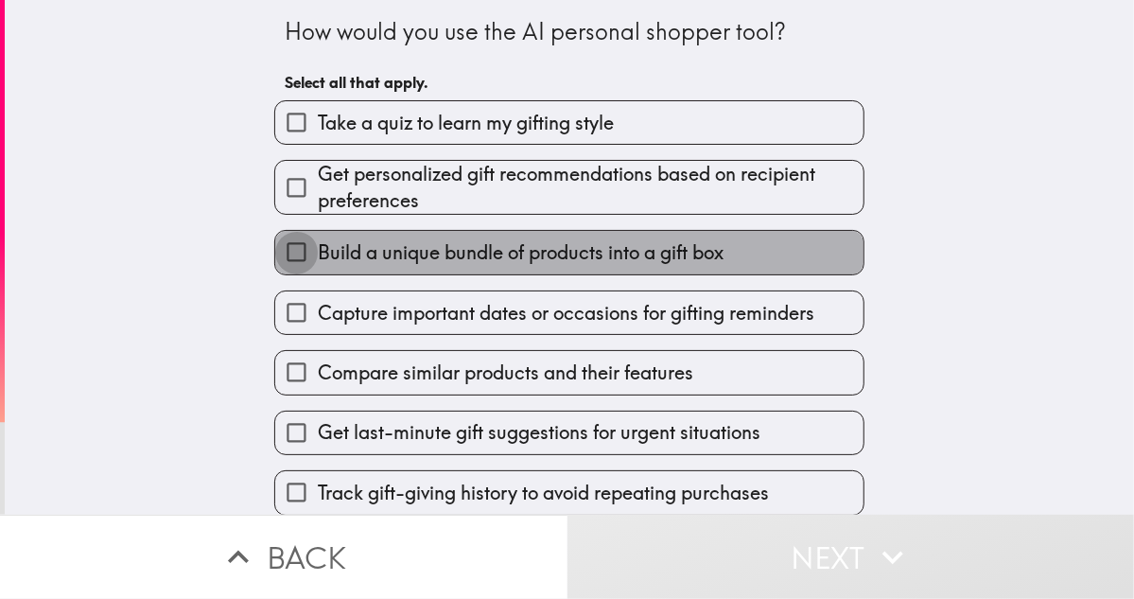
click at [294, 262] on input "Build a unique bundle of products into a gift box" at bounding box center [296, 252] width 43 height 43
checkbox input "true"
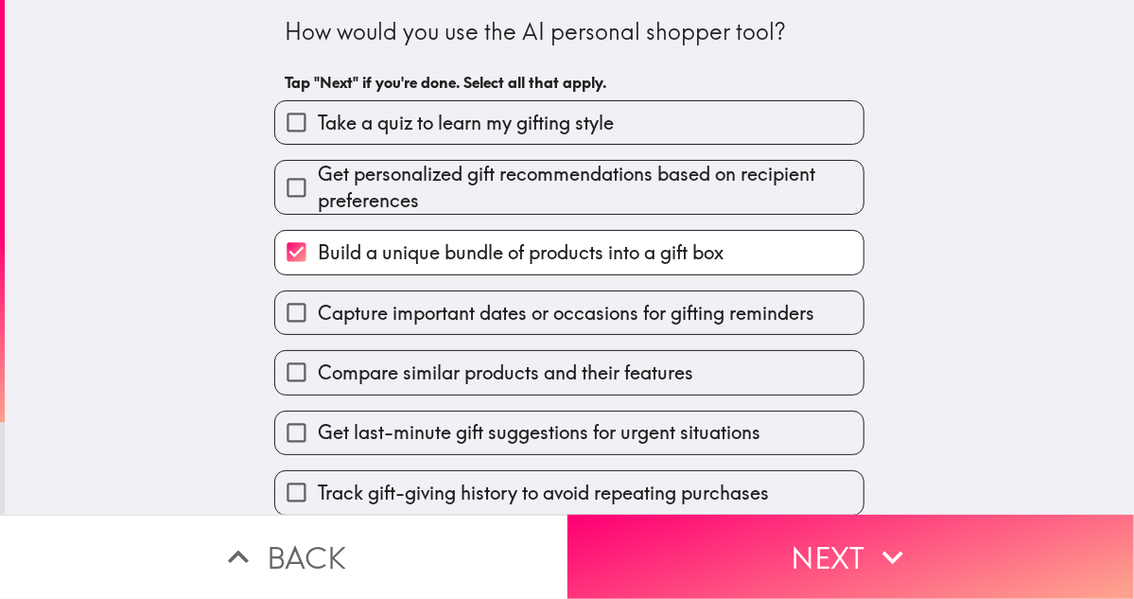
click at [323, 435] on span "Get last-minute gift suggestions for urgent situations" at bounding box center [539, 432] width 443 height 26
click at [318, 435] on input "Get last-minute gift suggestions for urgent situations" at bounding box center [296, 433] width 43 height 43
checkbox input "true"
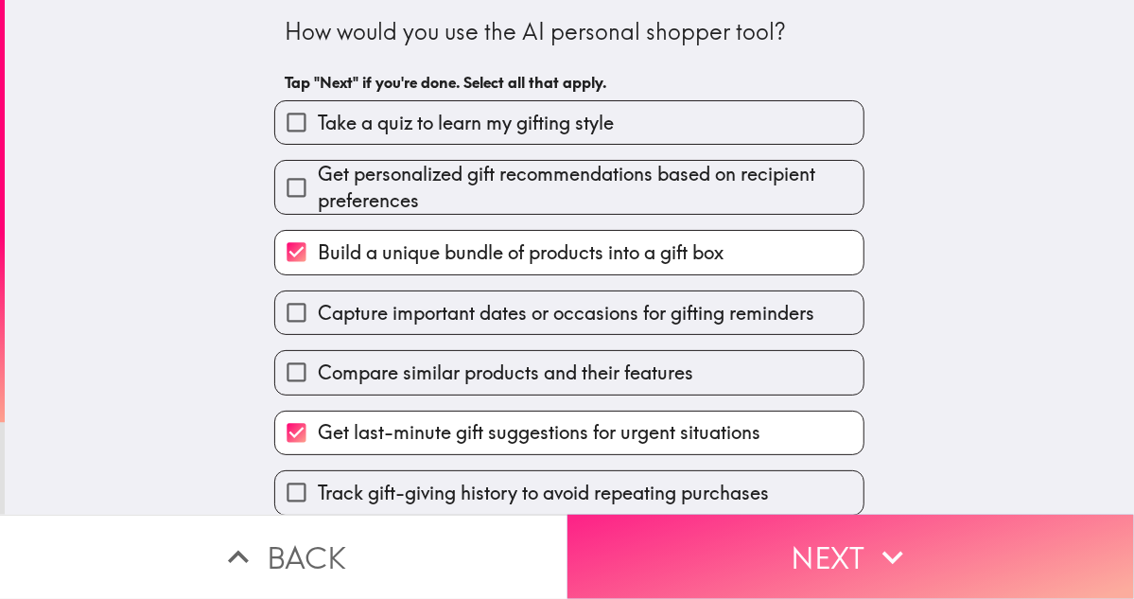
scroll to position [189, 0]
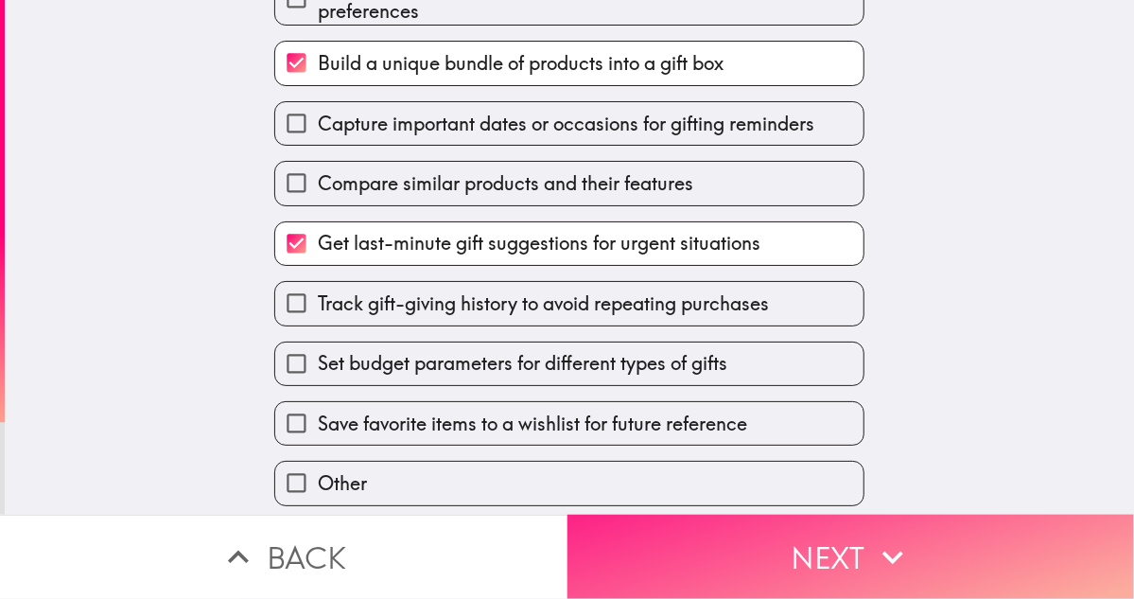
click at [761, 549] on button "Next" at bounding box center [852, 557] width 568 height 84
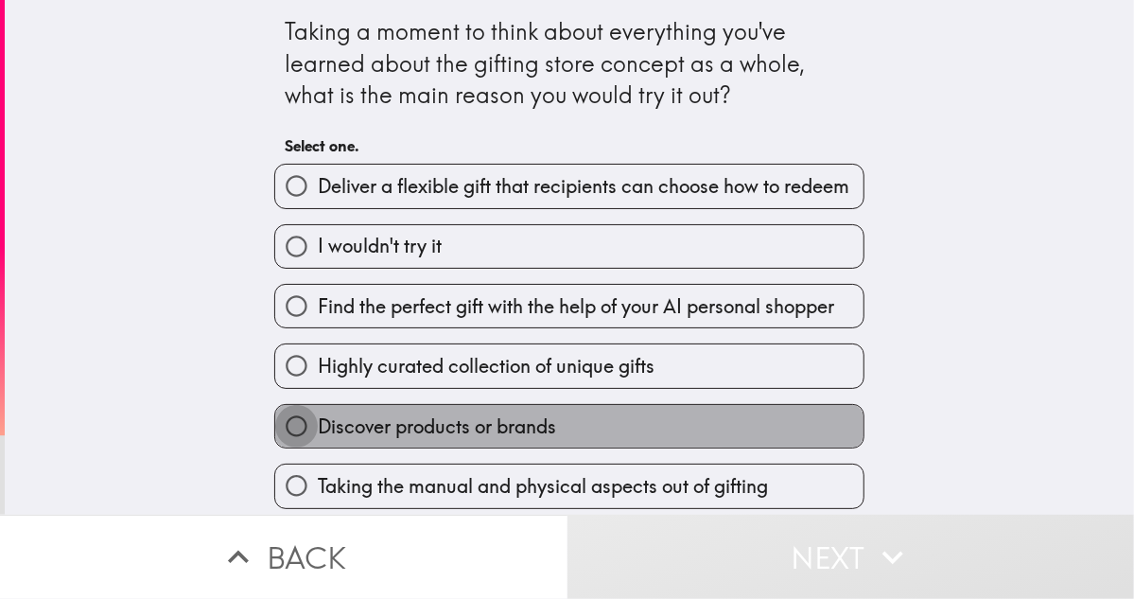
click at [303, 431] on input "Discover products or brands" at bounding box center [296, 426] width 43 height 43
radio input "true"
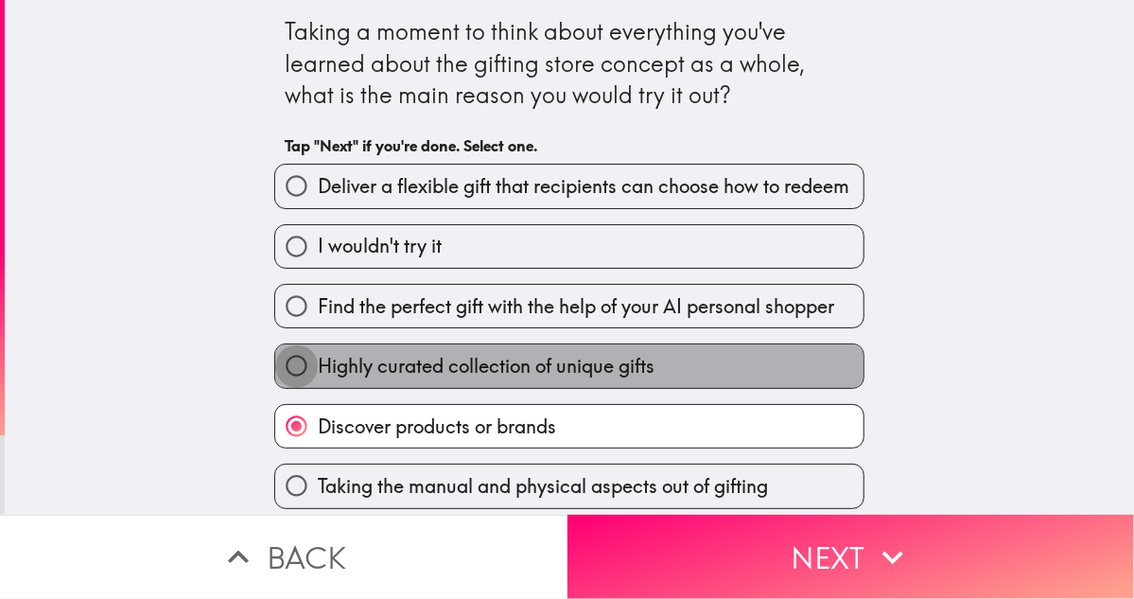
click at [301, 362] on input "Highly curated collection of unique gifts" at bounding box center [296, 365] width 43 height 43
radio input "true"
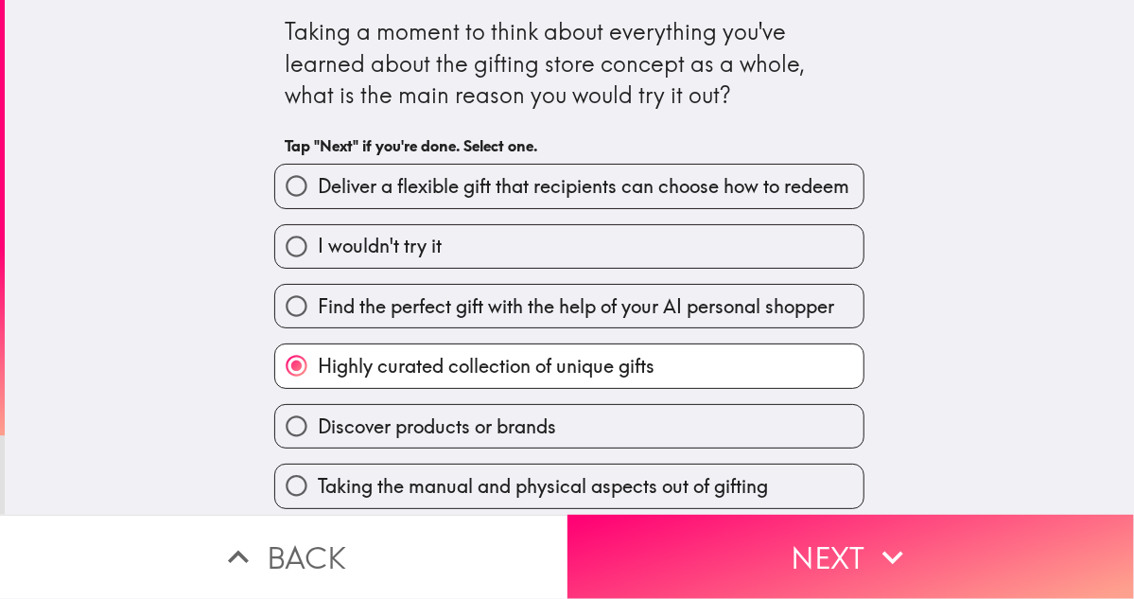
scroll to position [72, 0]
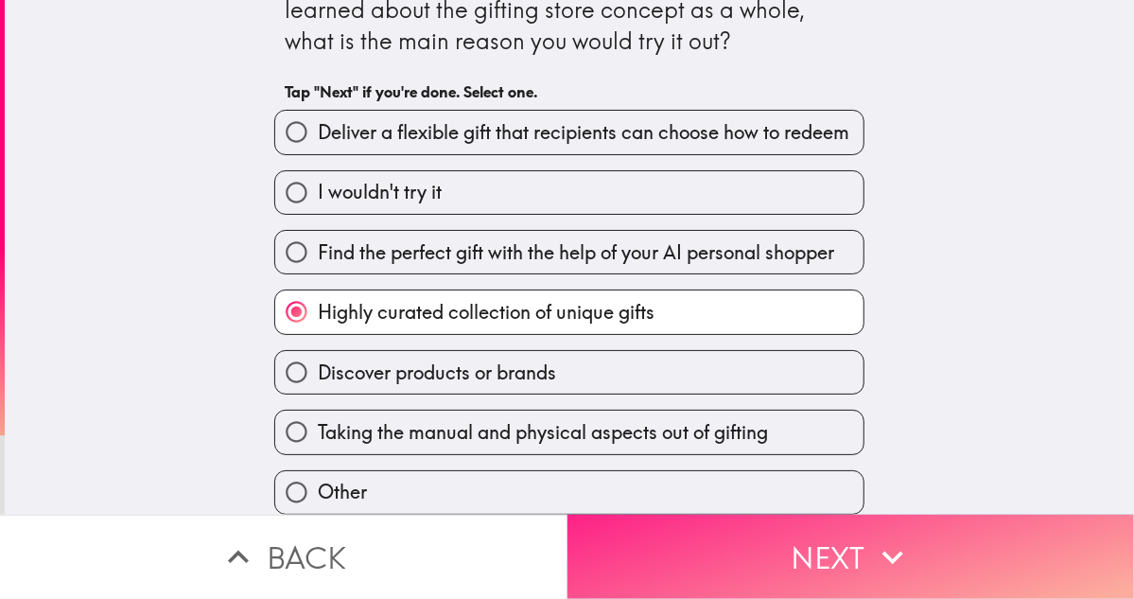
click at [702, 529] on button "Next" at bounding box center [852, 557] width 568 height 84
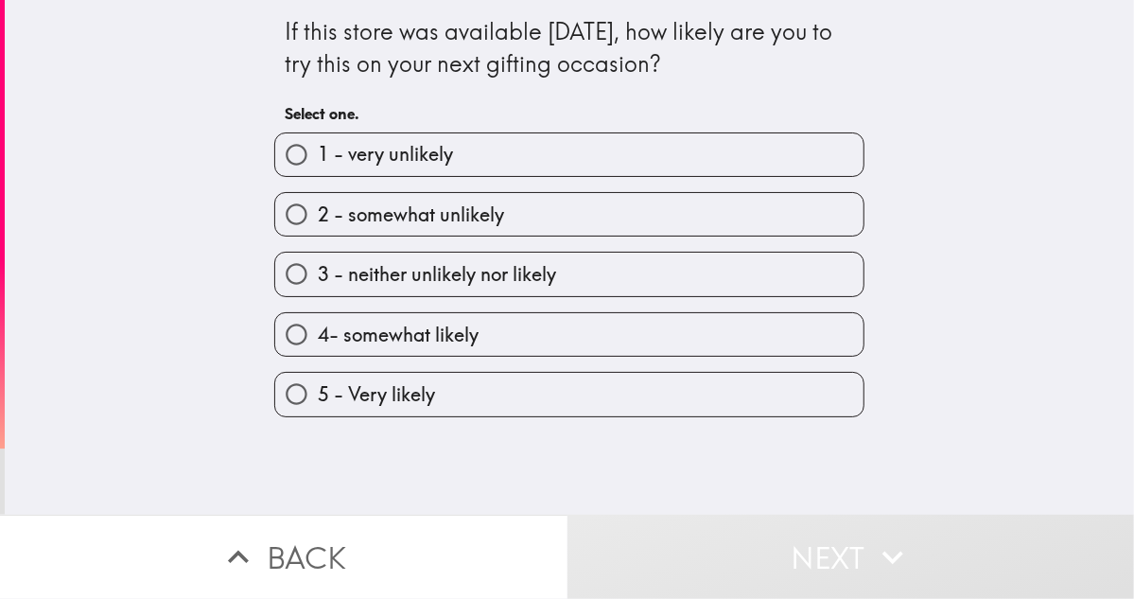
click at [374, 338] on span "4- somewhat likely" at bounding box center [398, 335] width 161 height 26
click at [318, 338] on input "4- somewhat likely" at bounding box center [296, 334] width 43 height 43
radio input "true"
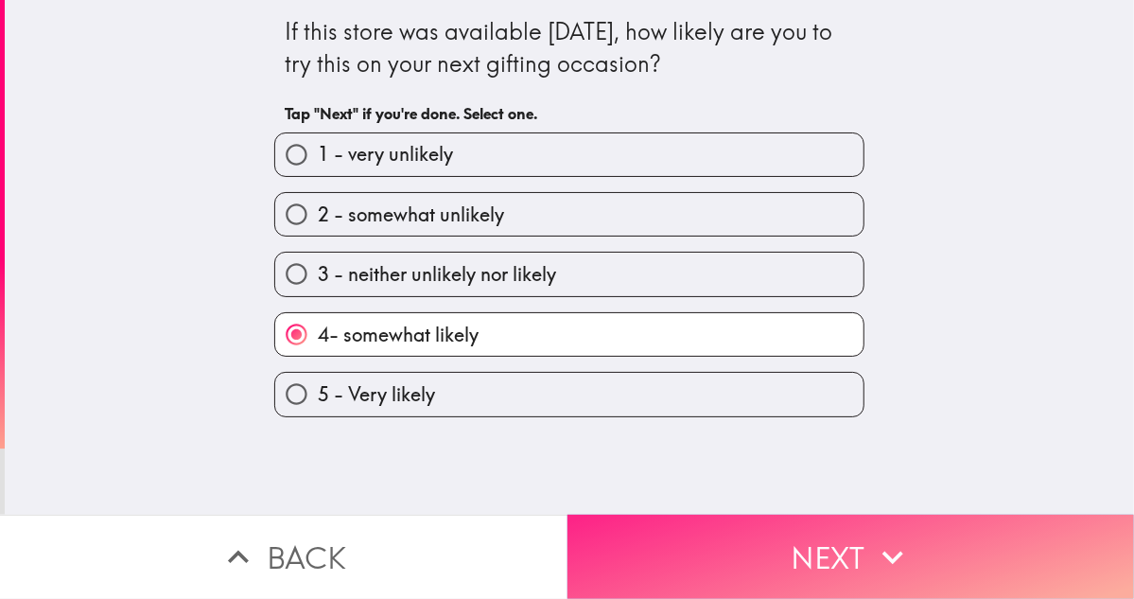
click at [805, 561] on button "Next" at bounding box center [852, 557] width 568 height 84
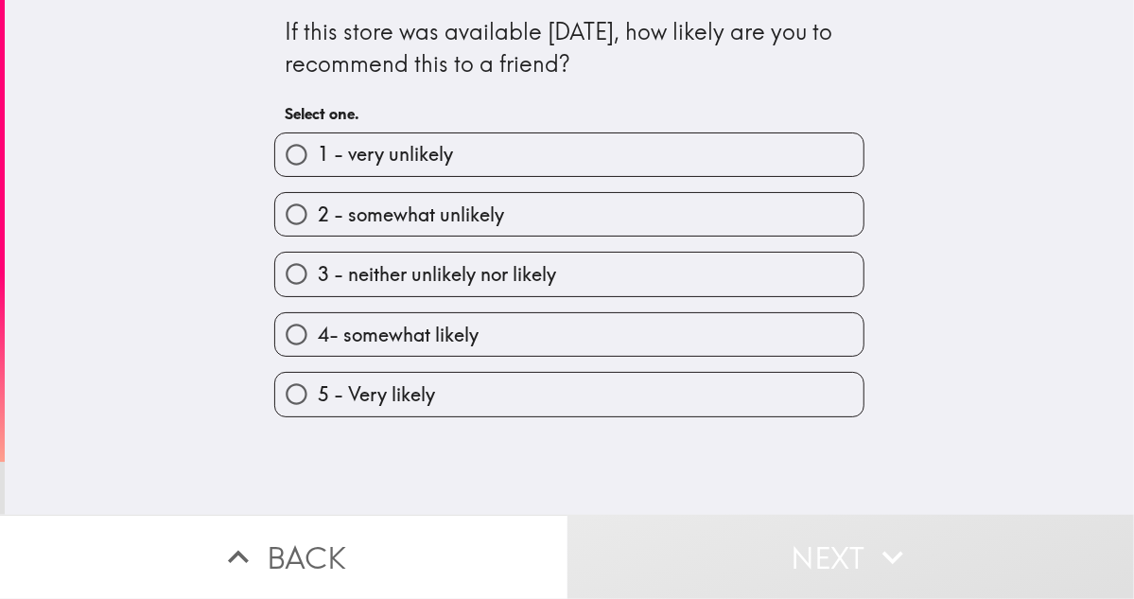
click at [361, 340] on span "4- somewhat likely" at bounding box center [398, 335] width 161 height 26
click at [318, 340] on input "4- somewhat likely" at bounding box center [296, 334] width 43 height 43
radio input "true"
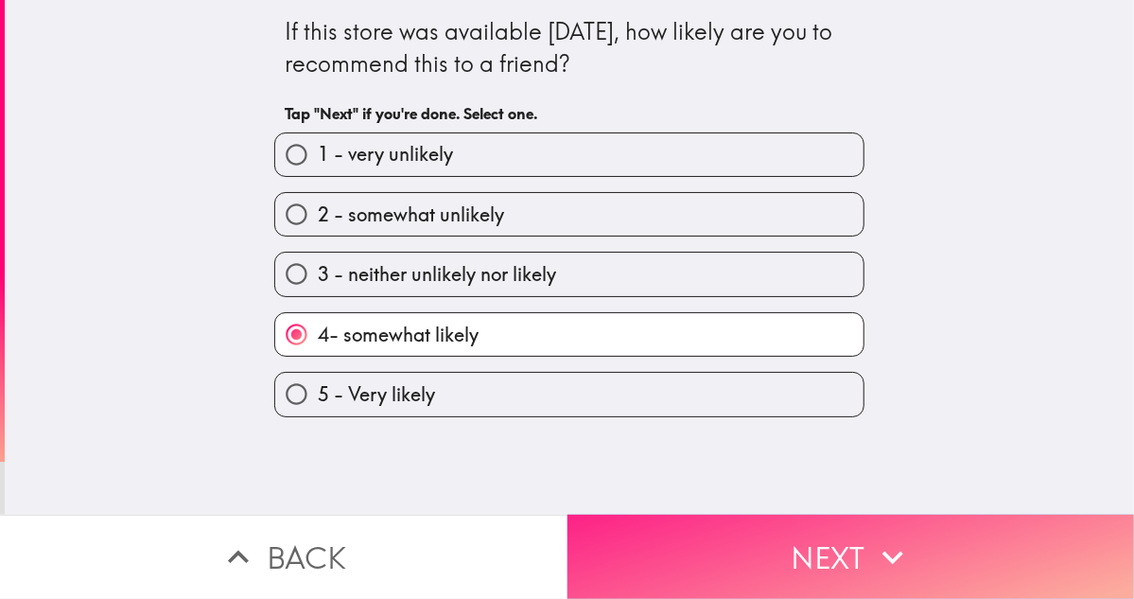
click at [764, 534] on button "Next" at bounding box center [852, 557] width 568 height 84
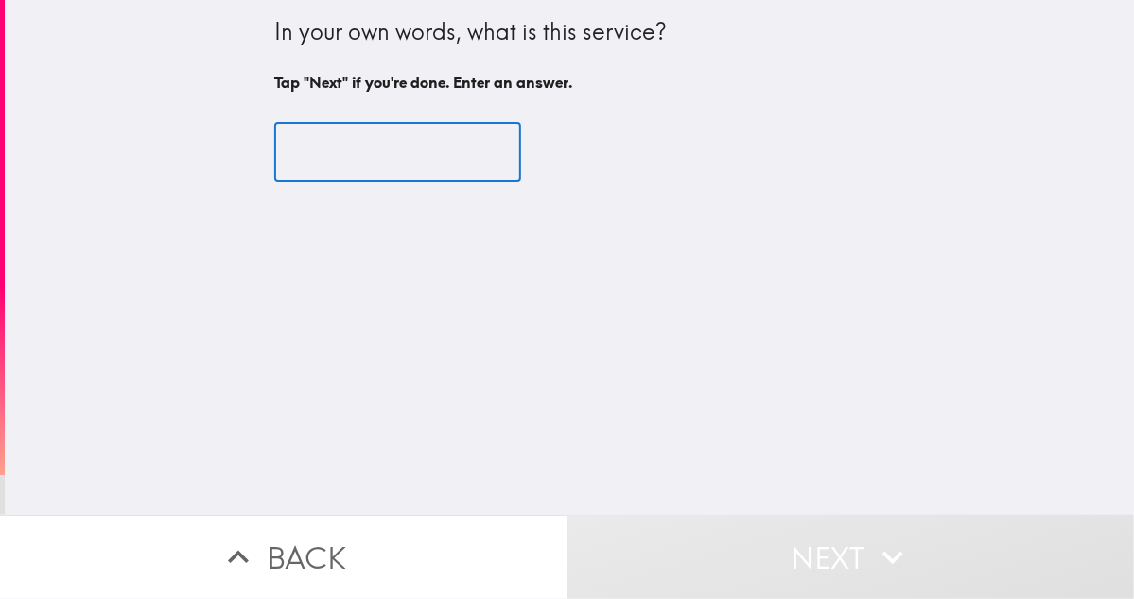
click at [395, 154] on input "text" at bounding box center [397, 152] width 247 height 59
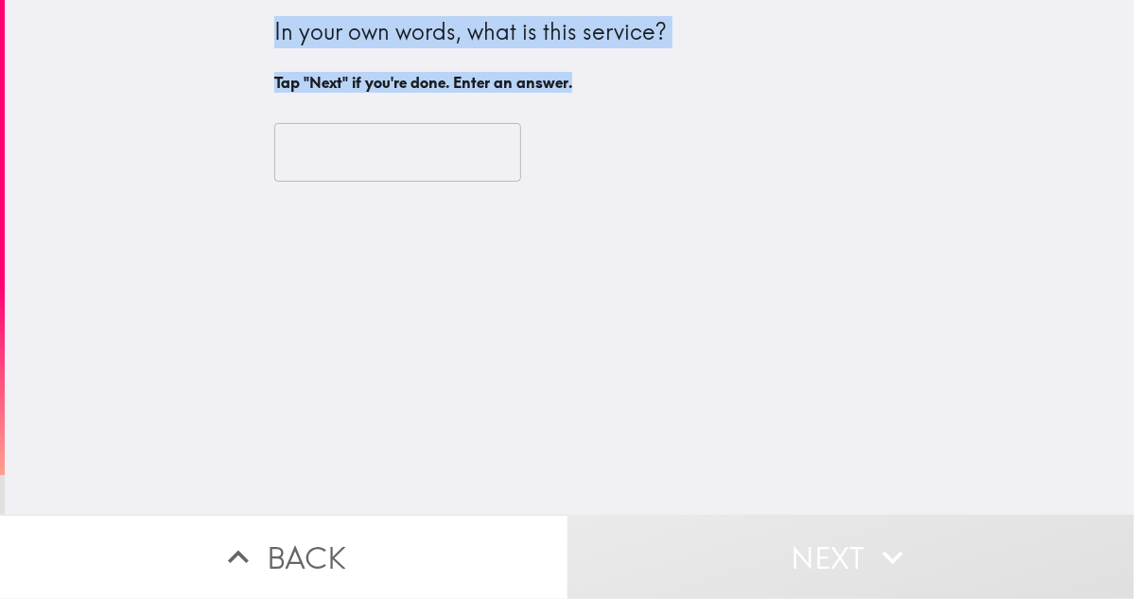
drag, startPoint x: 227, startPoint y: 18, endPoint x: 687, endPoint y: 67, distance: 462.4
click at [687, 67] on div "In your own words, what is this service? Tap "Next" if you're done. Enter an an…" at bounding box center [570, 257] width 1130 height 515
click at [673, 75] on body "In your own words, what is this service? Tap "Next" if you're done. Enter an an…" at bounding box center [567, 94] width 1134 height 189
click at [483, 121] on select "English Bengali -------- [ All ] -------- Afrikaans Albanian Amharic Arabic Arm…" at bounding box center [369, 123] width 229 height 18
select select "bn"
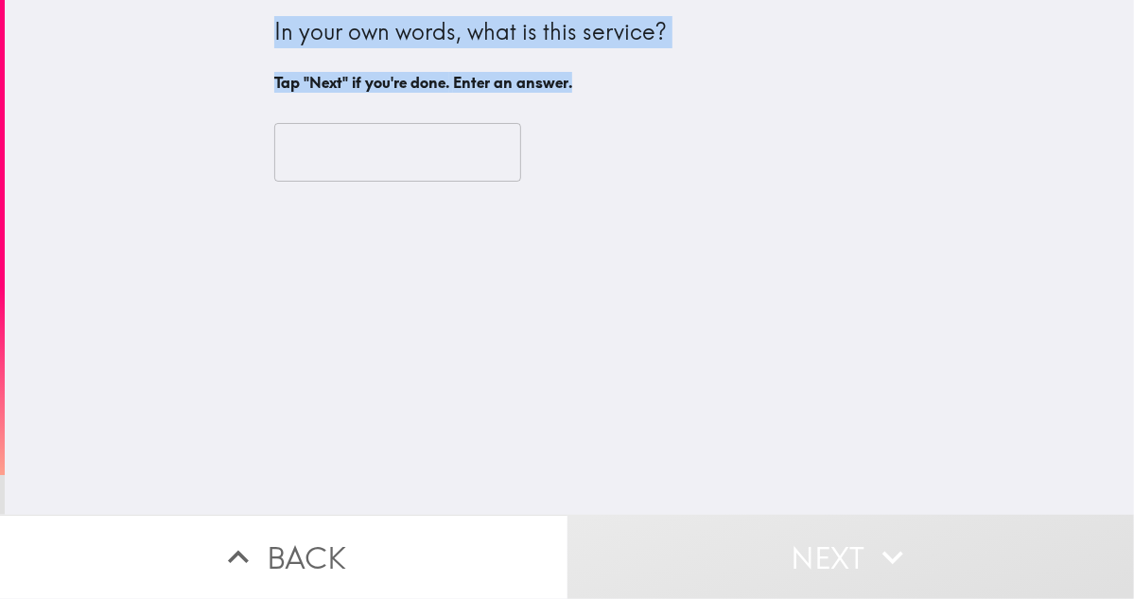
click at [483, 114] on select "English Bengali -------- [ All ] -------- Afrikaans Albanian Amharic Arabic Arm…" at bounding box center [369, 123] width 229 height 18
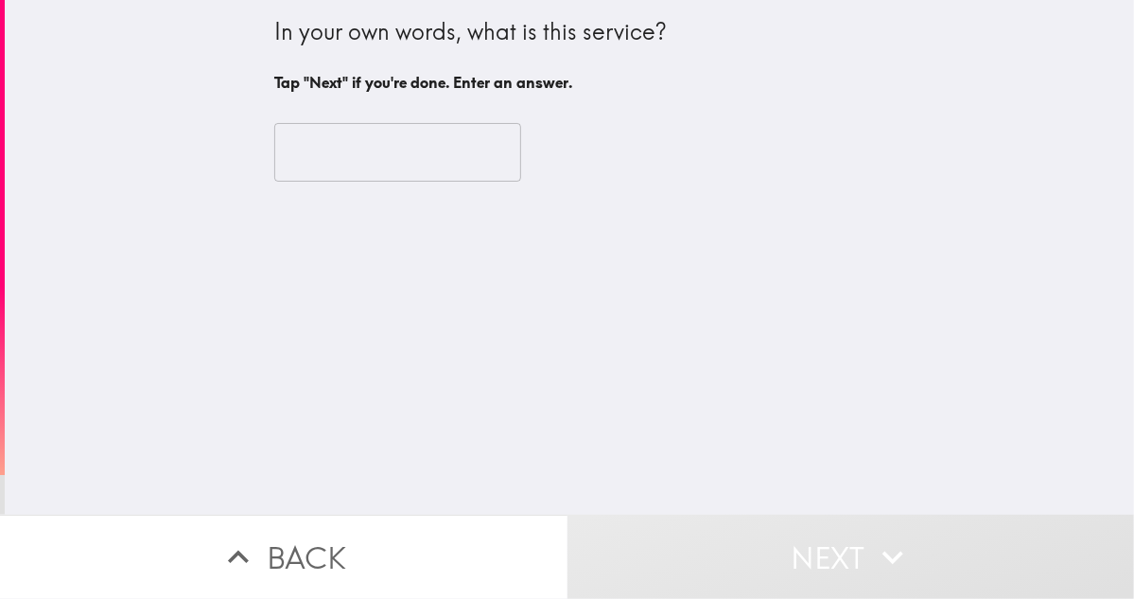
click at [159, 371] on div "In your own words, what is this service? Tap "Next" if you're done. Enter an an…" at bounding box center [570, 257] width 1130 height 515
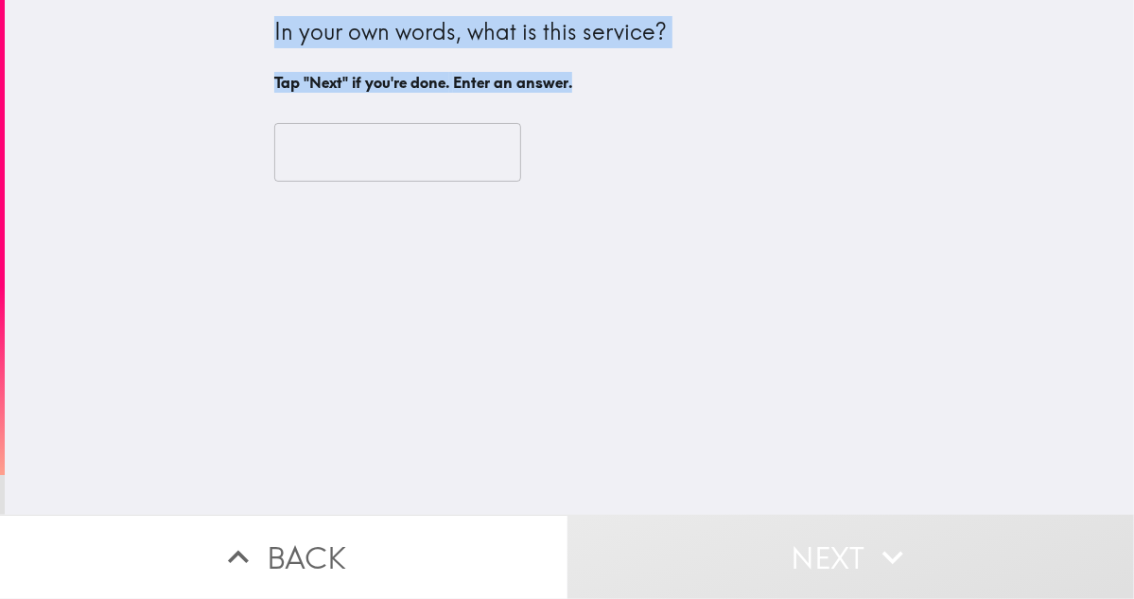
drag, startPoint x: 252, startPoint y: 31, endPoint x: 570, endPoint y: 137, distance: 335.1
click at [570, 137] on div "In your own words, what is this service? Tap "Next" if you're done. Enter an an…" at bounding box center [570, 257] width 1130 height 515
click at [277, 163] on input "text" at bounding box center [397, 152] width 247 height 59
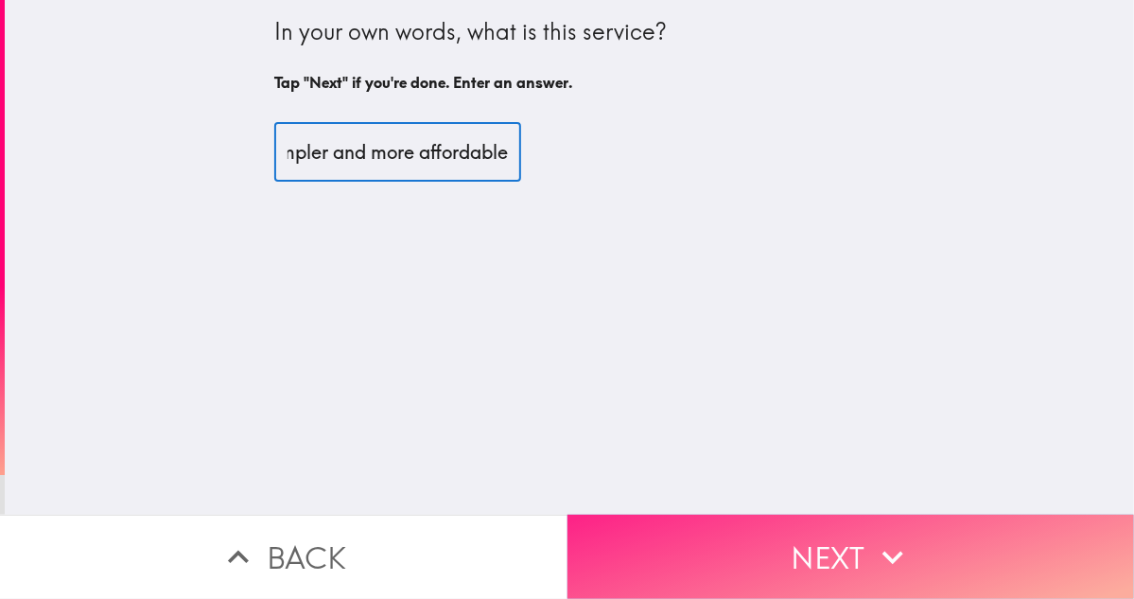
scroll to position [0, 898]
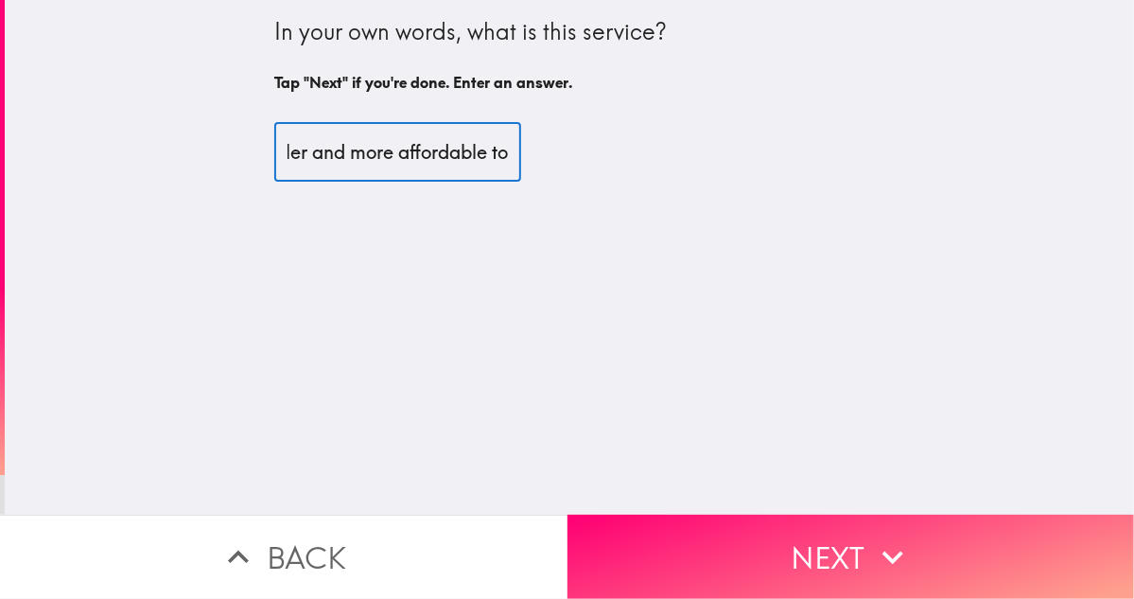
type input "This service provides easy access to prescription medications, often at discoun…"
click at [795, 553] on button "Next" at bounding box center [852, 557] width 568 height 84
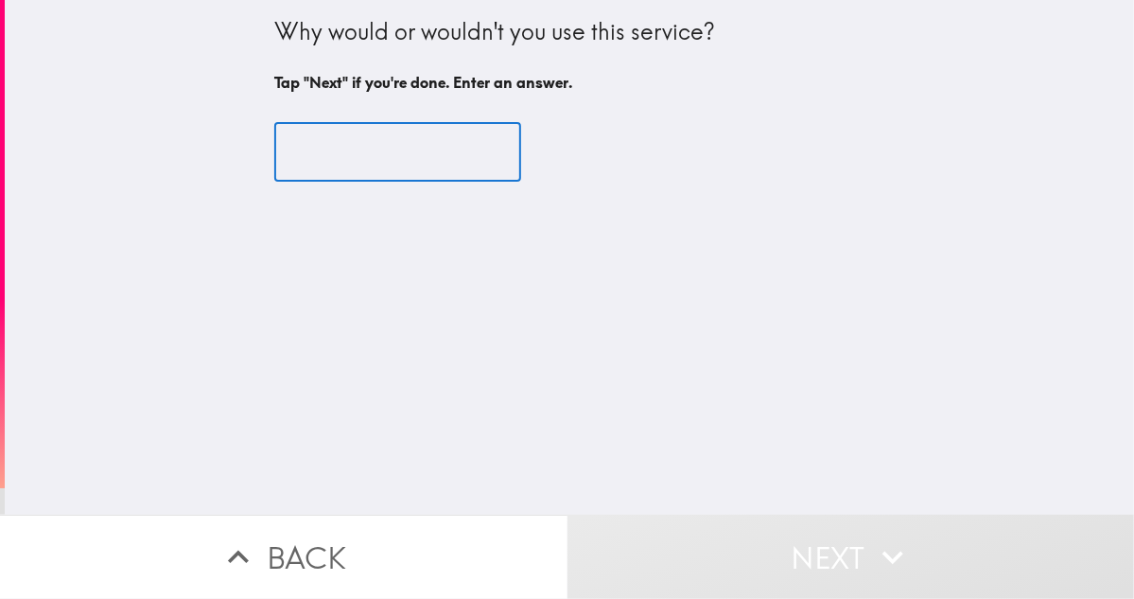
click at [378, 153] on input "text" at bounding box center [397, 152] width 247 height 59
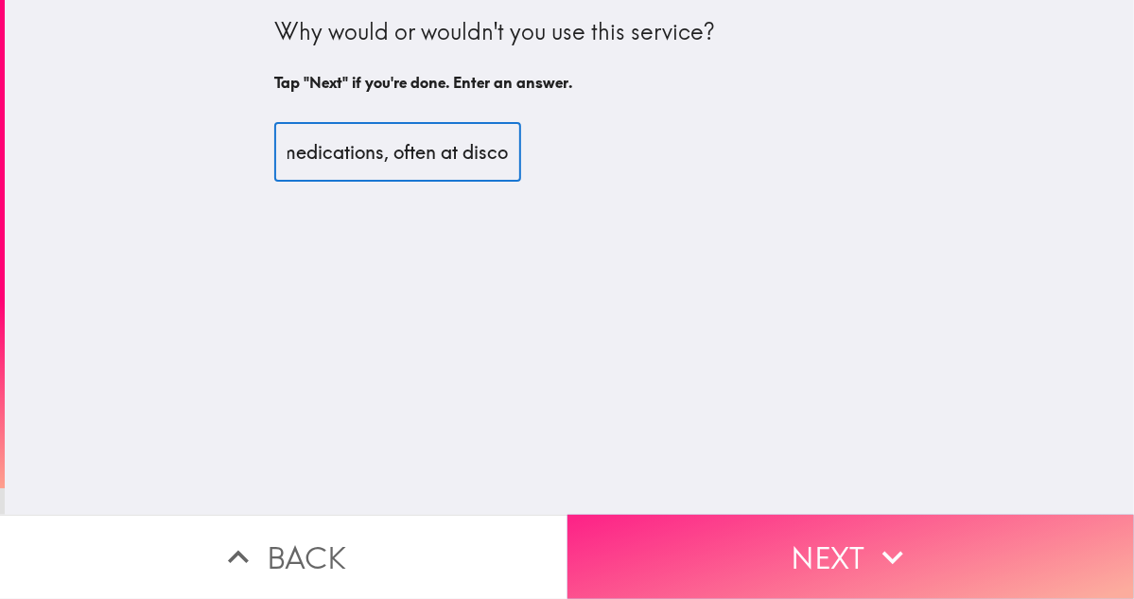
scroll to position [0, 447]
type input "This service provides easy access to prescription medications, often at discou"
click at [793, 556] on button "Next" at bounding box center [852, 557] width 568 height 84
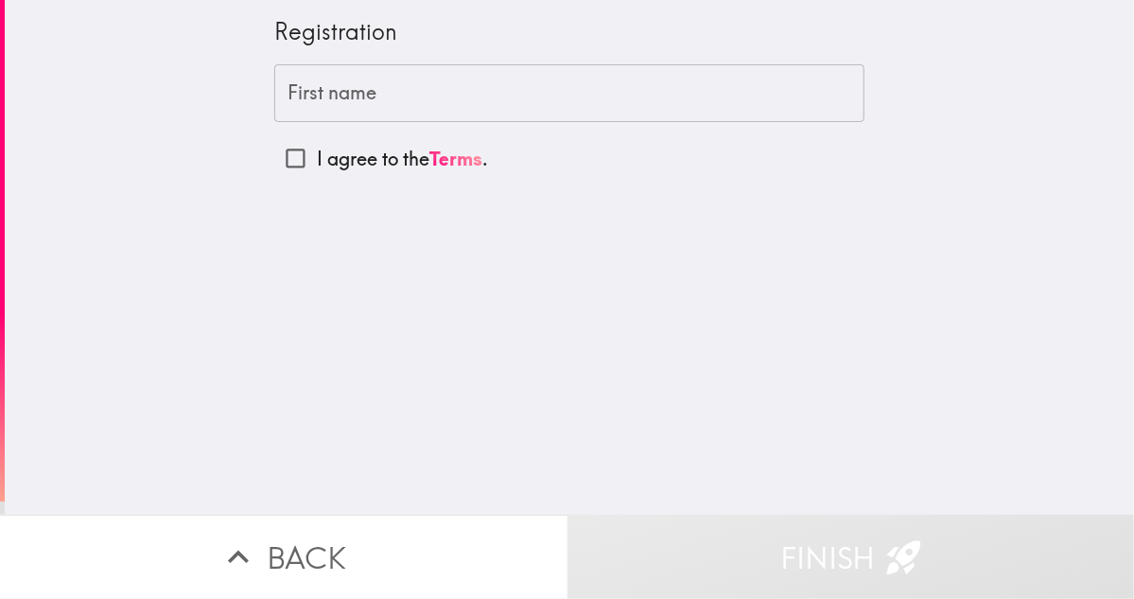
click at [568, 515] on button "Finish" at bounding box center [852, 557] width 568 height 84
click at [302, 91] on div "First name First name" at bounding box center [569, 93] width 590 height 59
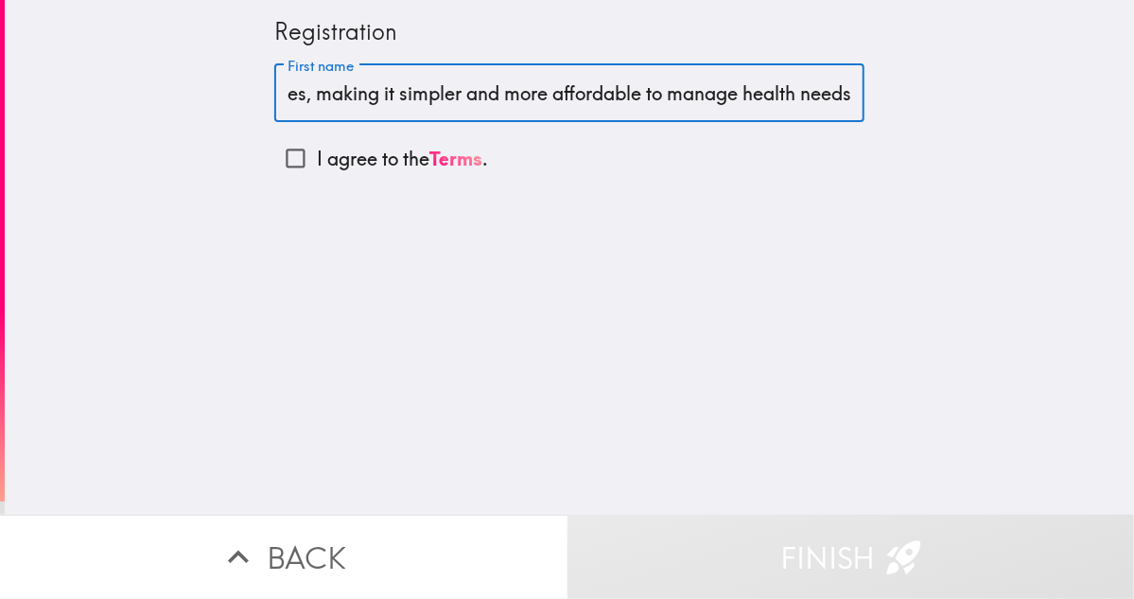
scroll to position [0, 1050]
type input "ordable to manage health needST.his service provides easY ACCess to prescriptio…"
click at [286, 164] on input "I agree to the Terms ." at bounding box center [295, 158] width 43 height 43
checkbox input "true"
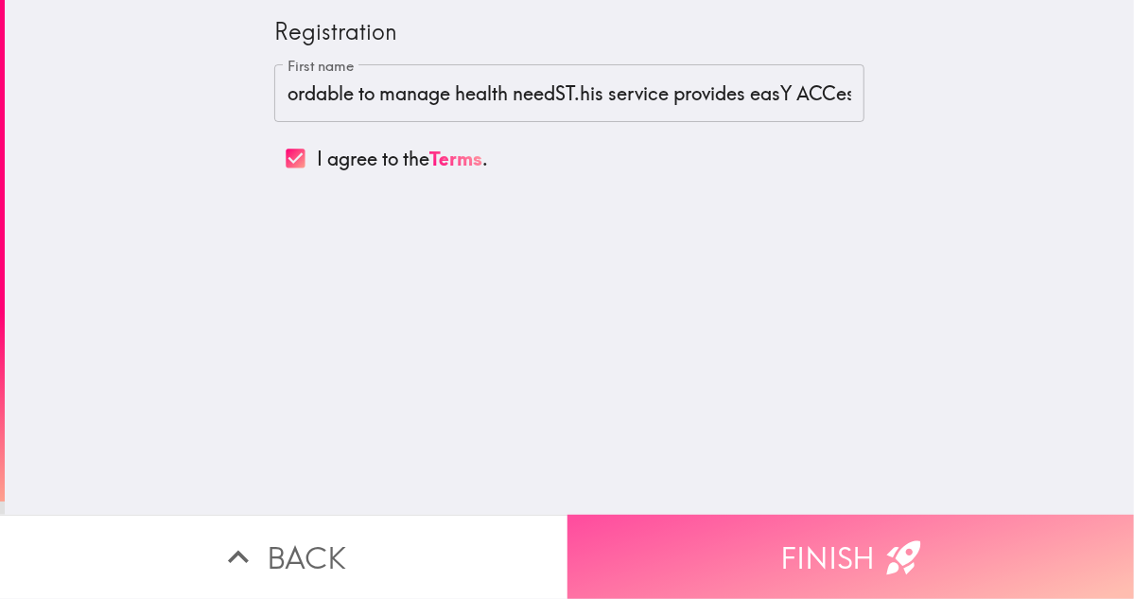
click at [808, 567] on button "Finish" at bounding box center [852, 557] width 568 height 84
